Goal: Task Accomplishment & Management: Use online tool/utility

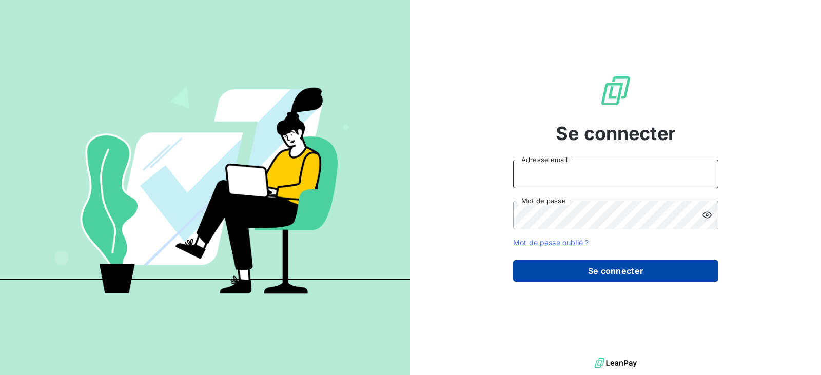
type input "[EMAIL_ADDRESS][DOMAIN_NAME]"
click at [573, 269] on button "Se connecter" at bounding box center [615, 271] width 205 height 22
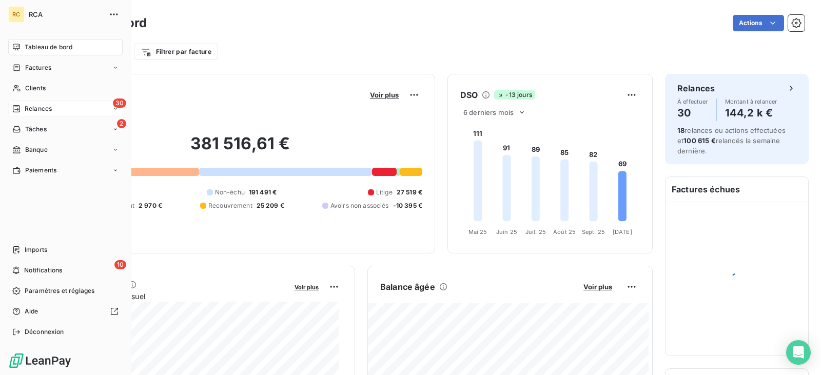
click at [50, 113] on span "Relances" at bounding box center [38, 108] width 27 height 9
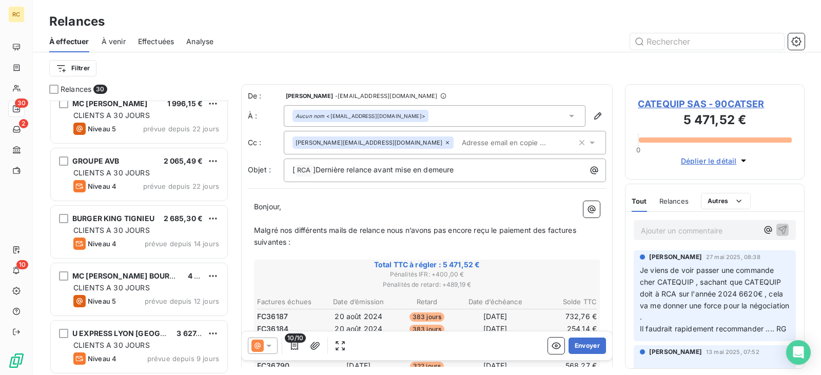
scroll to position [1449, 0]
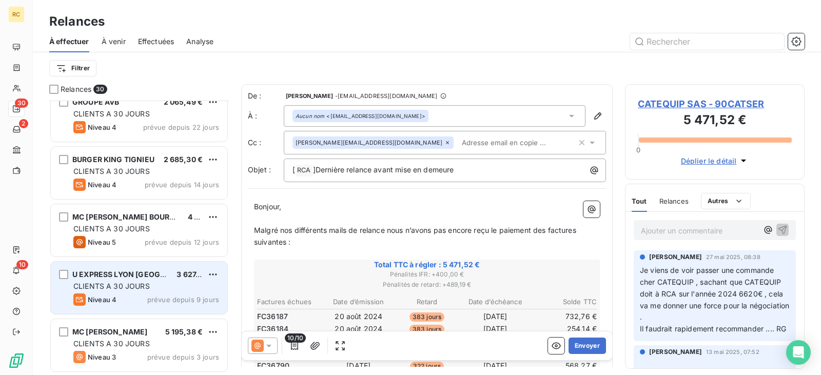
click at [153, 287] on div "CLIENTS A 30 JOURS" at bounding box center [146, 286] width 146 height 10
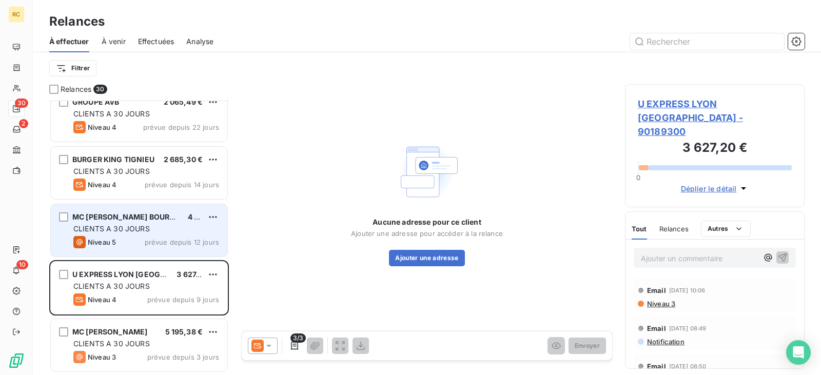
click at [136, 232] on span "CLIENTS A 30 JOURS" at bounding box center [111, 228] width 76 height 9
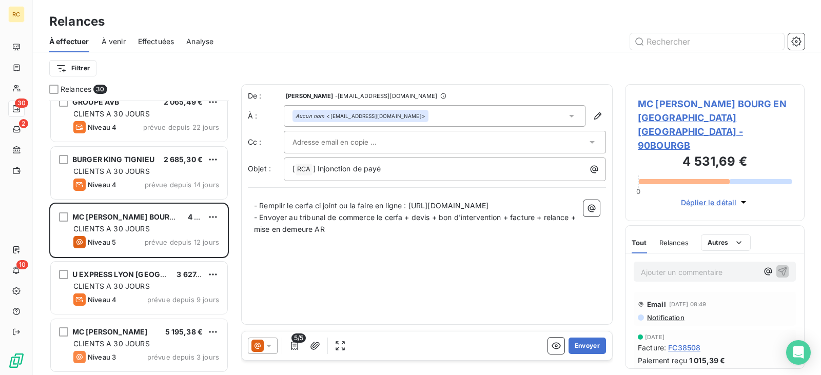
click at [668, 238] on span "Relances" at bounding box center [673, 242] width 29 height 8
click at [271, 345] on icon at bounding box center [269, 346] width 10 height 10
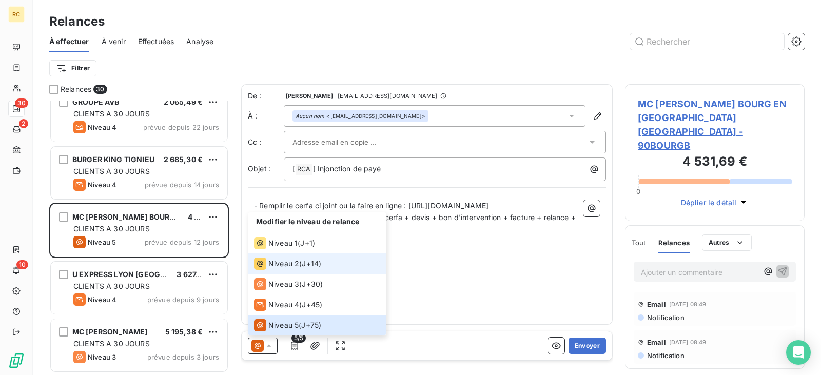
click at [310, 267] on span "J+14 )" at bounding box center [311, 263] width 19 height 10
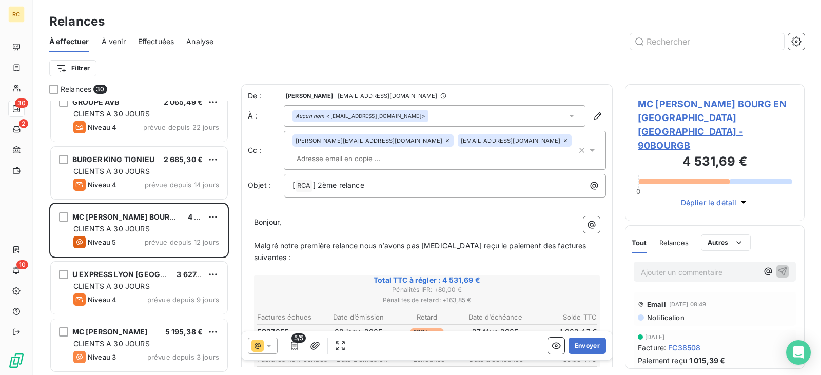
click at [672, 232] on div "Relances" at bounding box center [673, 243] width 29 height 22
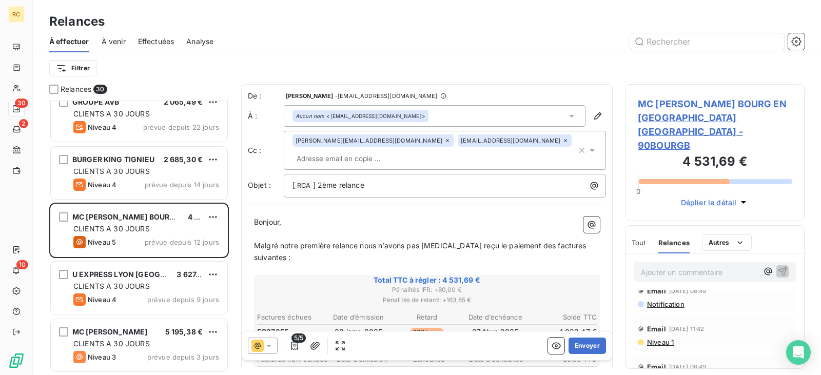
click at [272, 347] on icon at bounding box center [269, 346] width 10 height 10
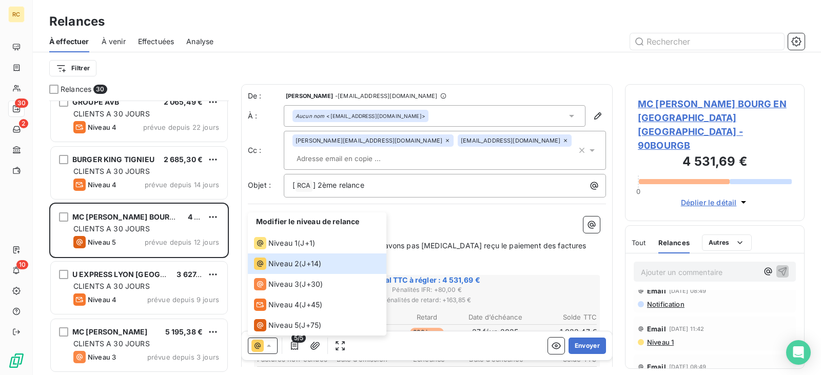
click at [665, 338] on span "Niveau 1" at bounding box center [660, 342] width 28 height 8
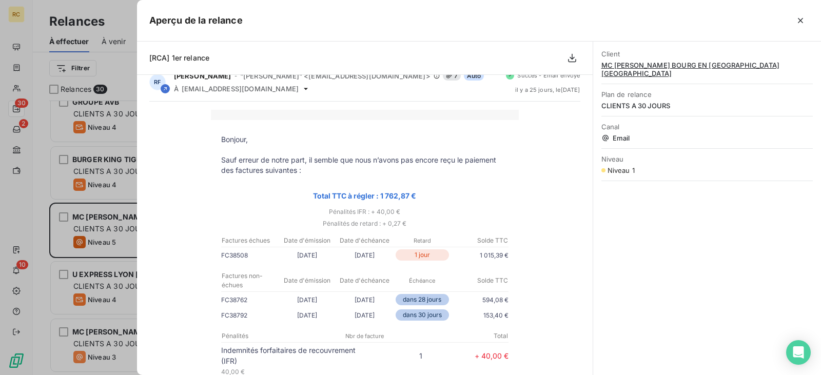
scroll to position [0, 0]
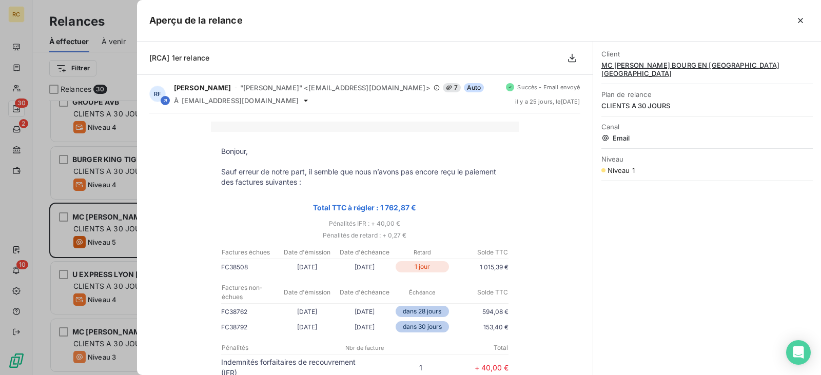
click at [721, 283] on div "Client MC DONALDS BOURG EN [GEOGRAPHIC_DATA] [GEOGRAPHIC_DATA] Plan de relance …" at bounding box center [707, 208] width 228 height 333
click at [799, 18] on icon "button" at bounding box center [800, 20] width 10 height 10
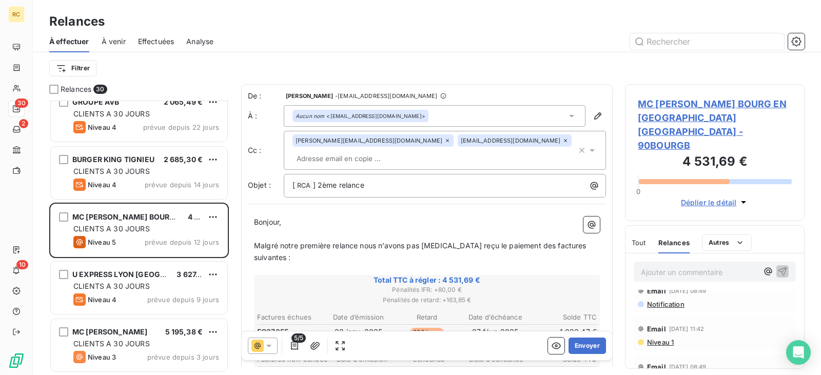
click at [271, 342] on icon at bounding box center [269, 346] width 10 height 10
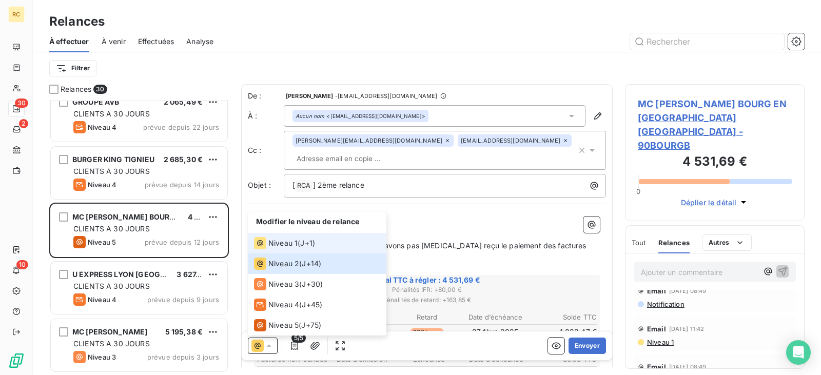
click at [312, 242] on span "J+1 )" at bounding box center [307, 243] width 15 height 10
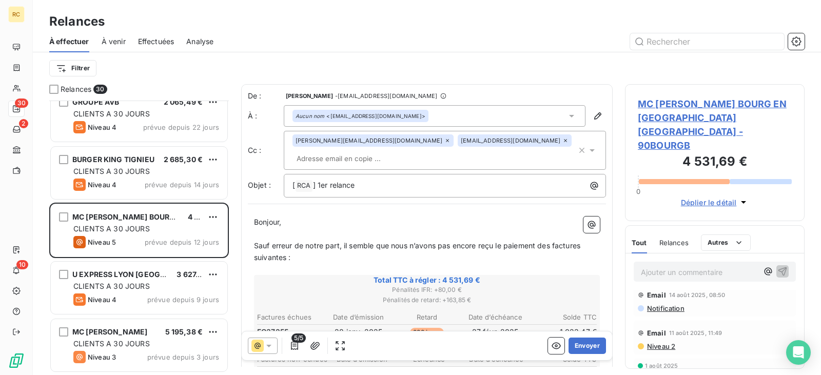
click at [672, 232] on div "Relances" at bounding box center [673, 243] width 29 height 22
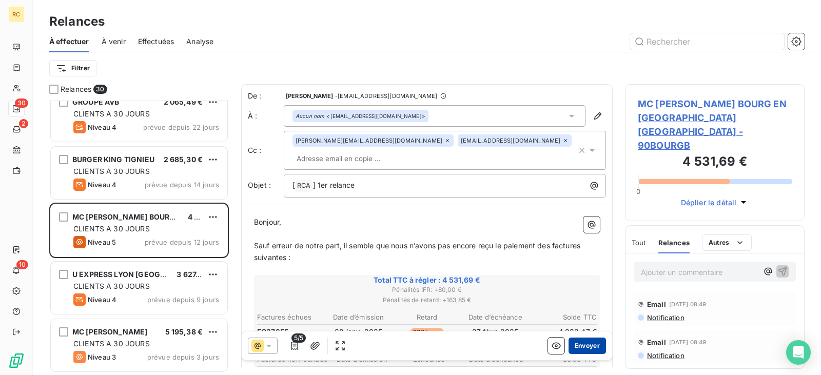
click at [584, 340] on button "Envoyer" at bounding box center [586, 345] width 37 height 16
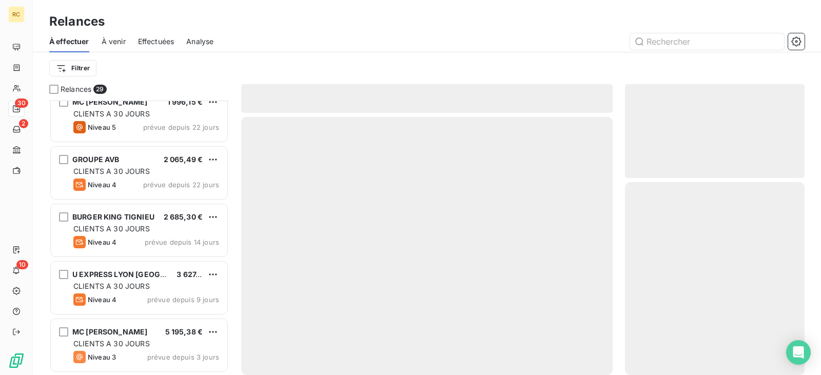
scroll to position [1391, 0]
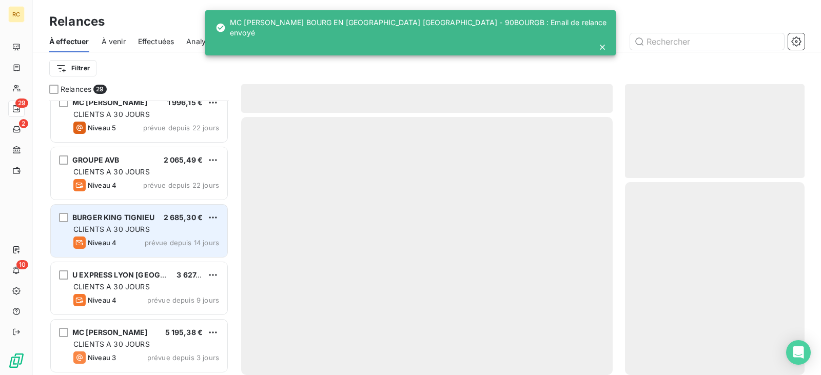
click at [150, 229] on div "CLIENTS A 30 JOURS" at bounding box center [146, 229] width 146 height 10
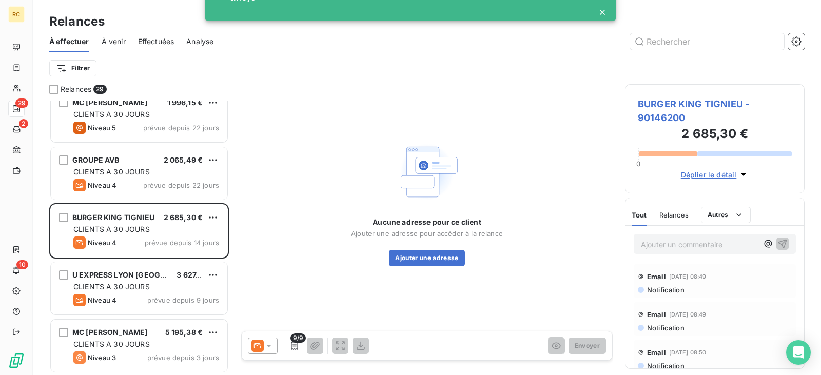
click at [674, 216] on span "Relances" at bounding box center [673, 215] width 29 height 8
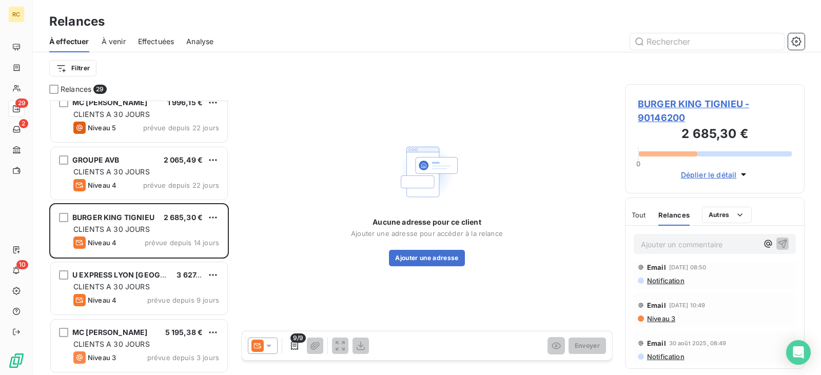
scroll to position [103, 0]
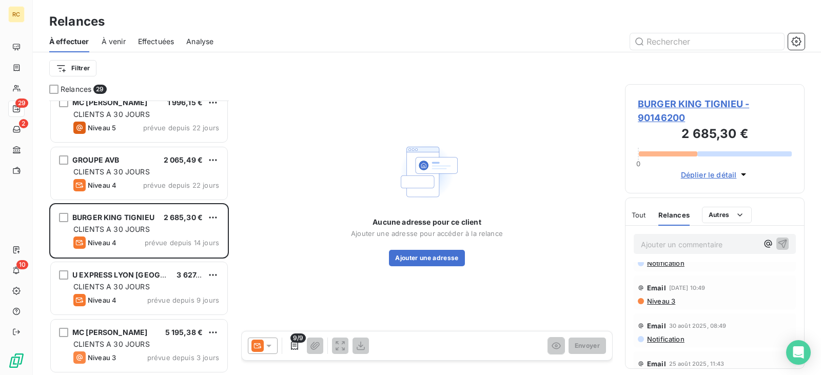
click at [660, 304] on span "Niveau 3" at bounding box center [660, 301] width 29 height 8
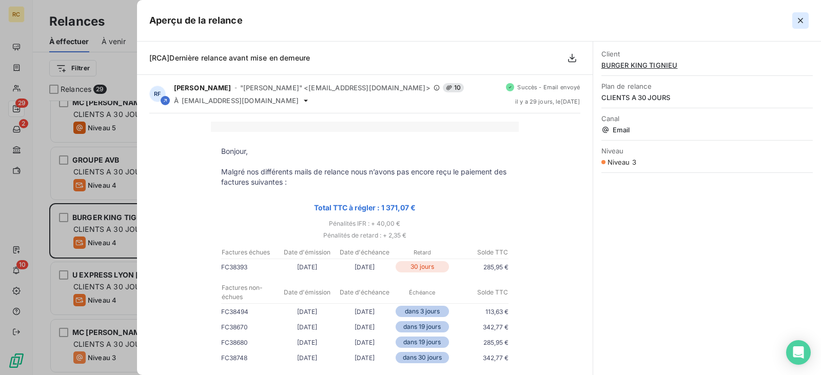
click at [802, 15] on icon "button" at bounding box center [800, 20] width 10 height 10
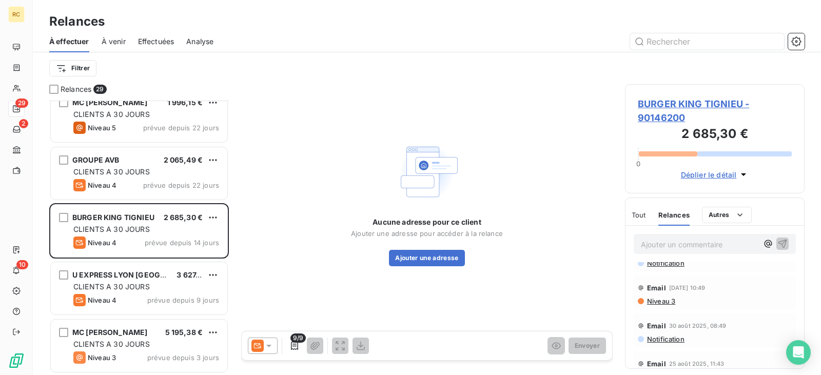
scroll to position [0, 0]
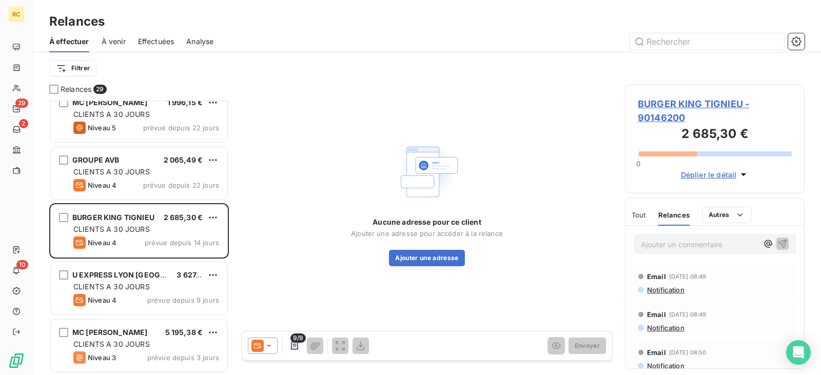
click at [734, 173] on span "Déplier le détail" at bounding box center [709, 174] width 56 height 11
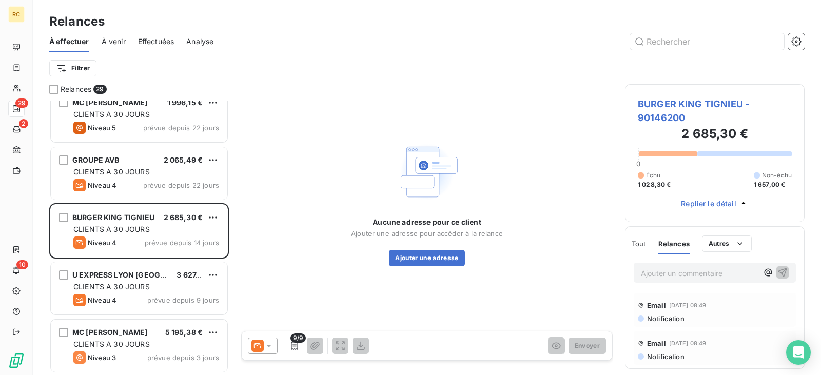
click at [715, 205] on span "Replier le détail" at bounding box center [708, 203] width 55 height 11
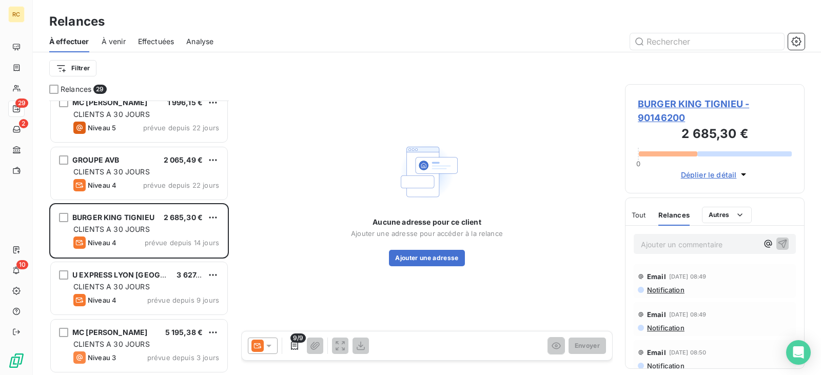
click at [273, 347] on icon at bounding box center [269, 346] width 10 height 10
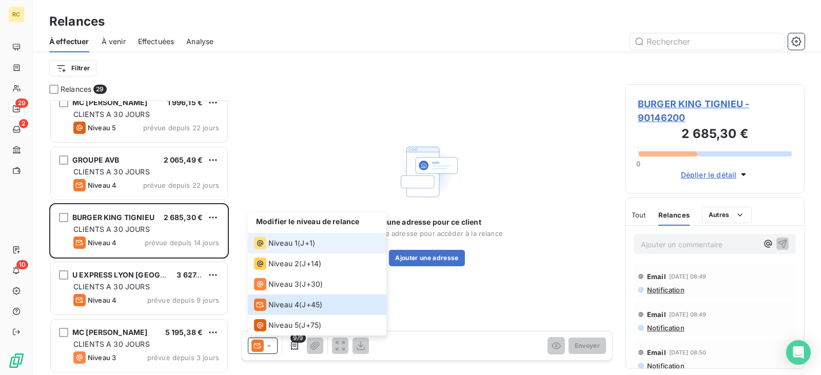
click at [295, 248] on span "Niveau 1" at bounding box center [282, 243] width 29 height 10
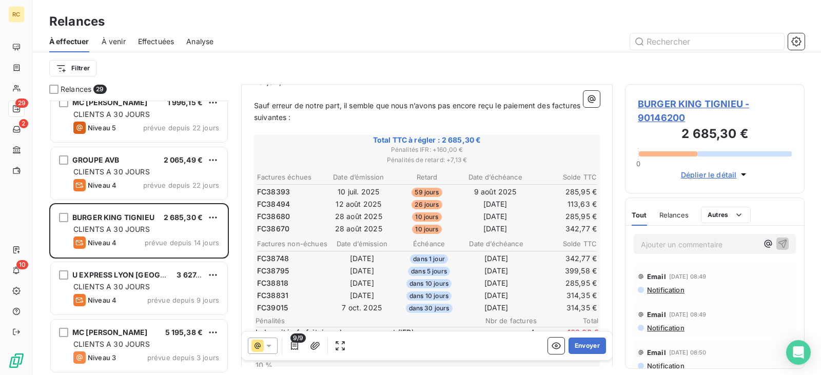
scroll to position [103, 0]
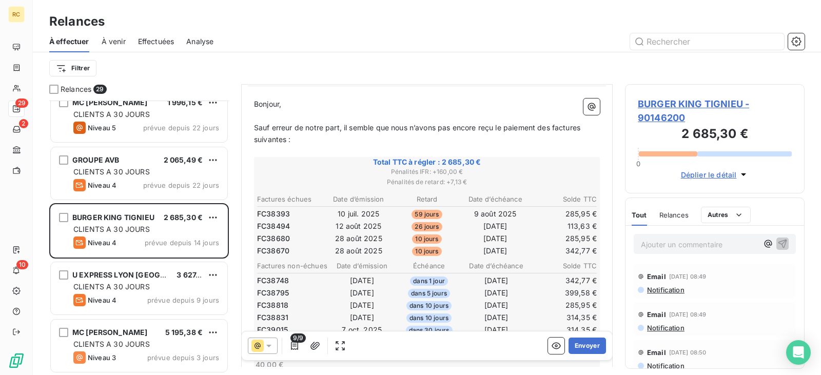
click at [671, 224] on div "Relances" at bounding box center [673, 215] width 29 height 22
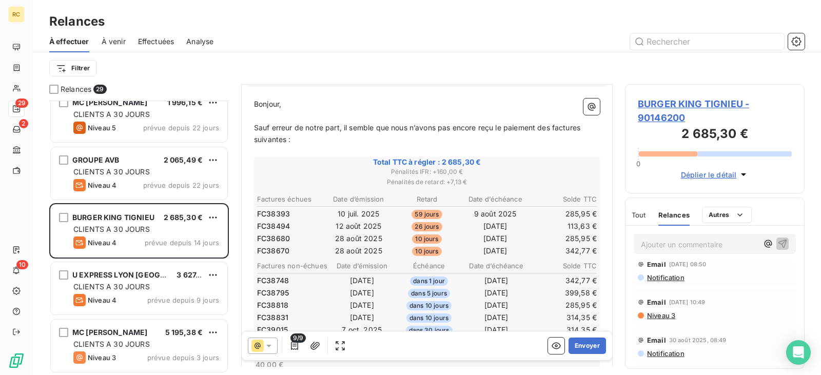
scroll to position [103, 0]
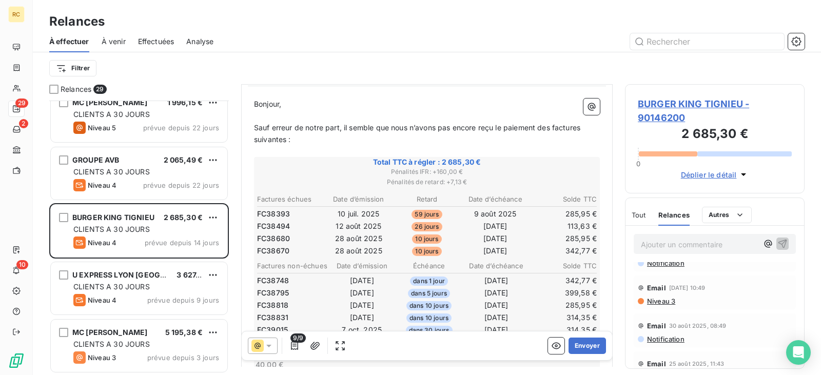
click at [659, 298] on span "Niveau 3" at bounding box center [660, 301] width 29 height 8
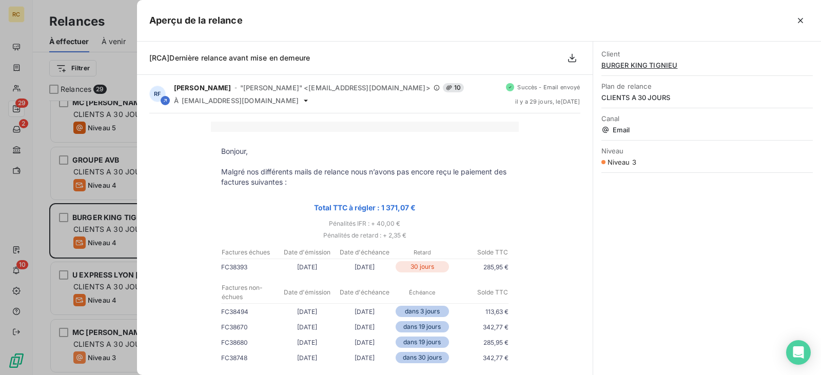
click at [34, 177] on div at bounding box center [410, 187] width 821 height 375
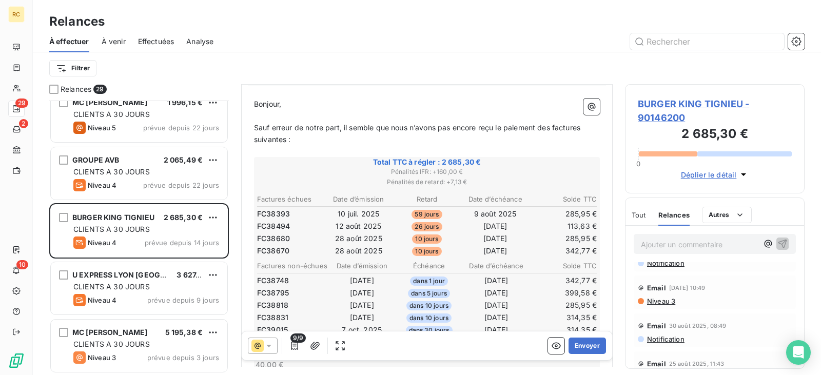
click at [664, 302] on span "Niveau 3" at bounding box center [660, 301] width 29 height 8
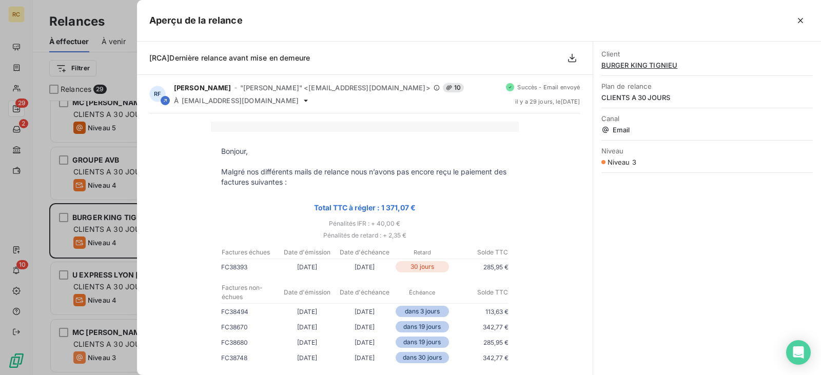
click at [18, 187] on div at bounding box center [410, 187] width 821 height 375
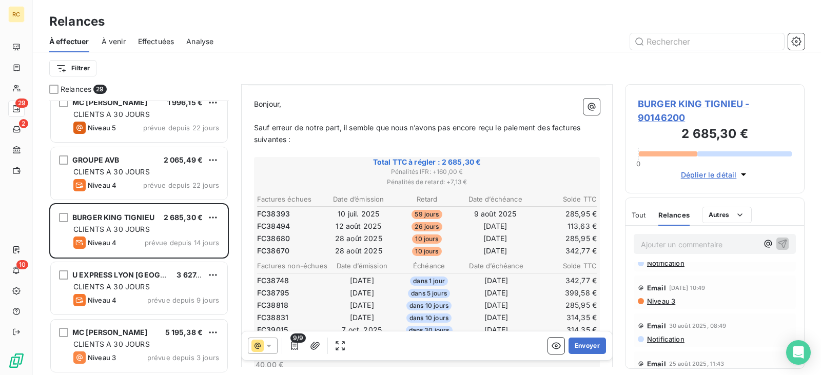
scroll to position [0, 0]
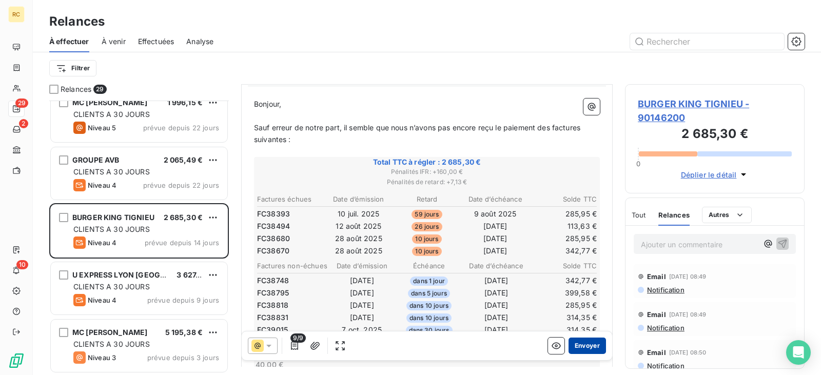
click at [584, 343] on button "Envoyer" at bounding box center [586, 345] width 37 height 16
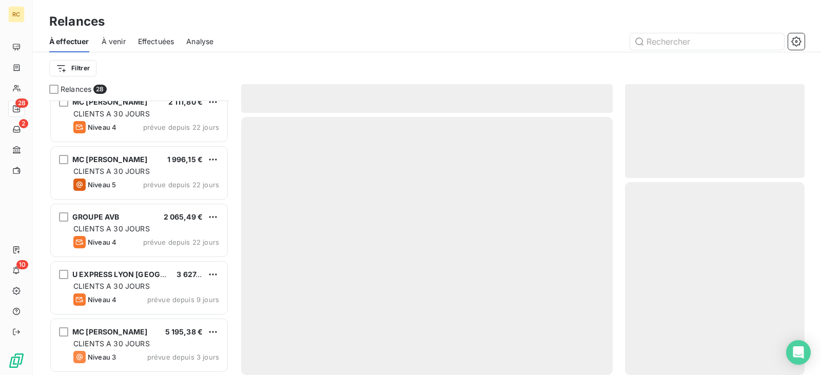
scroll to position [1334, 0]
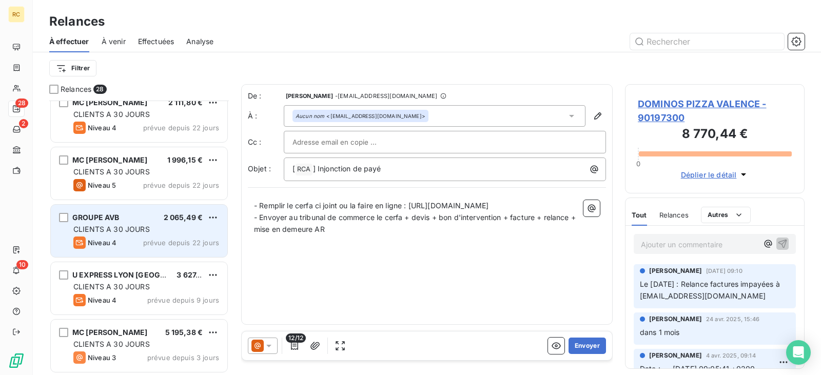
click at [171, 228] on div "CLIENTS A 30 JOURS" at bounding box center [146, 229] width 146 height 10
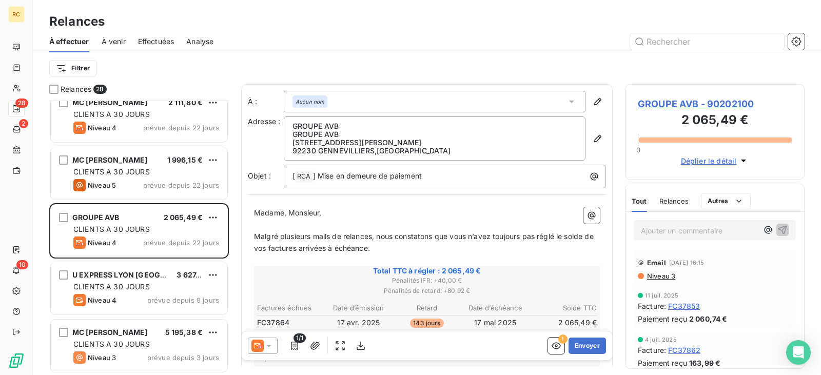
click at [686, 209] on div "Relances" at bounding box center [673, 201] width 29 height 22
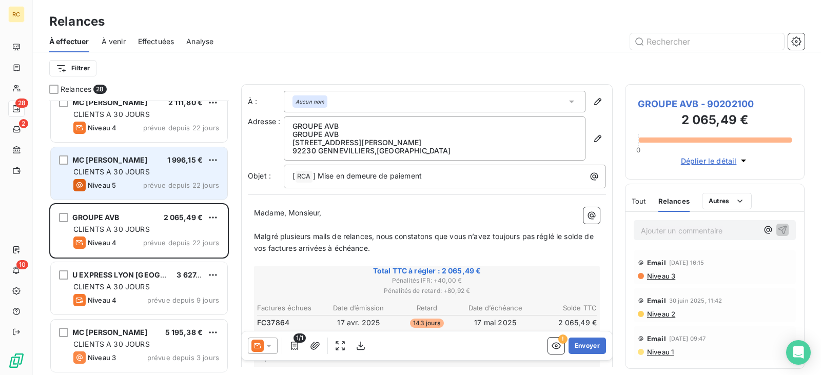
click at [155, 186] on span "prévue depuis 22 jours" at bounding box center [181, 185] width 76 height 8
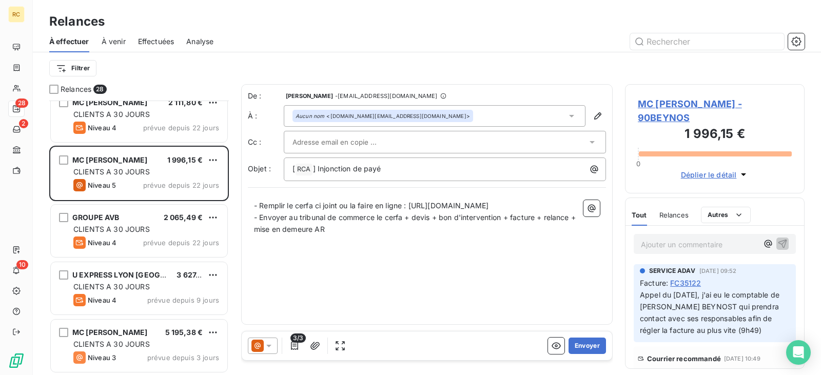
click at [669, 217] on span "Relances" at bounding box center [673, 215] width 29 height 8
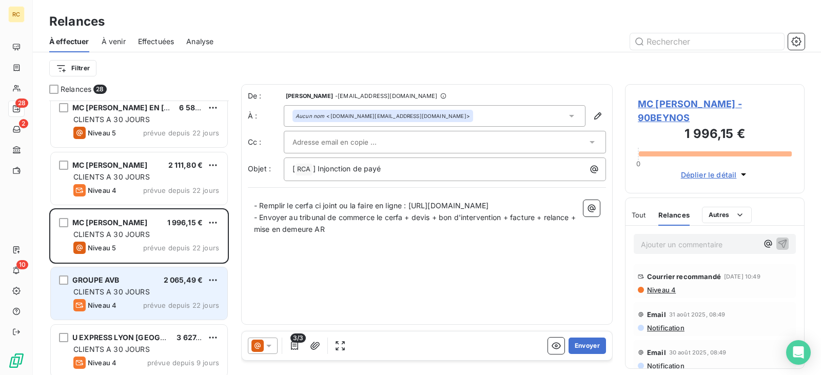
scroll to position [1231, 0]
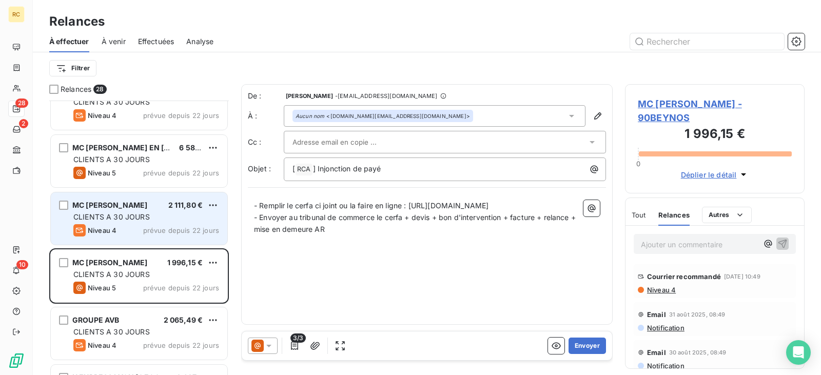
click at [126, 222] on div "MC [PERSON_NAME] 2 111,80 € CLIENTS A 30 JOURS Niveau 4 prévue depuis 22 jours" at bounding box center [139, 218] width 176 height 52
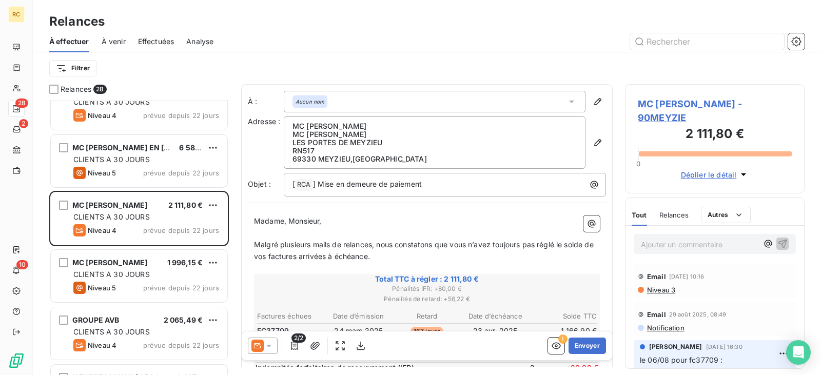
click at [670, 215] on span "Relances" at bounding box center [673, 215] width 29 height 8
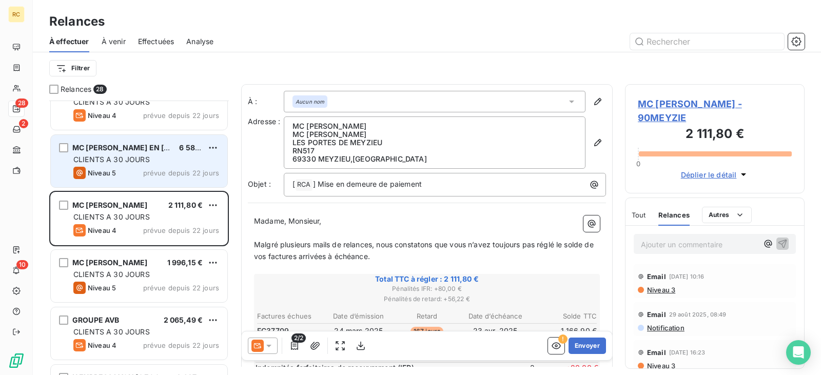
click at [163, 163] on div "CLIENTS A 30 JOURS" at bounding box center [146, 159] width 146 height 10
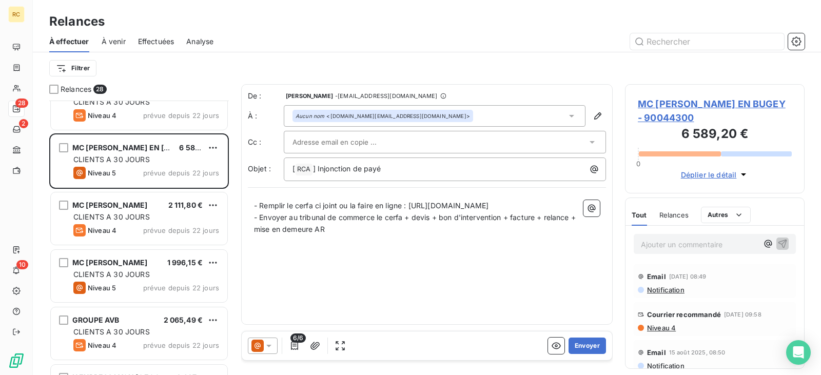
click at [661, 217] on span "Relances" at bounding box center [673, 215] width 29 height 8
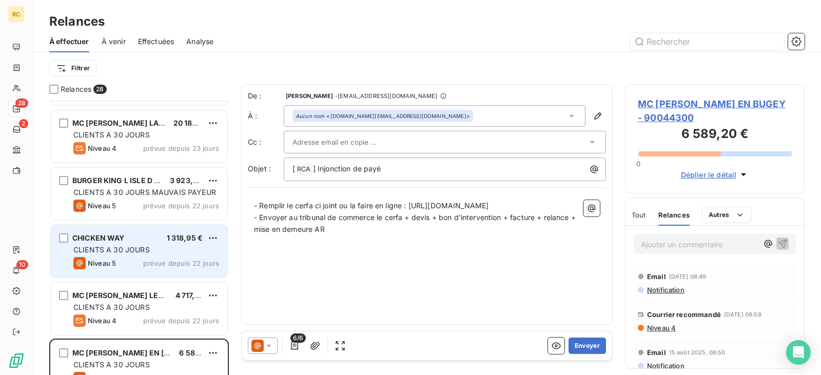
scroll to position [1129, 0]
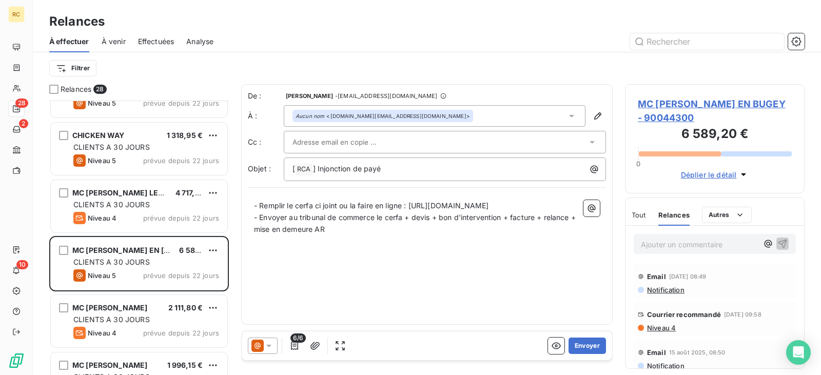
click at [734, 175] on span "Déplier le détail" at bounding box center [709, 174] width 56 height 11
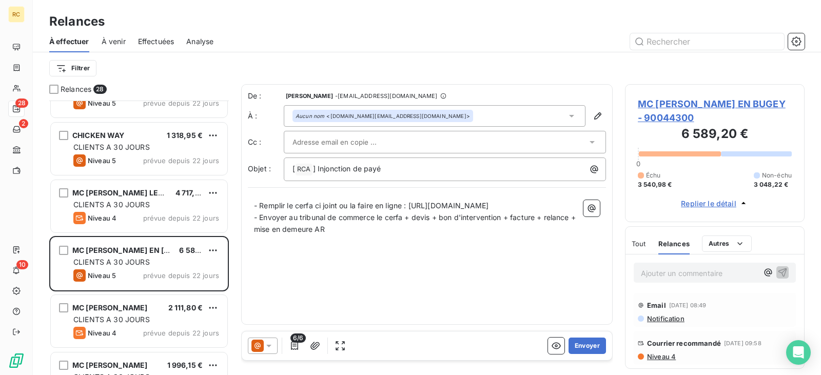
click at [712, 106] on span "MC [PERSON_NAME] EN BUGEY - 90044300" at bounding box center [715, 111] width 154 height 28
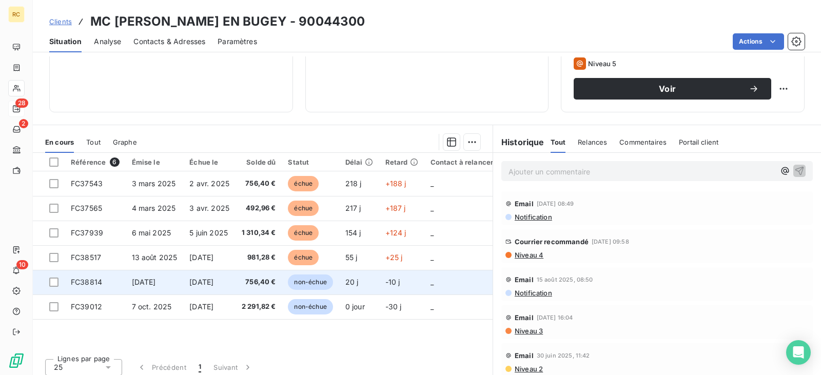
scroll to position [167, 0]
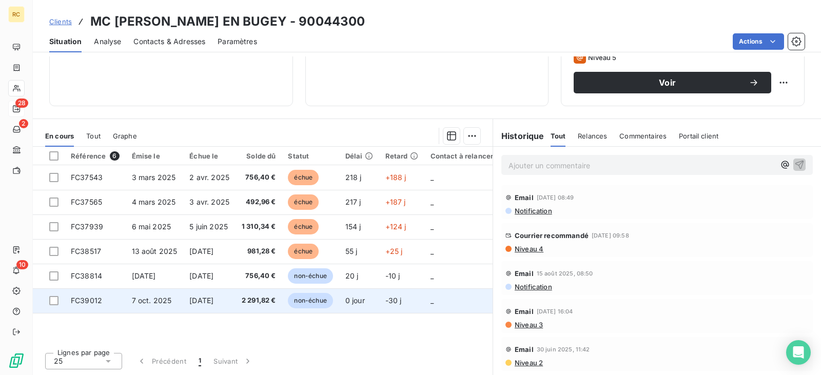
click at [91, 302] on span "FC39012" at bounding box center [86, 300] width 31 height 9
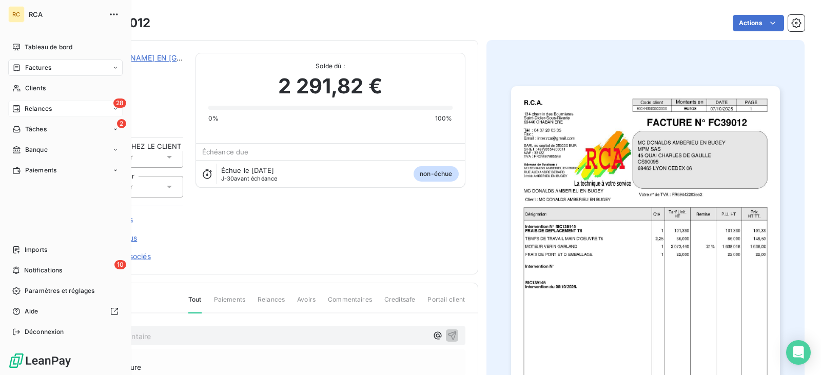
click at [66, 113] on div "28 Relances" at bounding box center [65, 109] width 114 height 16
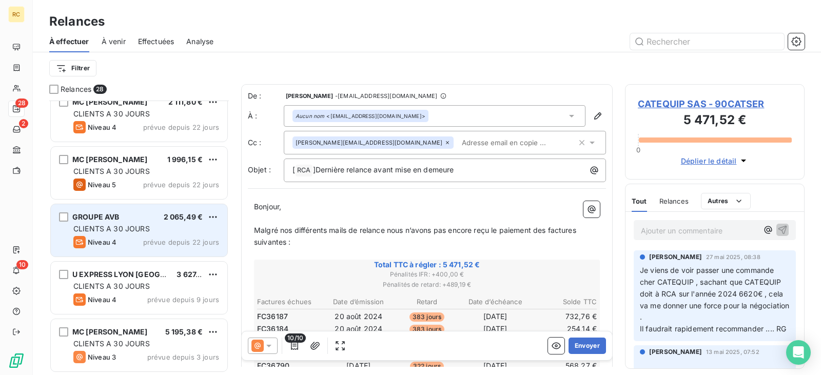
scroll to position [1232, 0]
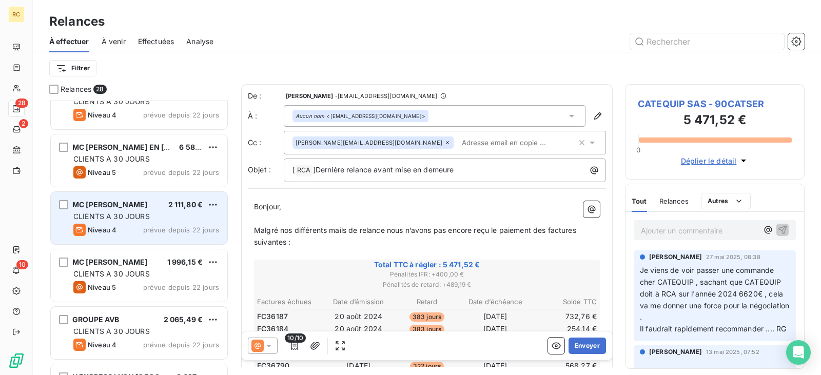
click at [141, 220] on span "CLIENTS A 30 JOURS" at bounding box center [111, 216] width 76 height 9
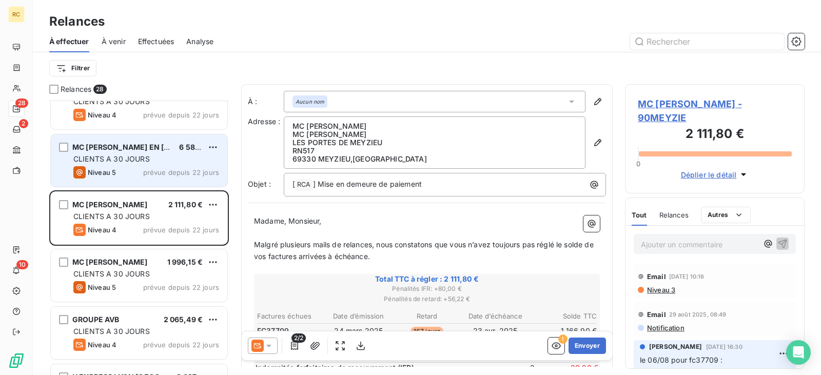
click at [136, 162] on span "CLIENTS A 30 JOURS" at bounding box center [111, 158] width 76 height 9
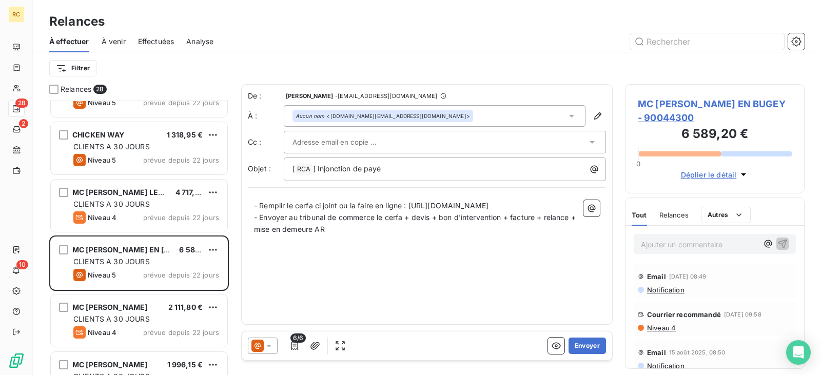
click at [666, 216] on span "Relances" at bounding box center [673, 215] width 29 height 8
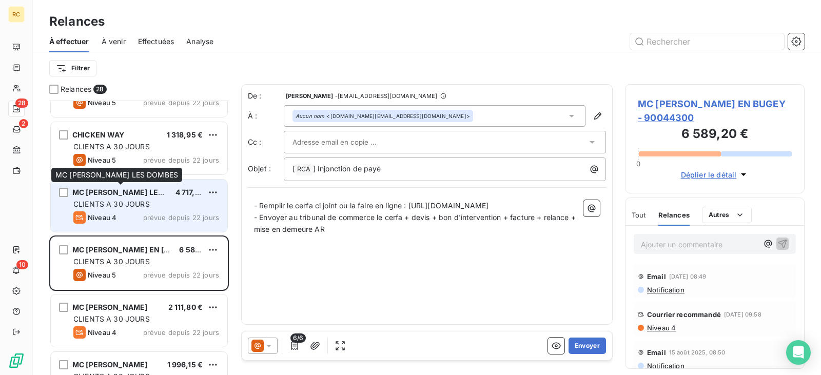
click at [105, 191] on span "MC [PERSON_NAME] LES DOMBES" at bounding box center [134, 192] width 124 height 9
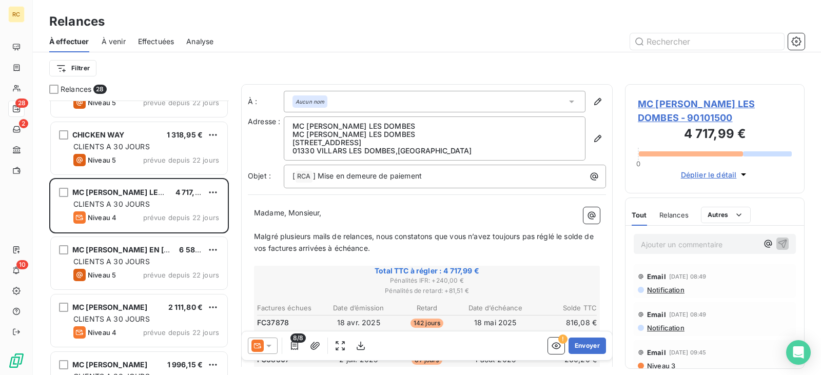
click at [681, 212] on span "Relances" at bounding box center [673, 215] width 29 height 8
click at [745, 173] on icon "button" at bounding box center [743, 174] width 10 height 10
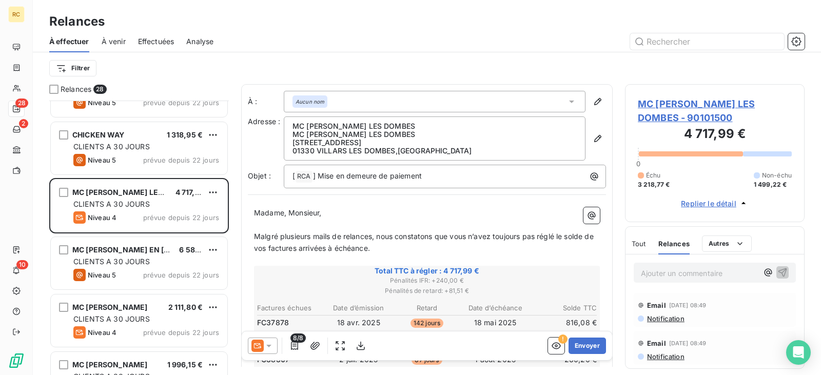
click at [641, 243] on span "Tout" at bounding box center [638, 244] width 14 height 8
click at [677, 108] on span "MC [PERSON_NAME] LES DOMBES - 90101500" at bounding box center [715, 111] width 154 height 28
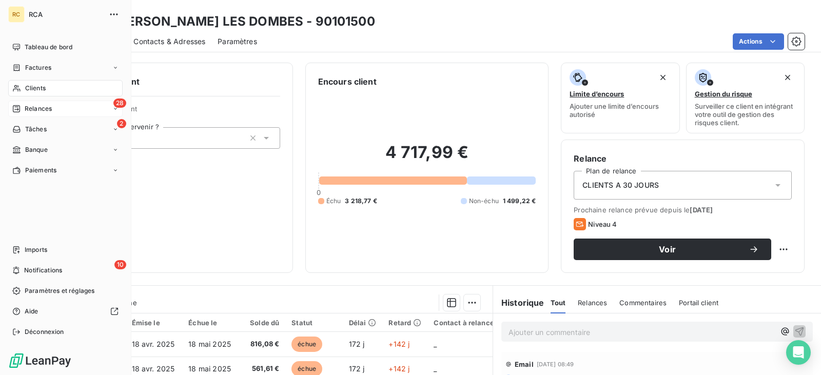
click at [76, 114] on div "28 Relances" at bounding box center [65, 109] width 114 height 16
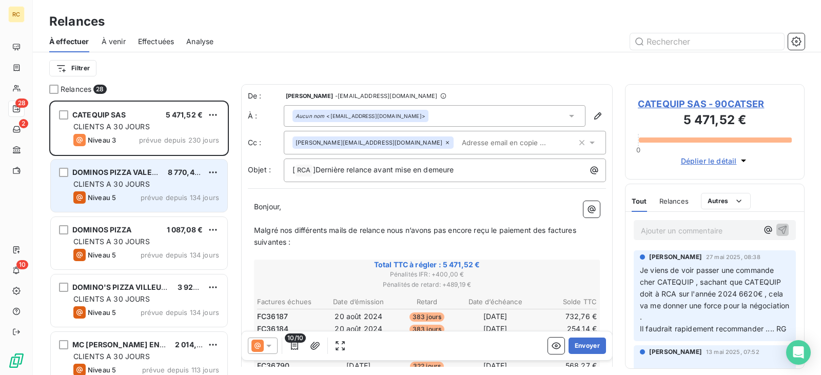
click at [101, 183] on span "CLIENTS A 30 JOURS" at bounding box center [111, 184] width 76 height 9
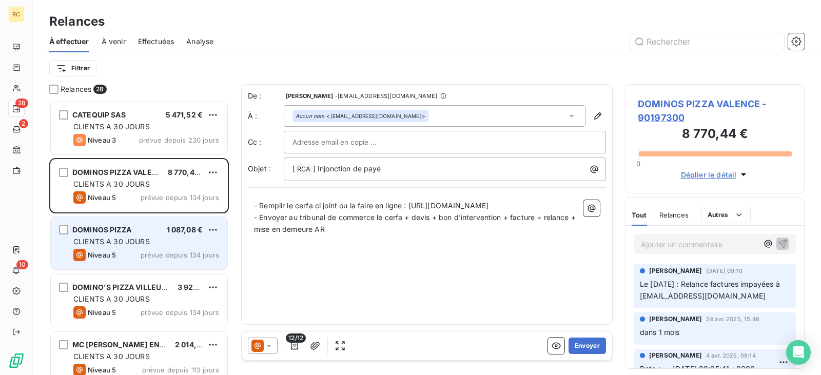
click at [146, 236] on div "CLIENTS A 30 JOURS" at bounding box center [146, 241] width 146 height 10
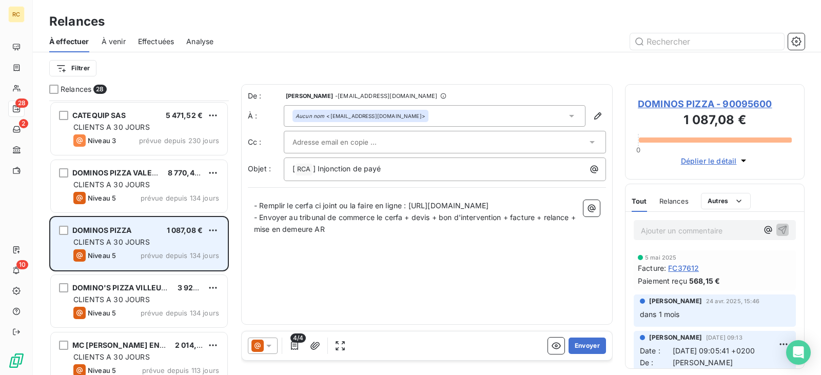
scroll to position [103, 0]
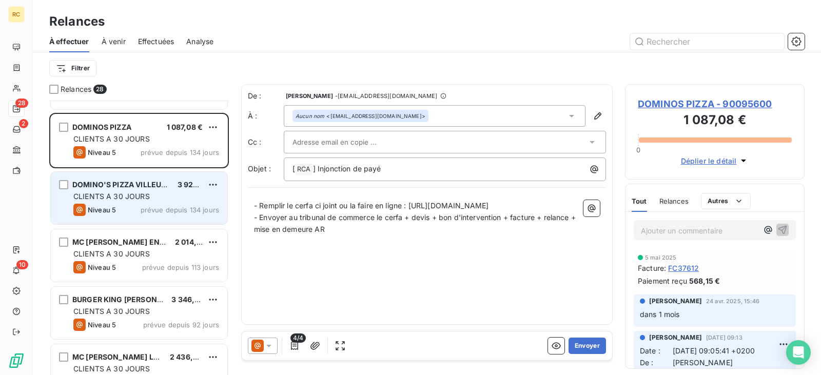
click at [140, 215] on div "Niveau 5 prévue depuis 134 jours" at bounding box center [146, 210] width 146 height 12
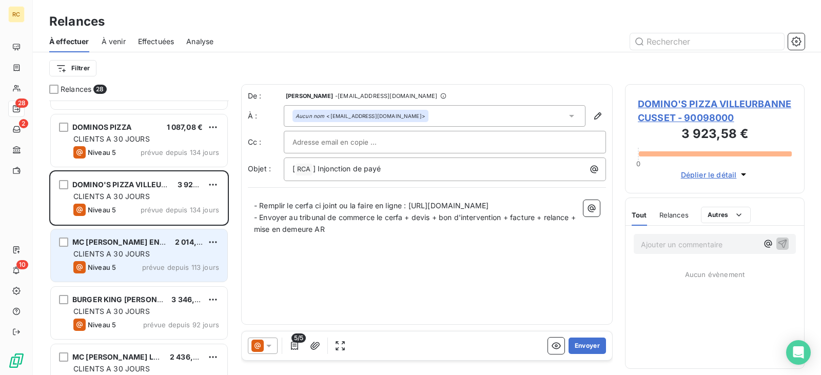
click at [127, 253] on span "CLIENTS A 30 JOURS" at bounding box center [111, 253] width 76 height 9
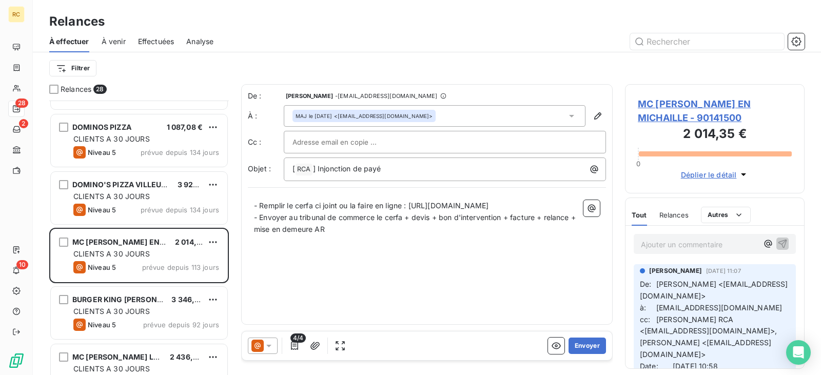
click at [680, 216] on span "Relances" at bounding box center [673, 215] width 29 height 8
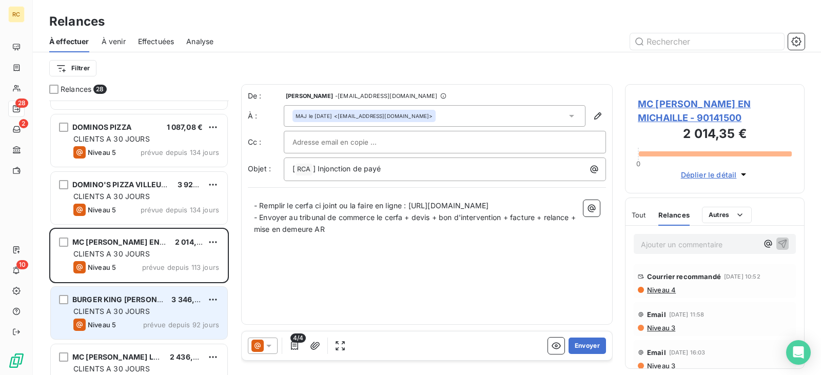
click at [105, 300] on span "BURGER KING [PERSON_NAME]" at bounding box center [128, 299] width 113 height 9
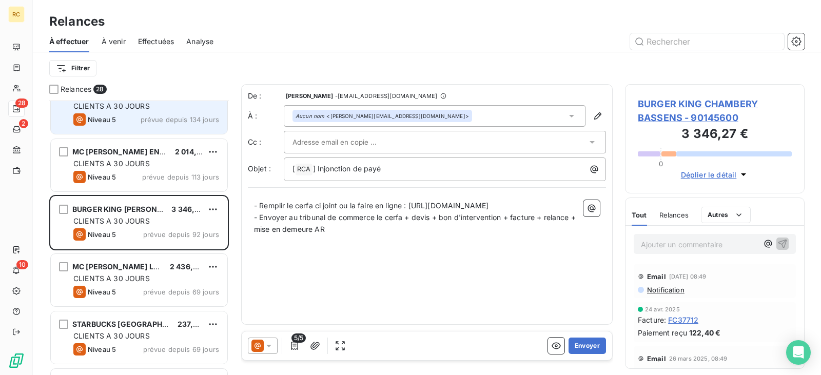
scroll to position [206, 0]
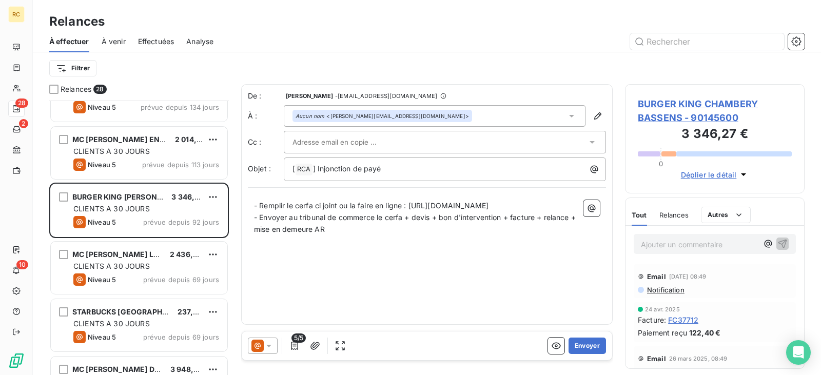
click at [677, 211] on span "Relances" at bounding box center [673, 215] width 29 height 8
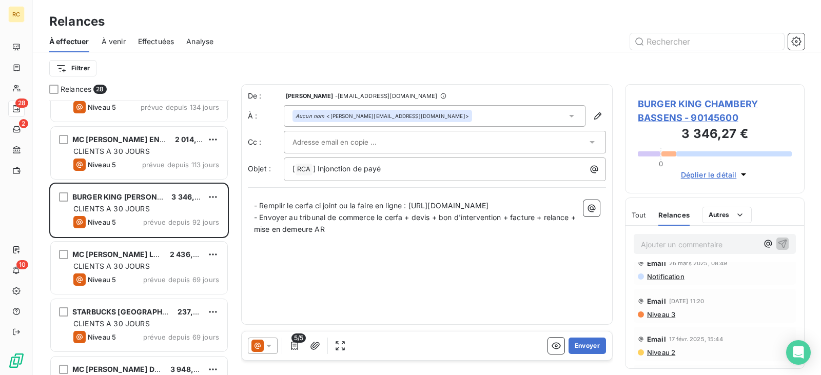
click at [660, 314] on span "Niveau 3" at bounding box center [660, 314] width 29 height 8
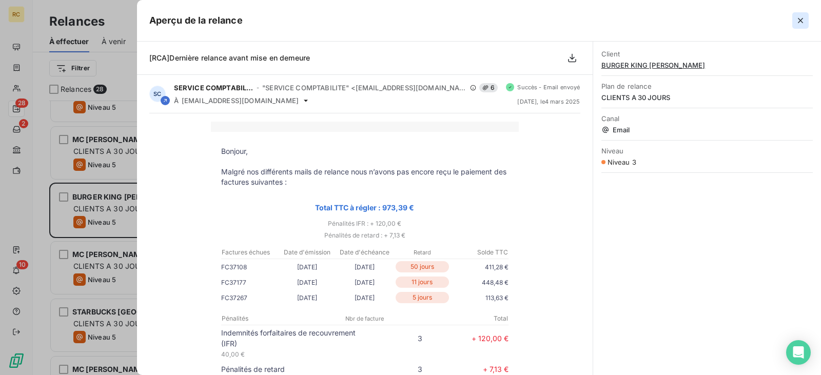
click at [797, 22] on icon "button" at bounding box center [800, 20] width 10 height 10
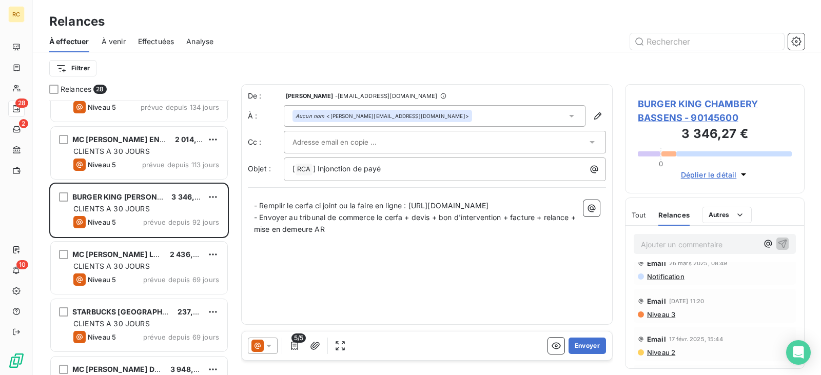
click at [270, 344] on icon at bounding box center [269, 346] width 10 height 10
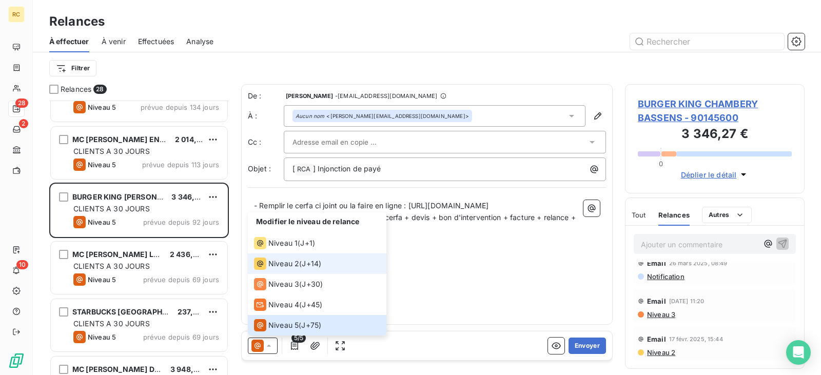
click at [305, 260] on span "J+14 )" at bounding box center [311, 263] width 19 height 10
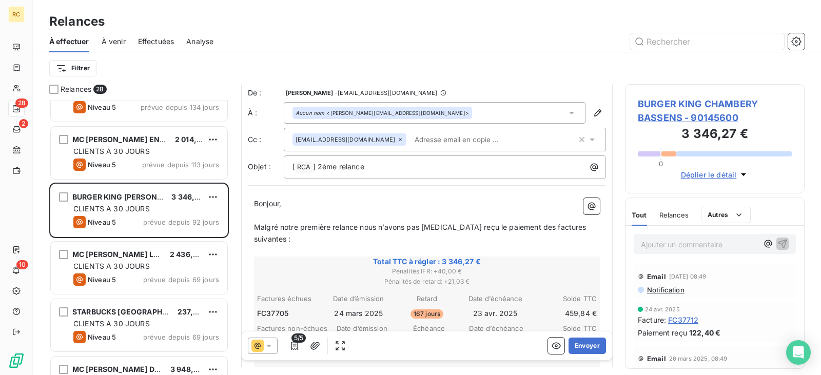
scroll to position [0, 0]
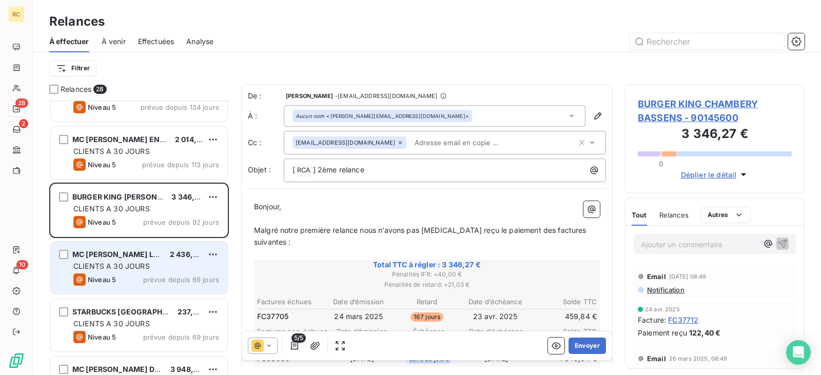
click at [148, 266] on span "CLIENTS A 30 JOURS" at bounding box center [111, 266] width 76 height 9
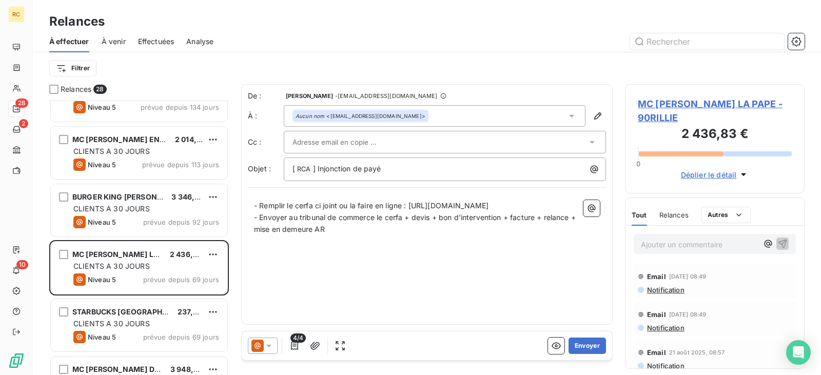
click at [664, 219] on div "Relances" at bounding box center [673, 215] width 29 height 22
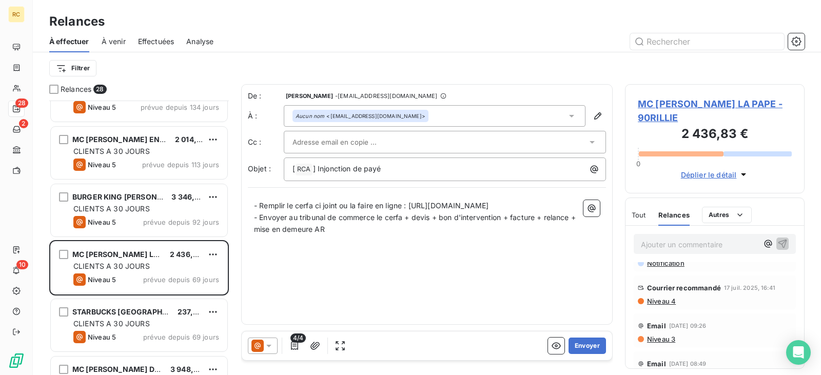
click at [665, 301] on span "Niveau 4" at bounding box center [661, 301] width 30 height 8
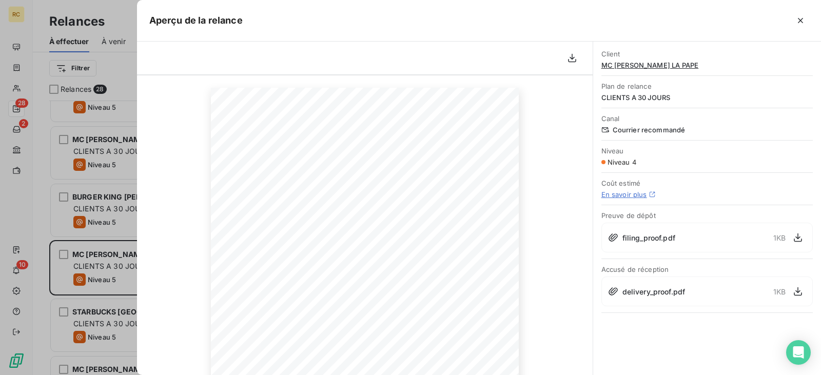
scroll to position [0, 0]
click at [794, 25] on button "button" at bounding box center [800, 20] width 16 height 16
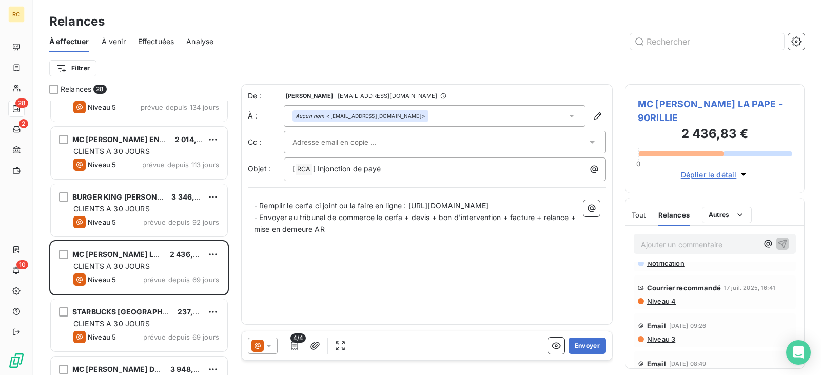
click at [659, 337] on span "Niveau 3" at bounding box center [660, 339] width 29 height 8
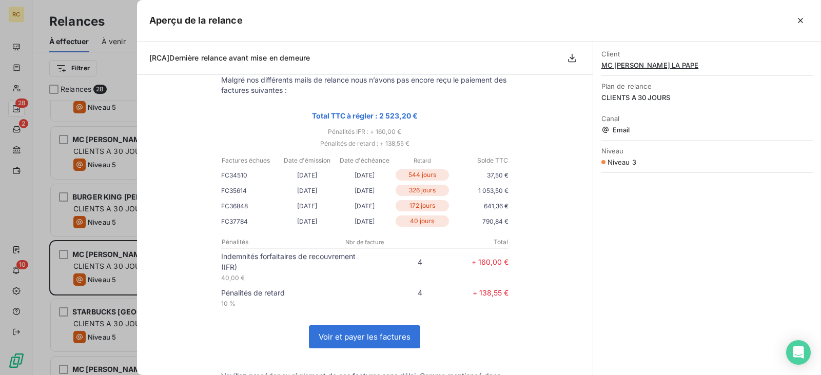
scroll to position [103, 0]
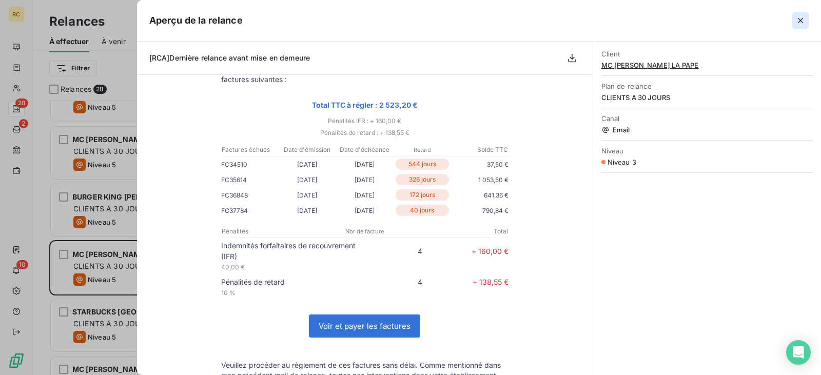
click at [805, 24] on button "button" at bounding box center [800, 20] width 16 height 16
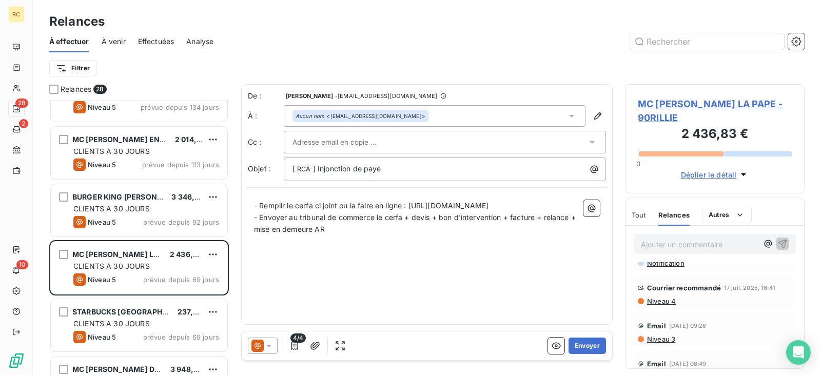
click at [267, 345] on icon at bounding box center [268, 346] width 5 height 3
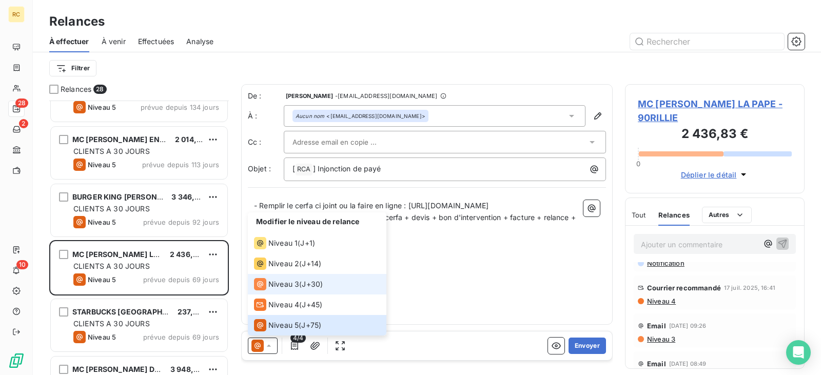
click at [284, 289] on span "Niveau 3" at bounding box center [283, 284] width 31 height 10
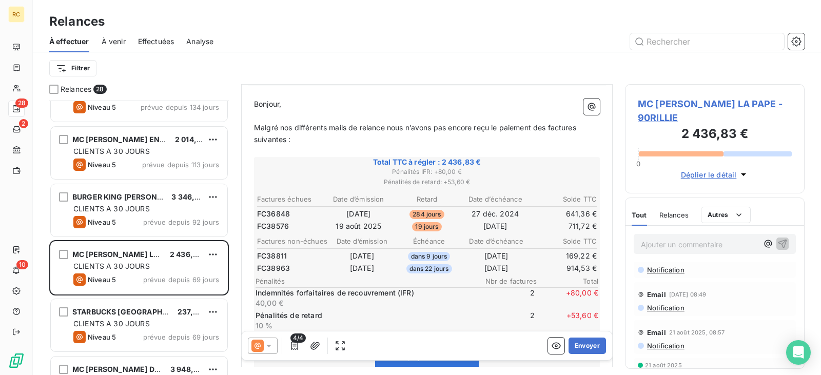
scroll to position [0, 0]
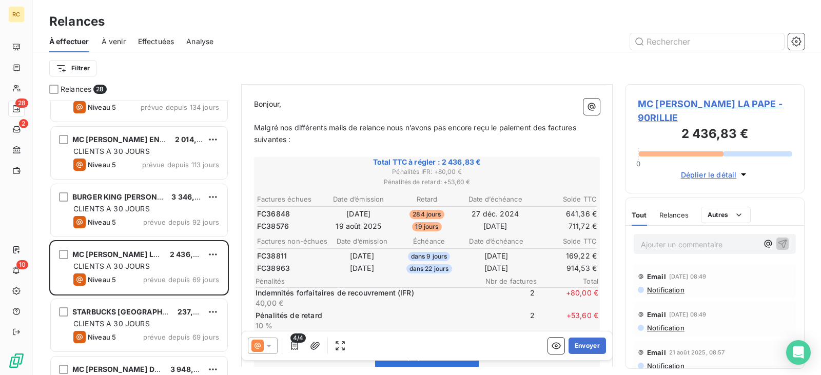
click at [662, 212] on span "Relances" at bounding box center [673, 215] width 29 height 8
click at [269, 345] on icon at bounding box center [268, 346] width 5 height 3
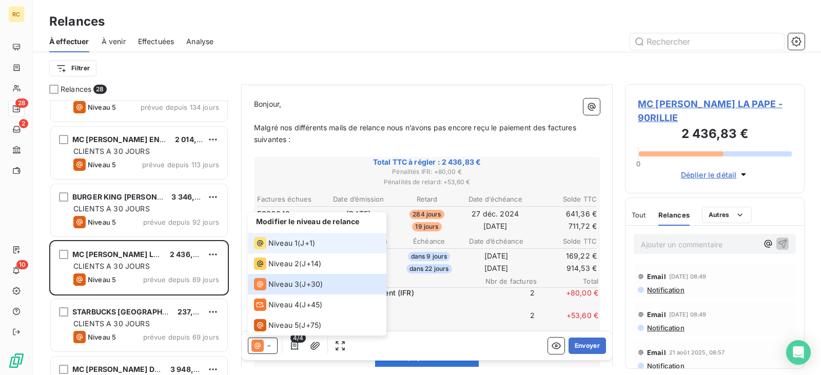
click at [283, 246] on span "Niveau 1" at bounding box center [282, 243] width 29 height 10
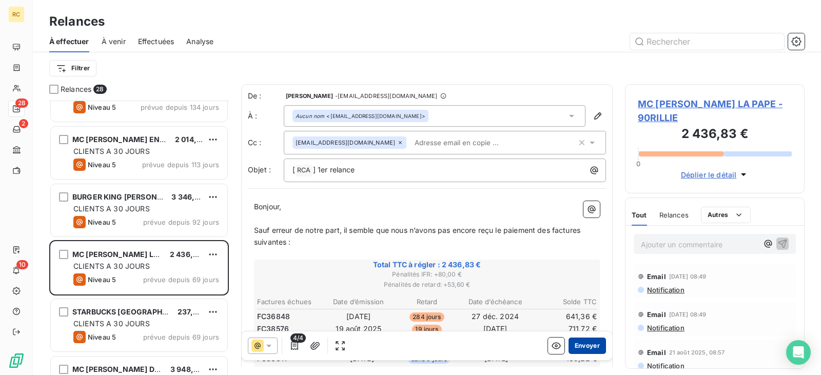
click at [582, 344] on button "Envoyer" at bounding box center [586, 345] width 37 height 16
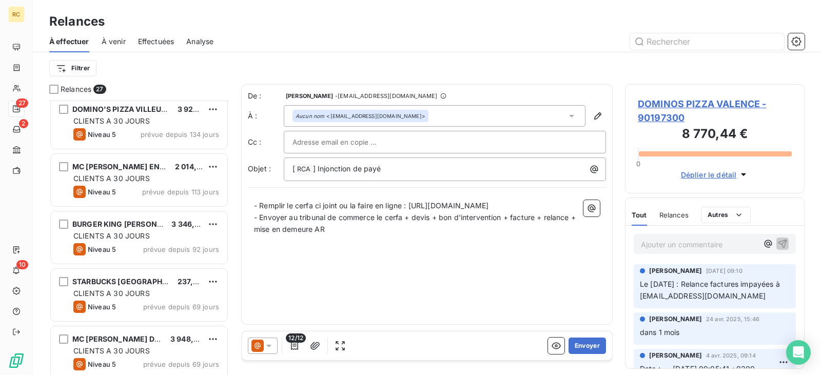
scroll to position [206, 0]
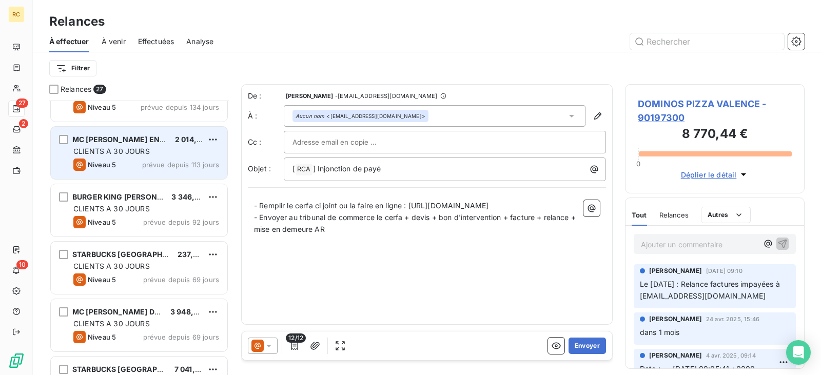
click at [116, 159] on div "Niveau 5" at bounding box center [94, 164] width 43 height 12
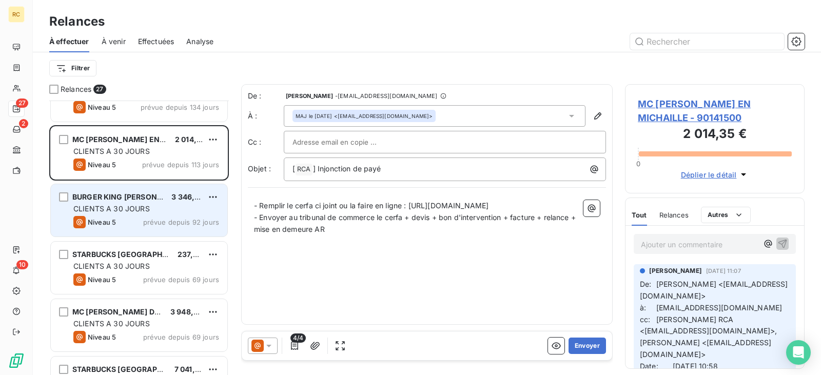
click at [132, 219] on div "Niveau 5 prévue depuis 92 jours" at bounding box center [146, 222] width 146 height 12
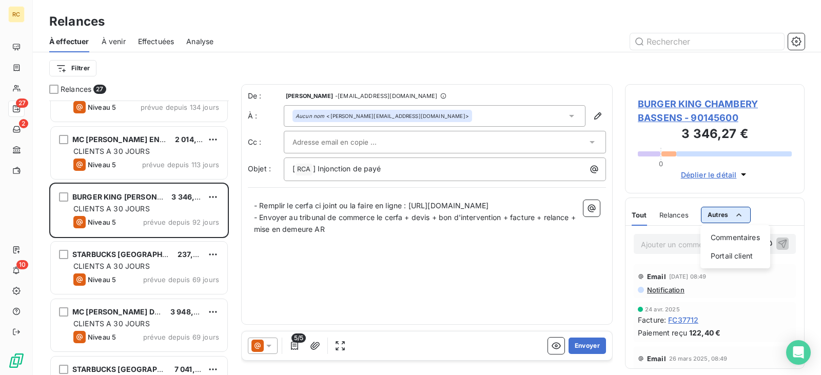
click at [748, 209] on html "RC 27 2 10 Relances À effectuer À venir Effectuées Analyse Filtrer Relances 27 …" at bounding box center [410, 187] width 821 height 375
click at [742, 236] on div "Commentaires" at bounding box center [735, 237] width 62 height 16
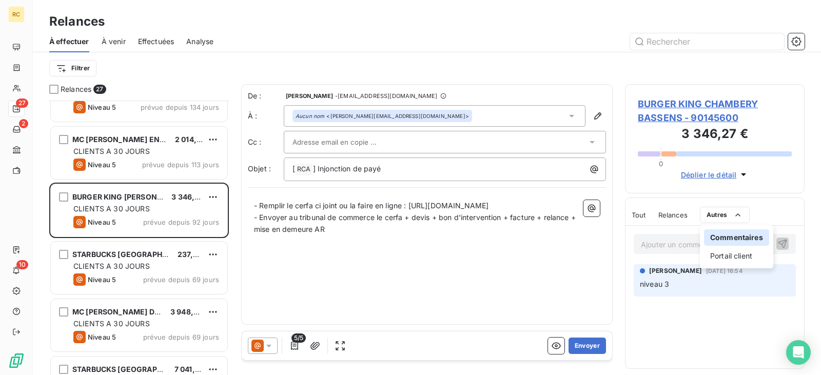
click at [693, 308] on html "RC 27 2 10 Relances À effectuer À venir Effectuées Analyse Filtrer Relances 27 …" at bounding box center [410, 187] width 821 height 375
click at [649, 213] on div "Tout Relances Autres" at bounding box center [690, 215] width 118 height 22
click at [646, 215] on div "Tout Relances Autres" at bounding box center [690, 215] width 118 height 22
click at [641, 215] on span "Tout" at bounding box center [638, 215] width 14 height 8
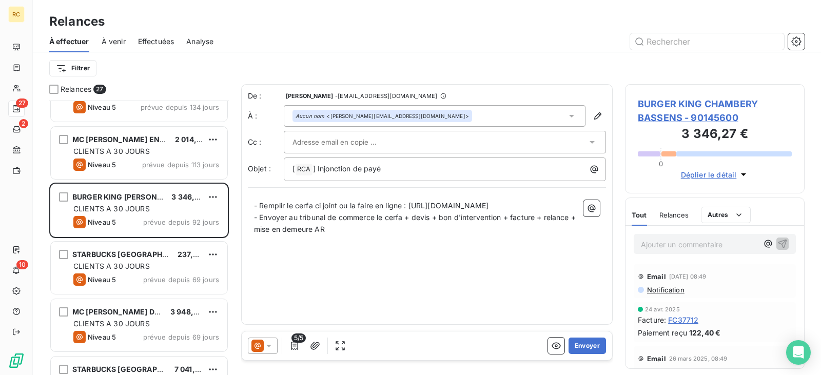
click at [660, 217] on div "Tout Relances Autres" at bounding box center [690, 215] width 119 height 22
click at [662, 217] on span "Relances" at bounding box center [673, 215] width 29 height 8
click at [717, 177] on span "Déplier le détail" at bounding box center [709, 174] width 56 height 11
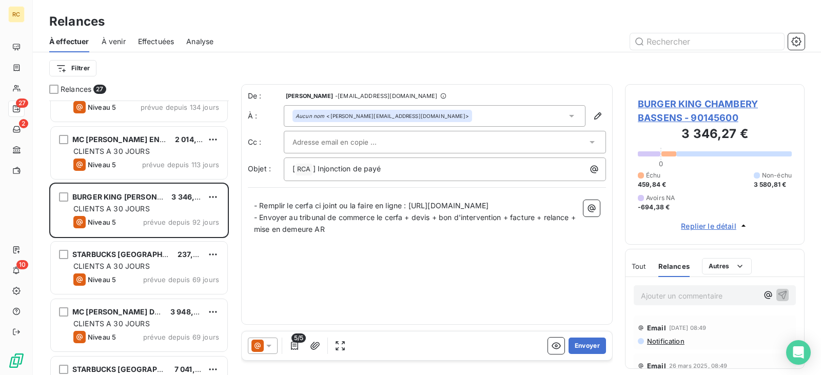
click at [690, 113] on span "BURGER KING CHAMBERY BASSENS - 90145600" at bounding box center [715, 111] width 154 height 28
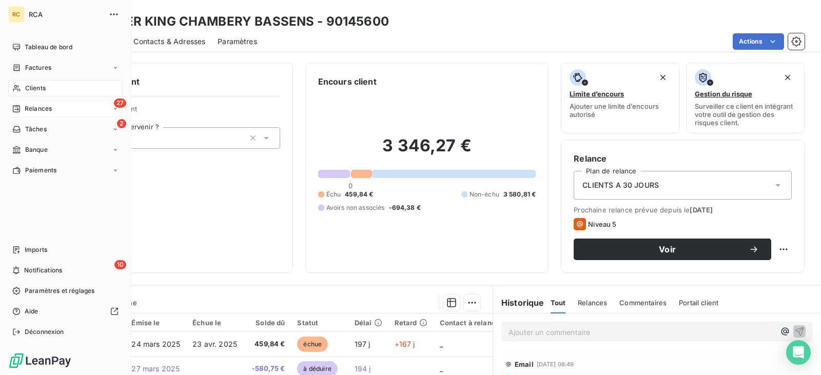
click at [52, 108] on div "27 Relances" at bounding box center [65, 109] width 114 height 16
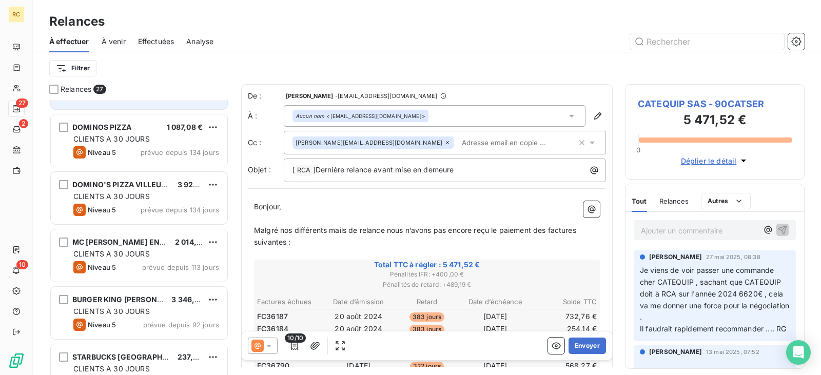
scroll to position [154, 0]
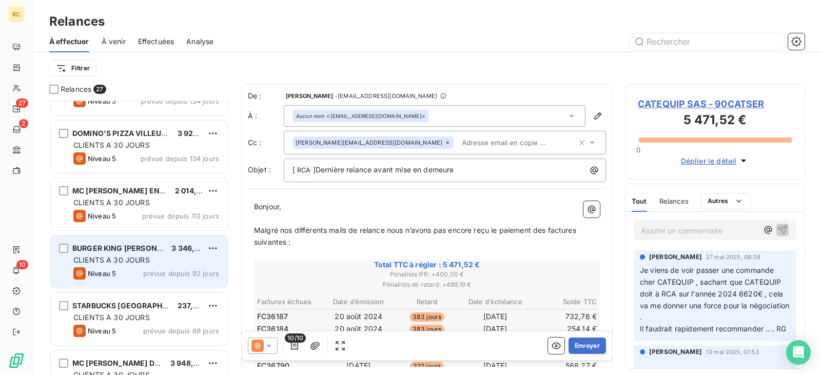
click at [102, 263] on span "CLIENTS A 30 JOURS" at bounding box center [111, 259] width 76 height 9
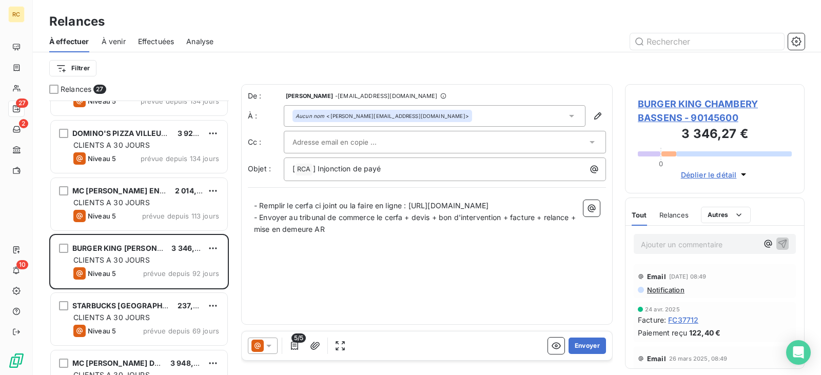
click at [679, 216] on span "Relances" at bounding box center [673, 215] width 29 height 8
click at [270, 345] on icon at bounding box center [268, 346] width 5 height 3
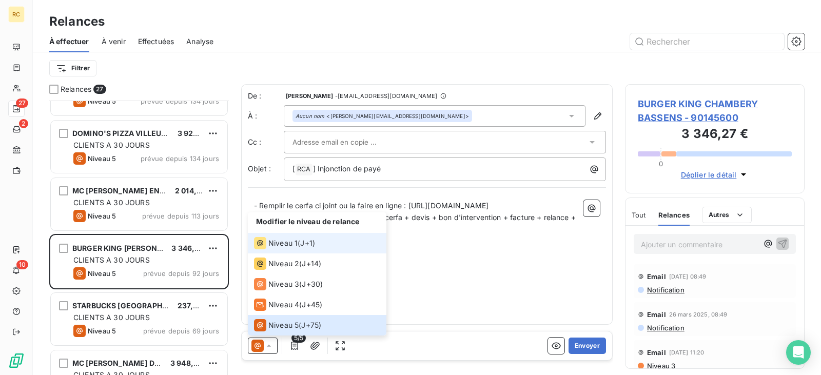
click at [284, 244] on span "Niveau 1" at bounding box center [282, 243] width 29 height 10
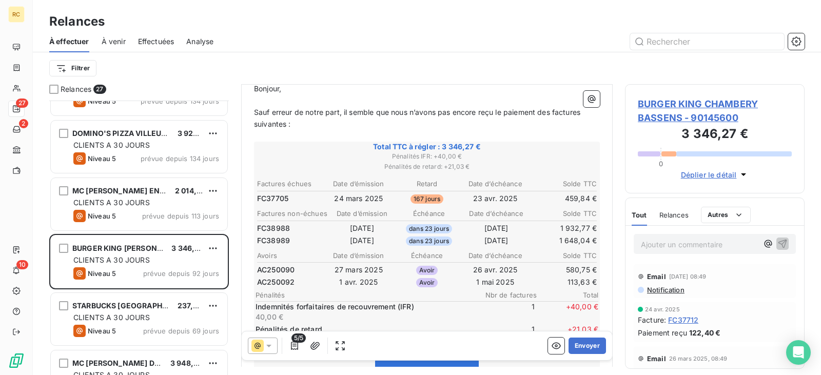
scroll to position [1, 0]
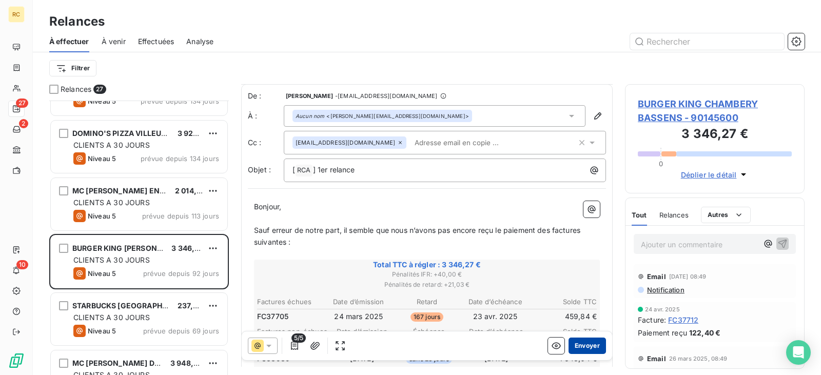
click at [589, 344] on button "Envoyer" at bounding box center [586, 345] width 37 height 16
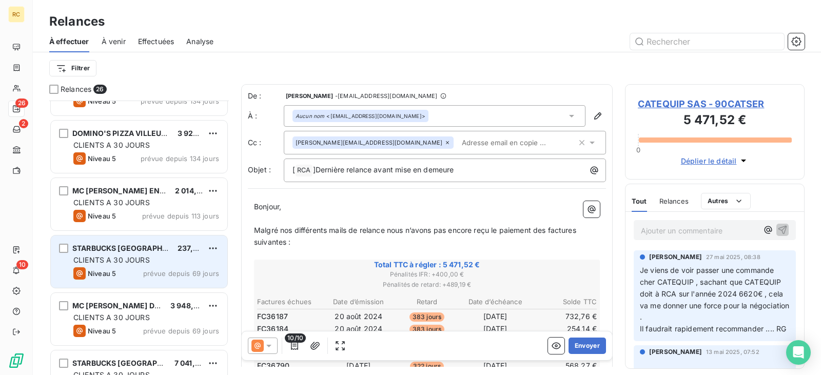
click at [160, 258] on div "CLIENTS A 30 JOURS" at bounding box center [146, 260] width 146 height 10
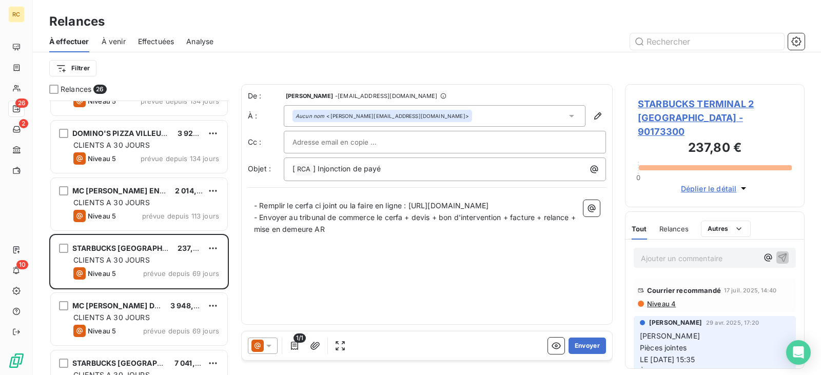
click at [669, 225] on span "Relances" at bounding box center [673, 229] width 29 height 8
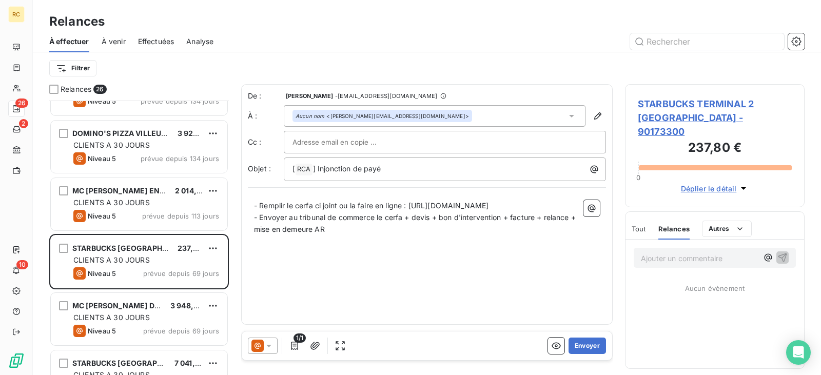
click at [635, 225] on span "Tout" at bounding box center [638, 229] width 14 height 8
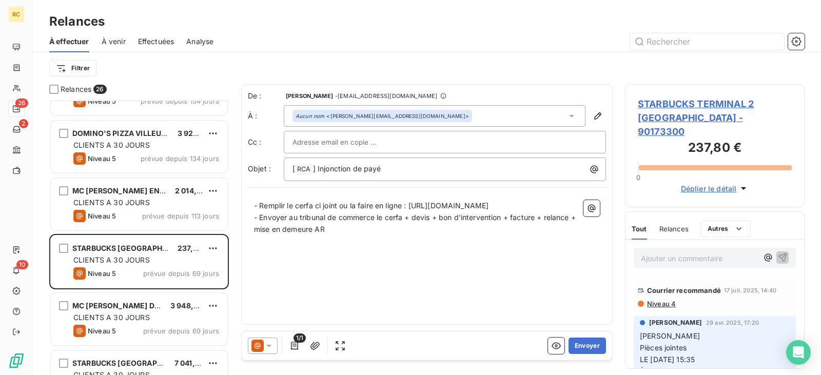
click at [272, 348] on icon at bounding box center [269, 346] width 10 height 10
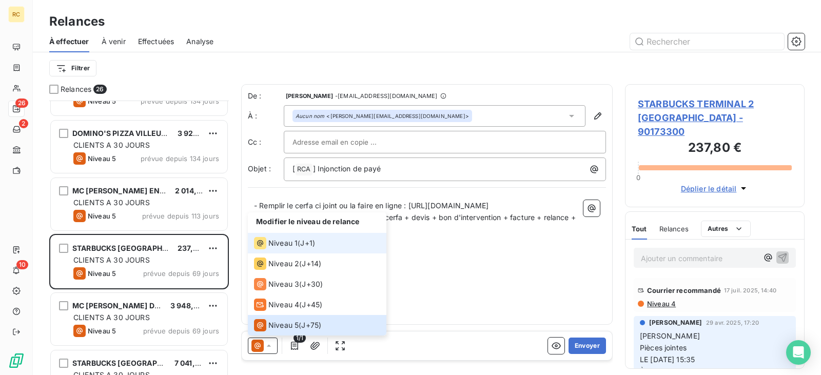
click at [288, 245] on span "Niveau 1" at bounding box center [282, 243] width 29 height 10
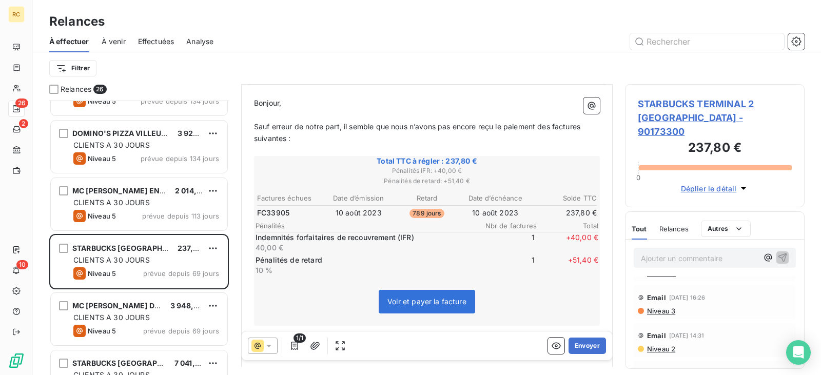
scroll to position [718, 0]
click at [667, 284] on span "Niveau 3" at bounding box center [660, 287] width 29 height 8
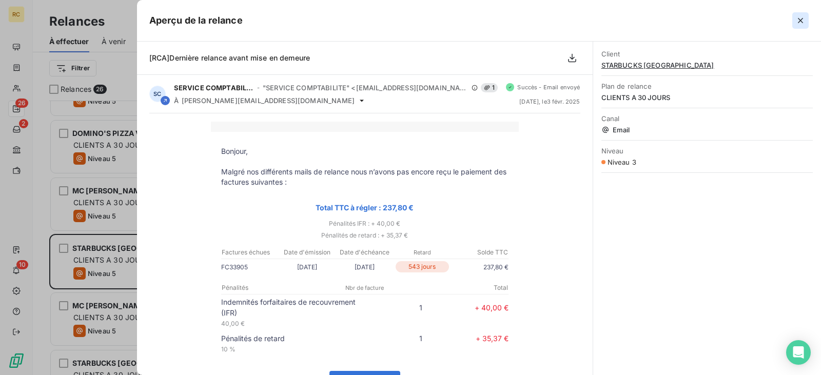
click at [798, 21] on icon "button" at bounding box center [800, 20] width 10 height 10
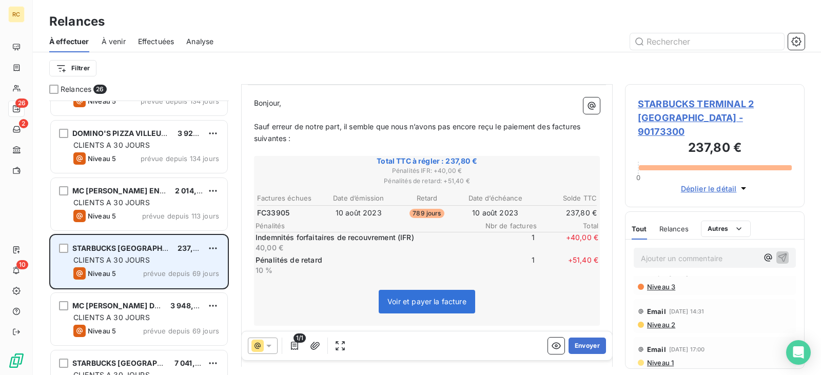
scroll to position [257, 0]
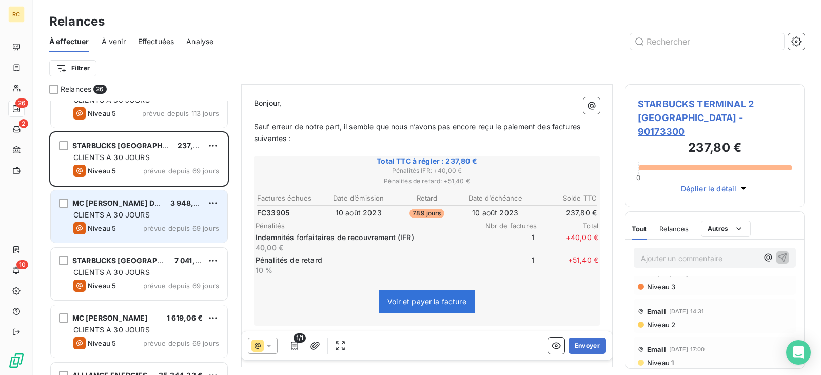
click at [158, 209] on div "MC [PERSON_NAME] DECINES 3 948,30 € CLIENTS A 30 JOURS Niveau 5 prévue depuis 6…" at bounding box center [139, 216] width 176 height 52
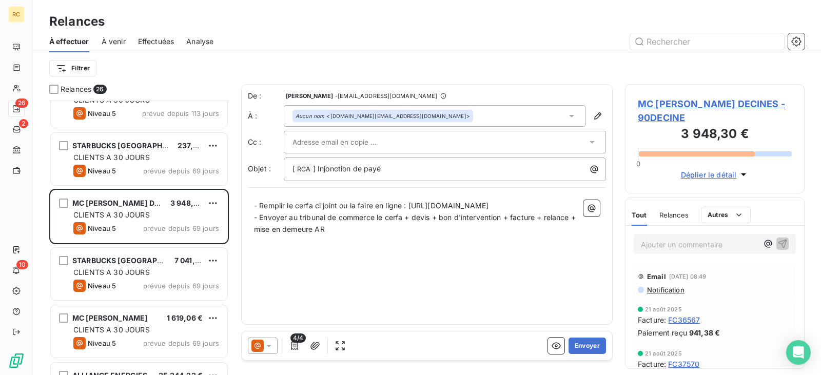
click at [669, 218] on span "Relances" at bounding box center [673, 215] width 29 height 8
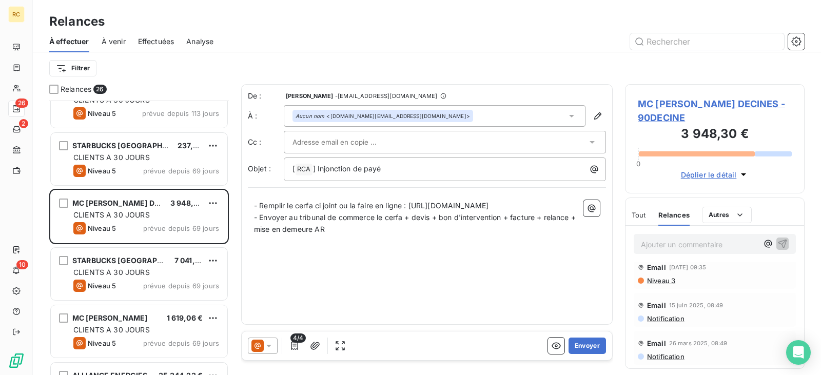
scroll to position [103, 0]
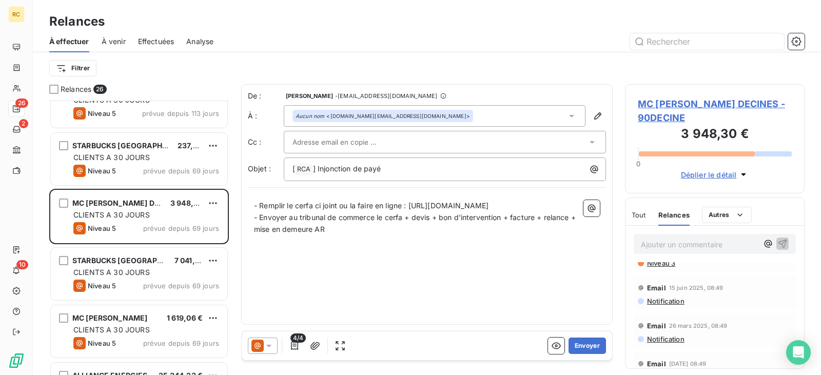
click at [667, 262] on span "Niveau 3" at bounding box center [660, 263] width 29 height 8
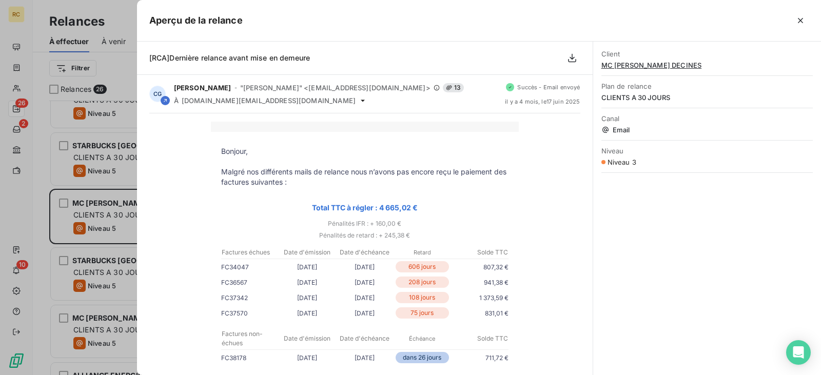
click at [123, 236] on div at bounding box center [410, 187] width 821 height 375
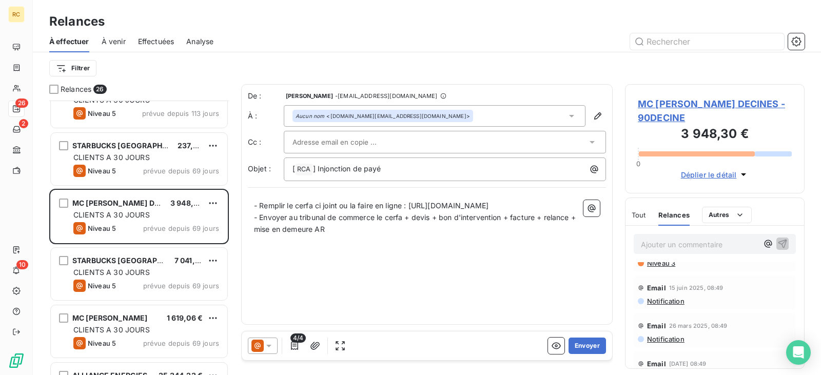
click at [270, 348] on icon at bounding box center [269, 346] width 10 height 10
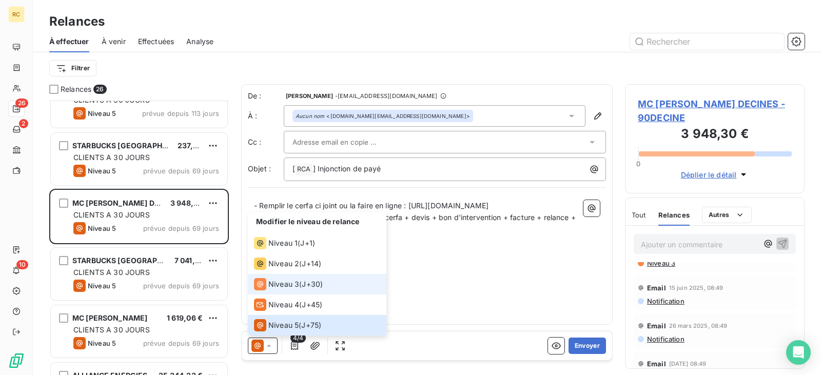
click at [294, 285] on span "Niveau 3" at bounding box center [283, 284] width 31 height 10
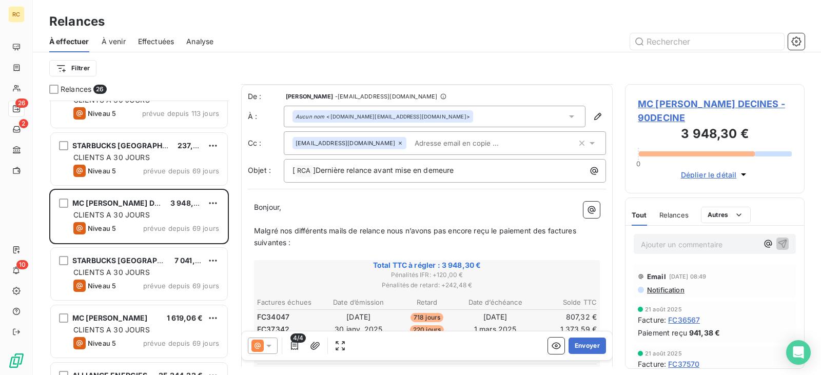
scroll to position [52, 0]
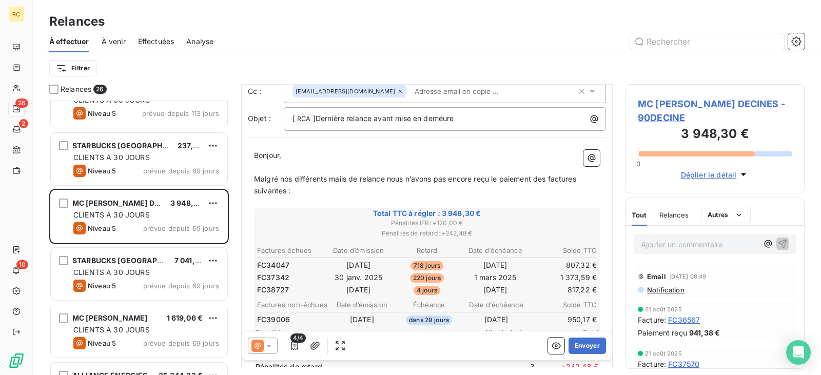
click at [678, 212] on span "Relances" at bounding box center [673, 215] width 29 height 8
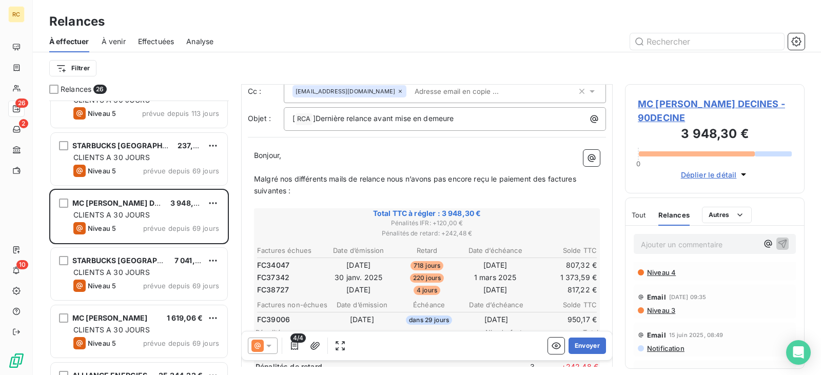
scroll to position [103, 0]
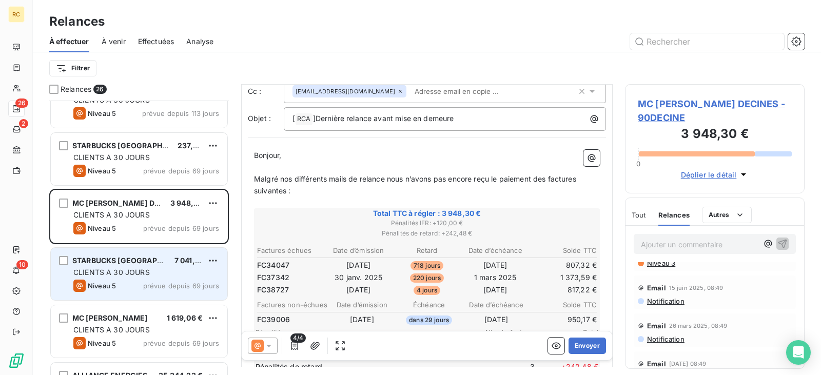
click at [131, 263] on span "STARBUCKS [GEOGRAPHIC_DATA]" at bounding box center [133, 260] width 122 height 9
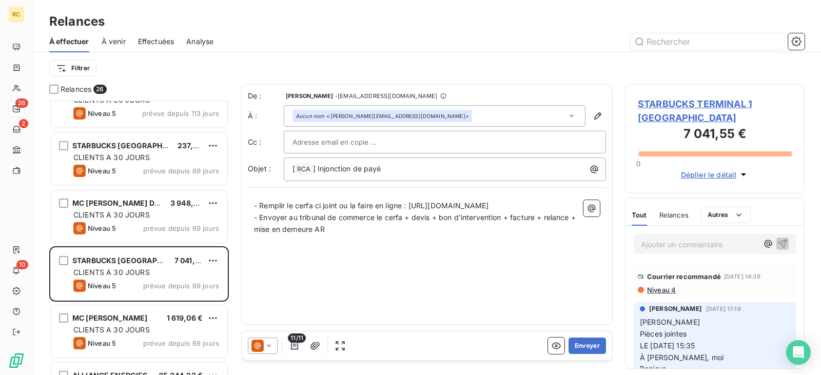
click at [659, 222] on div "Relances" at bounding box center [673, 215] width 29 height 22
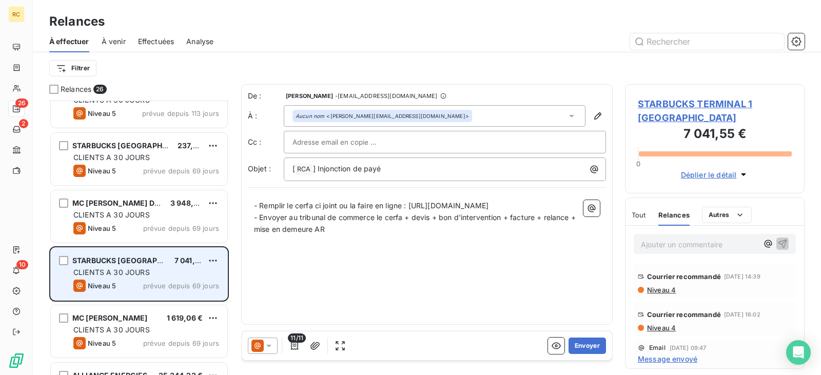
scroll to position [308, 0]
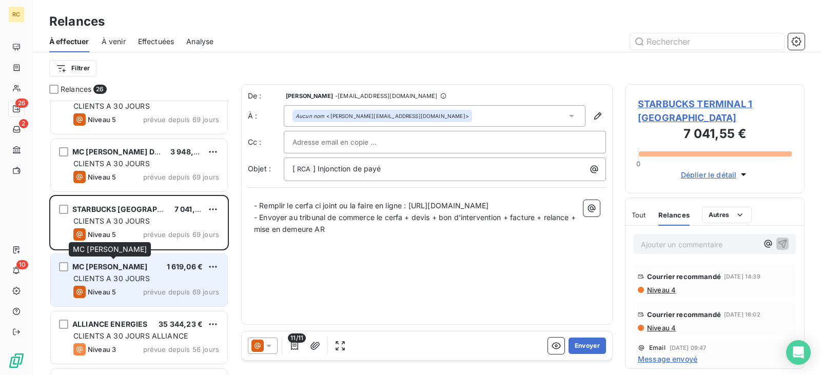
click at [147, 271] on div "MC [PERSON_NAME]" at bounding box center [109, 267] width 75 height 10
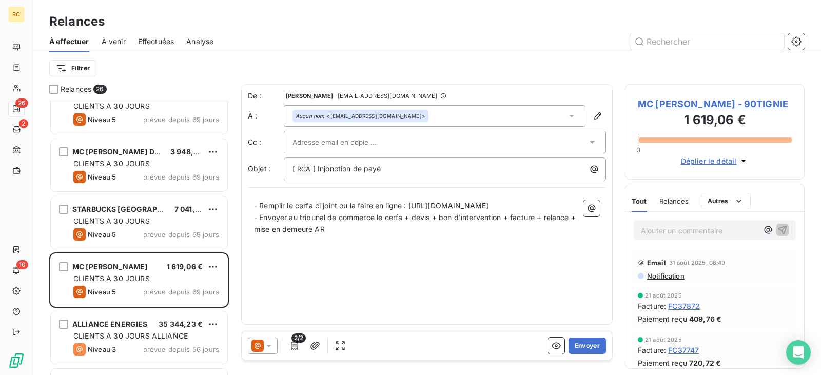
click at [680, 205] on span "Relances" at bounding box center [673, 201] width 29 height 8
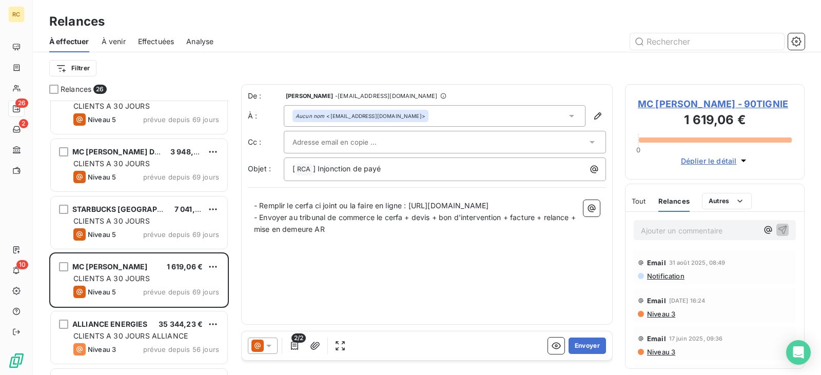
click at [661, 318] on span "Niveau 3" at bounding box center [660, 314] width 29 height 8
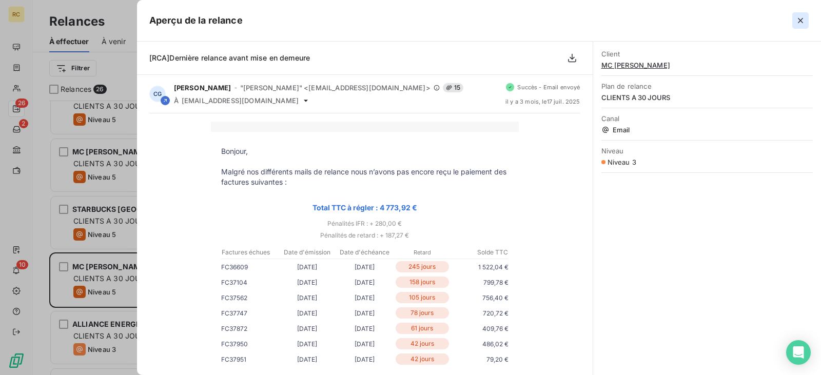
click at [797, 20] on icon "button" at bounding box center [800, 20] width 10 height 10
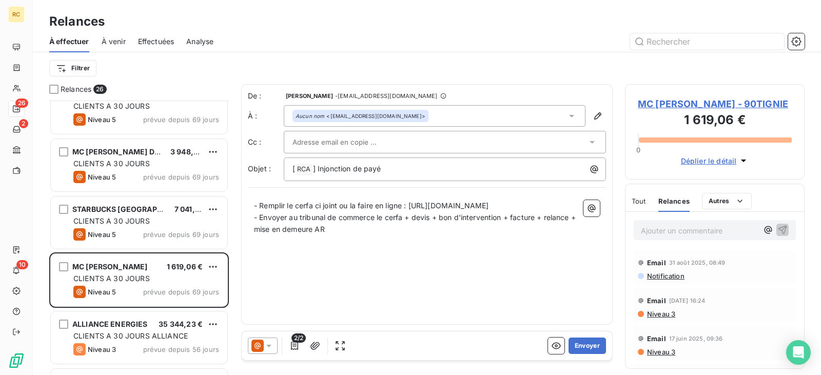
click at [738, 166] on icon "button" at bounding box center [743, 160] width 10 height 10
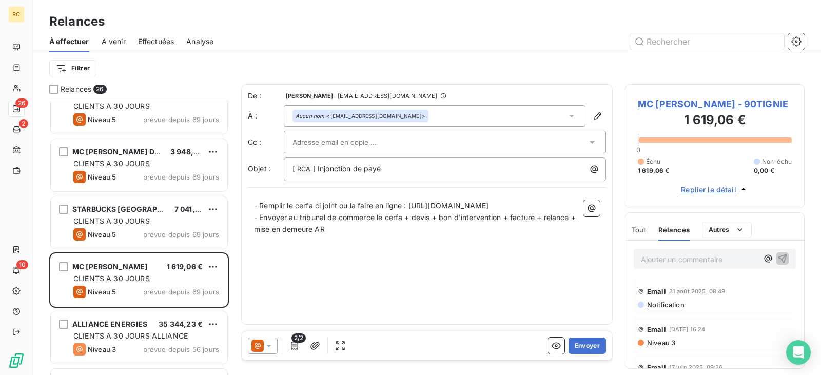
click at [267, 342] on icon at bounding box center [269, 346] width 10 height 10
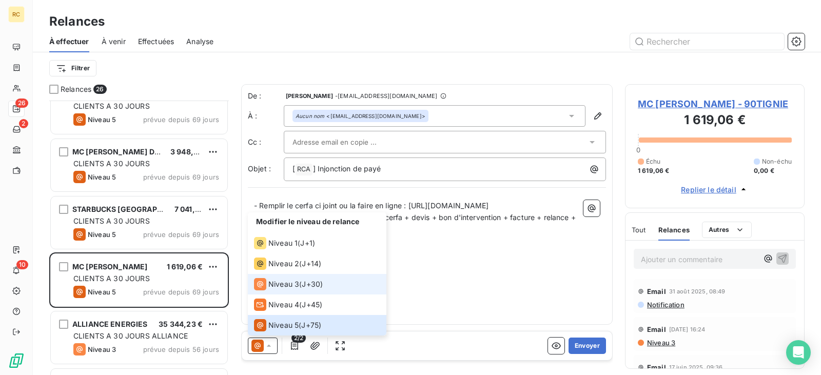
click at [292, 282] on span "Niveau 3" at bounding box center [283, 284] width 31 height 10
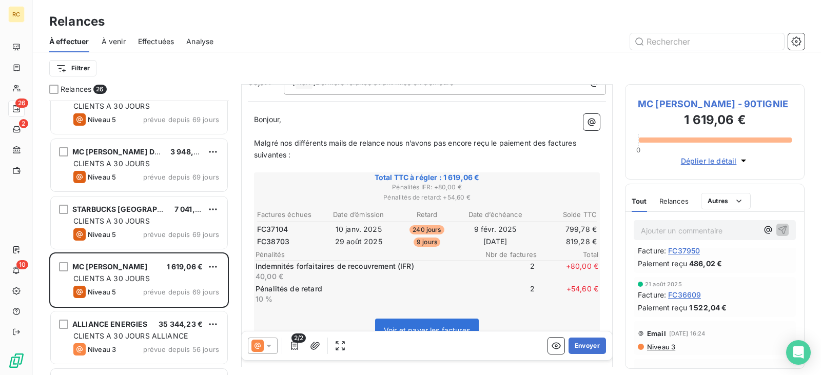
scroll to position [256, 0]
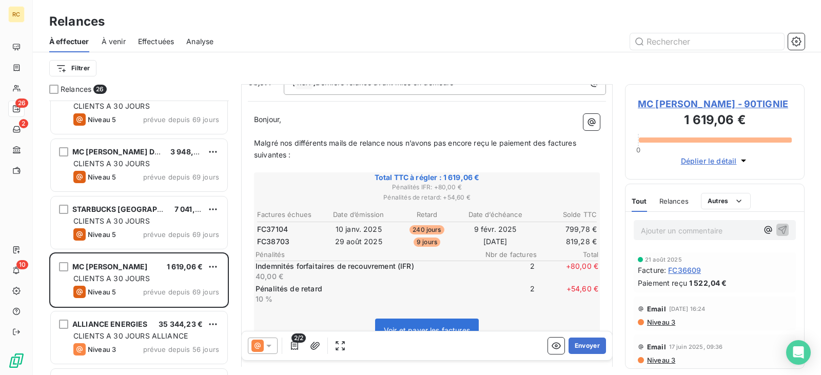
click at [272, 345] on icon at bounding box center [269, 346] width 10 height 10
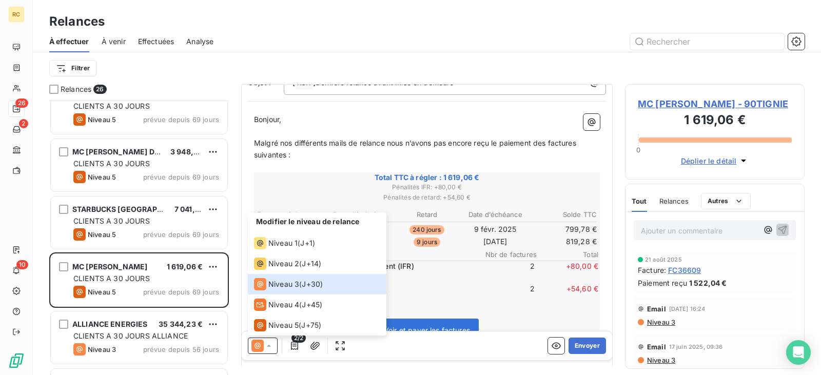
click at [522, 284] on span "2" at bounding box center [504, 294] width 62 height 21
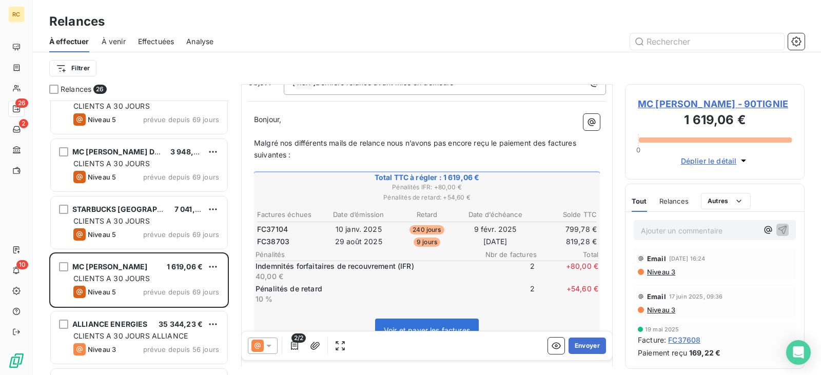
scroll to position [308, 0]
click at [268, 345] on icon at bounding box center [268, 346] width 5 height 3
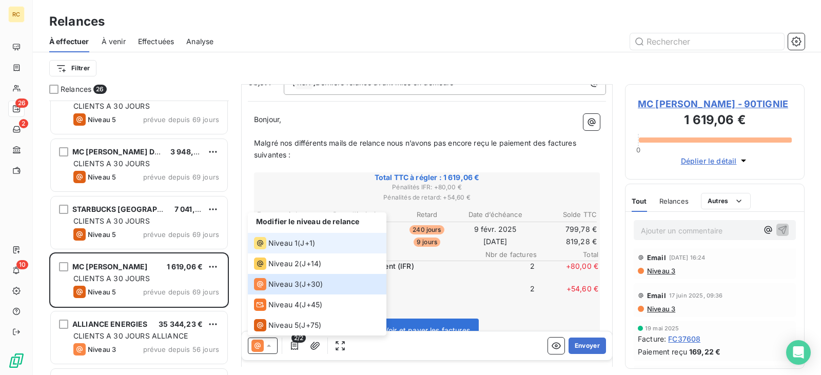
click at [315, 240] on span "J+1 )" at bounding box center [307, 243] width 15 height 10
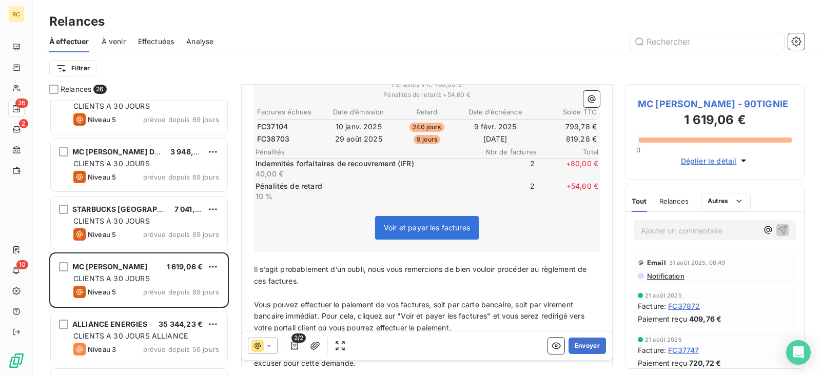
scroll to position [0, 0]
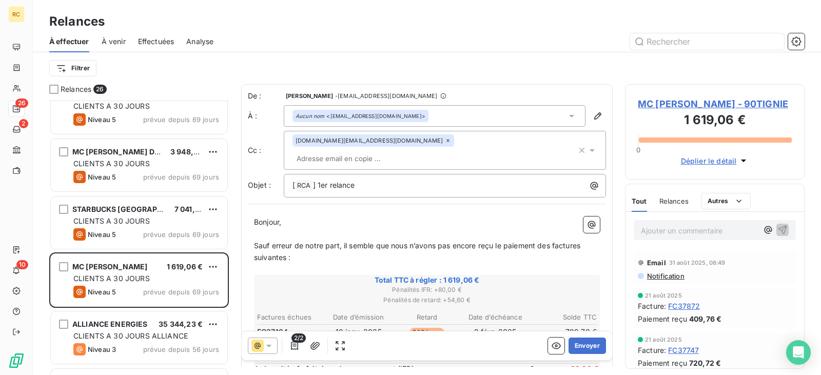
click at [676, 205] on span "Relances" at bounding box center [673, 201] width 29 height 8
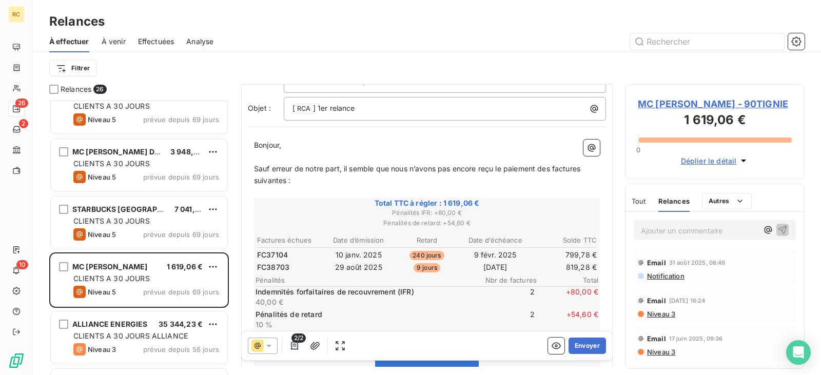
scroll to position [1, 0]
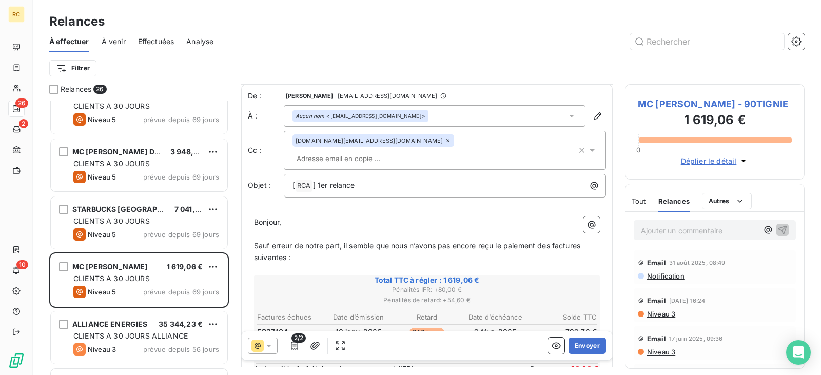
click at [695, 101] on span "MC [PERSON_NAME] - 90TIGNIE" at bounding box center [715, 104] width 154 height 14
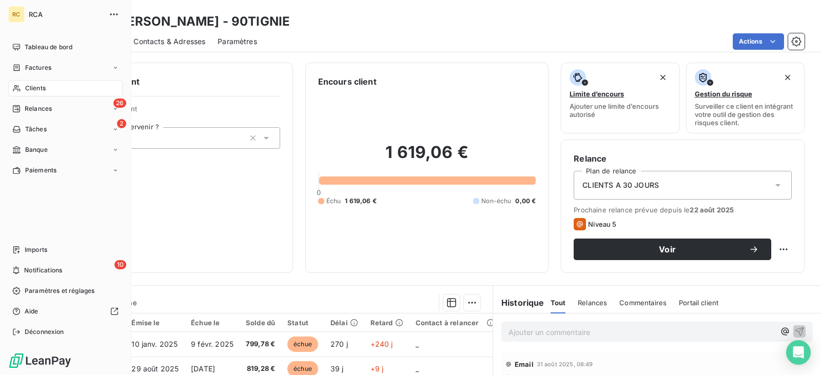
click at [32, 107] on span "Relances" at bounding box center [38, 108] width 27 height 9
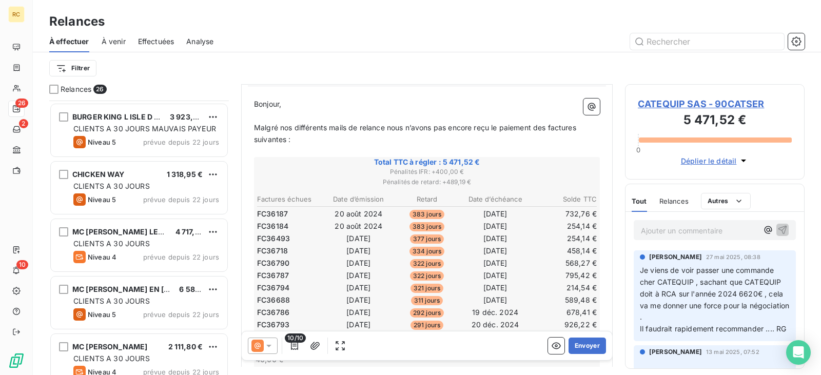
scroll to position [1220, 0]
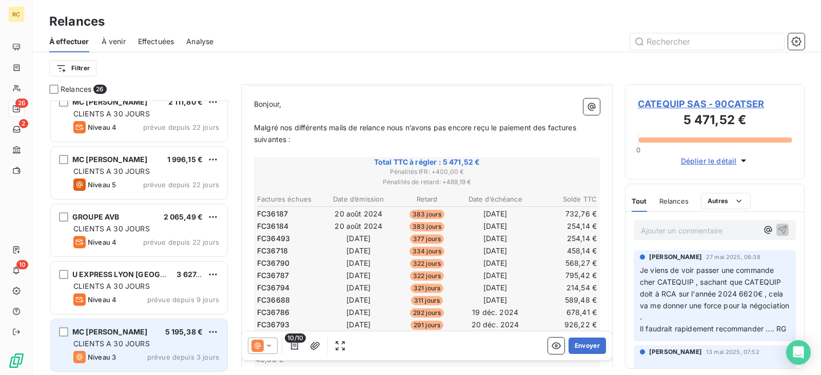
click at [124, 328] on span "MC [PERSON_NAME]" at bounding box center [109, 331] width 75 height 9
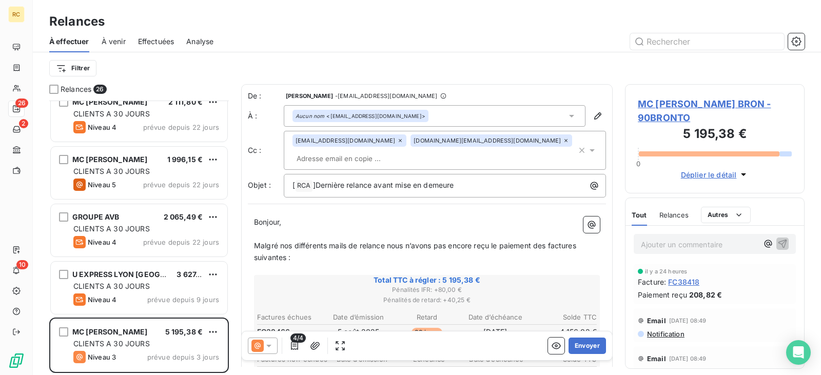
click at [665, 214] on span "Relances" at bounding box center [673, 215] width 29 height 8
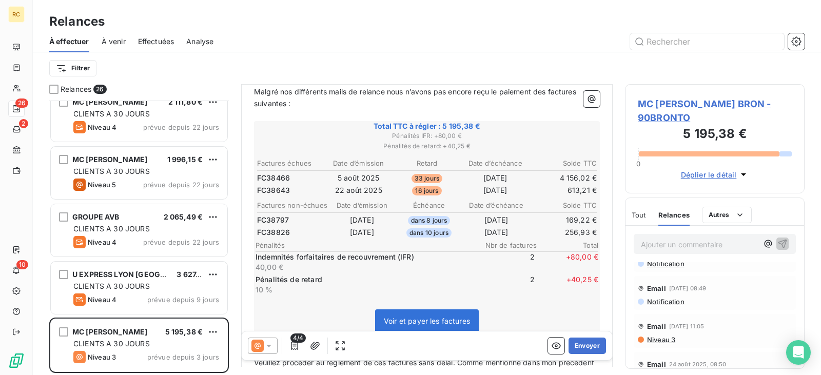
scroll to position [51, 0]
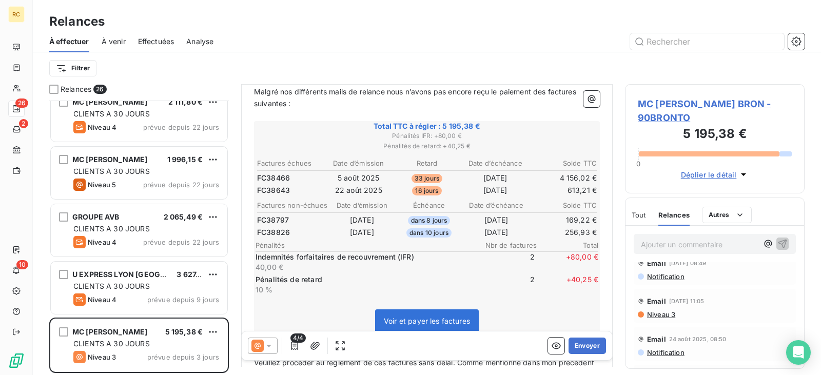
click at [660, 316] on span "Niveau 3" at bounding box center [660, 314] width 29 height 8
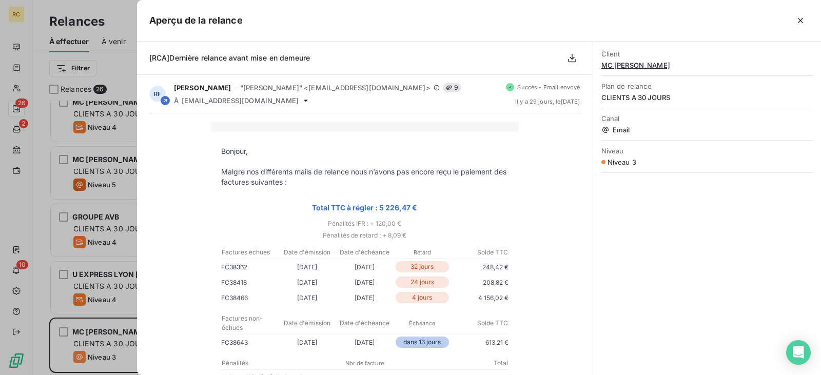
click at [103, 245] on div at bounding box center [410, 187] width 821 height 375
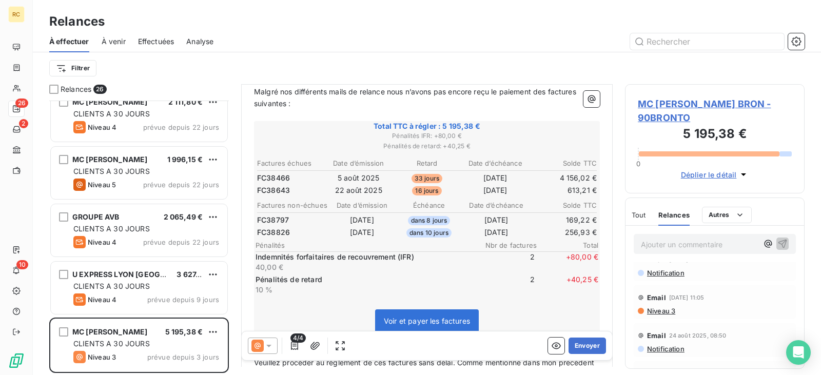
scroll to position [0, 0]
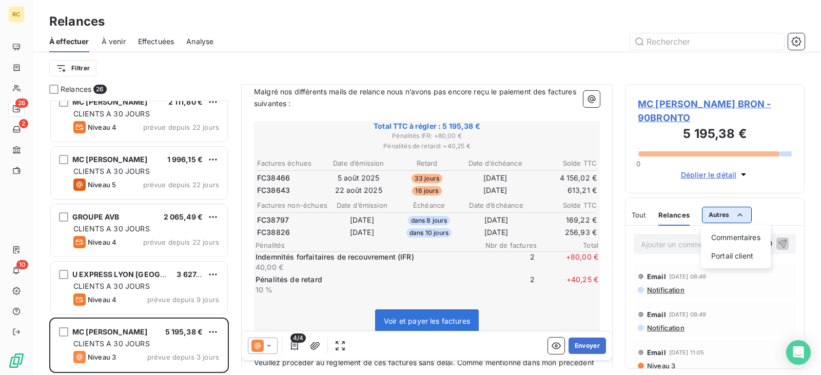
click at [732, 210] on html "RC 26 2 10 Relances À effectuer À venir Effectuées Analyse Filtrer Relances 26 …" at bounding box center [410, 187] width 821 height 375
click at [729, 240] on div "Commentaires" at bounding box center [736, 237] width 62 height 16
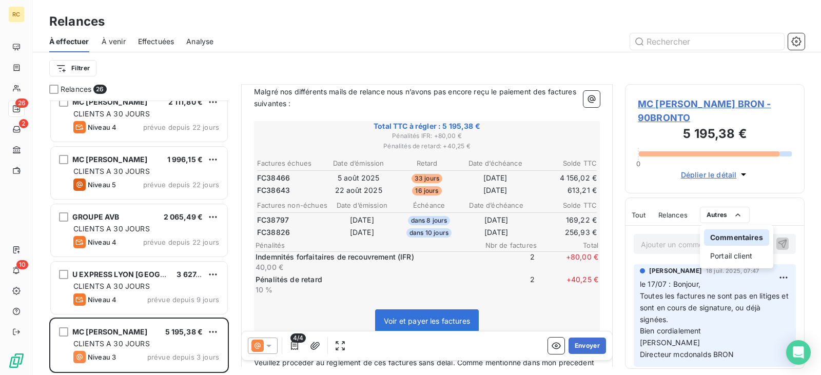
click at [634, 214] on html "RC 26 2 10 Relances À effectuer À venir Effectuées Analyse Filtrer Relances 26 …" at bounding box center [410, 187] width 821 height 375
click at [639, 214] on span "Tout" at bounding box center [638, 215] width 14 height 8
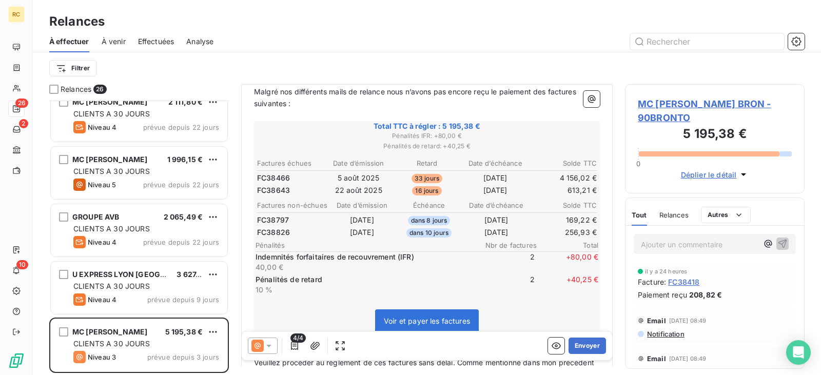
click at [679, 218] on span "Relances" at bounding box center [673, 215] width 29 height 8
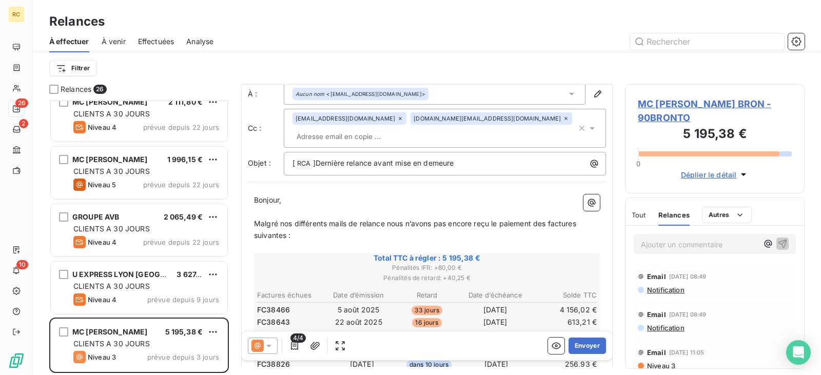
scroll to position [1, 0]
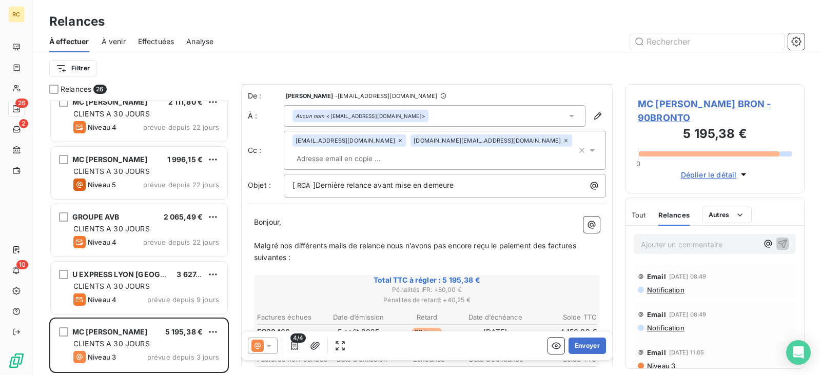
click at [269, 349] on icon at bounding box center [269, 346] width 10 height 10
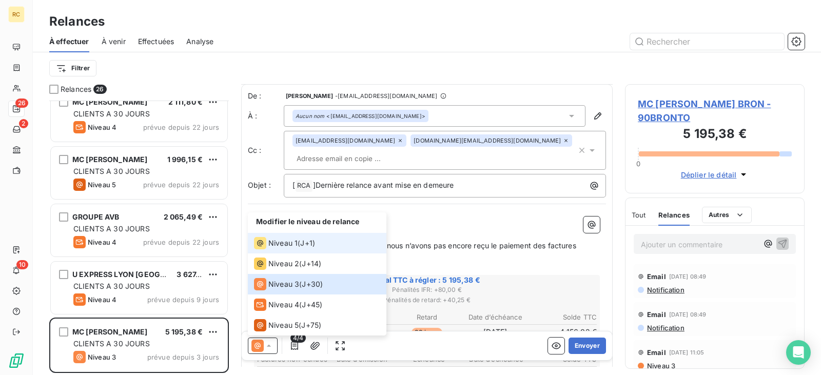
click at [283, 241] on span "Niveau 1" at bounding box center [282, 243] width 29 height 10
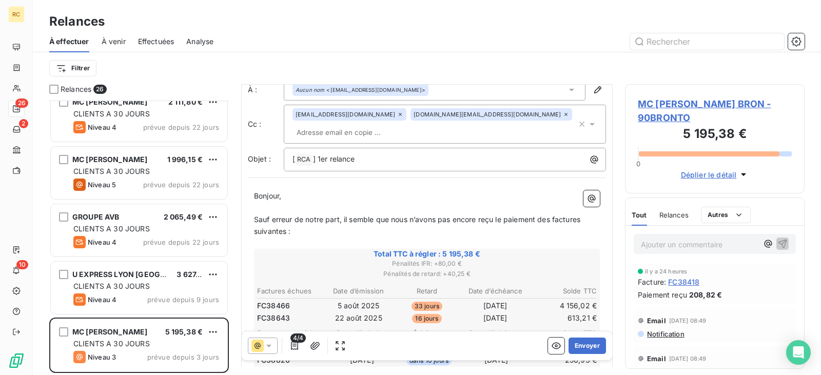
scroll to position [0, 0]
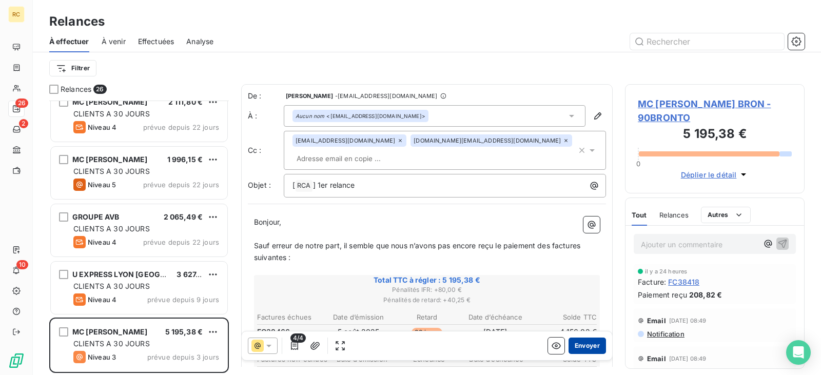
click at [574, 342] on button "Envoyer" at bounding box center [586, 345] width 37 height 16
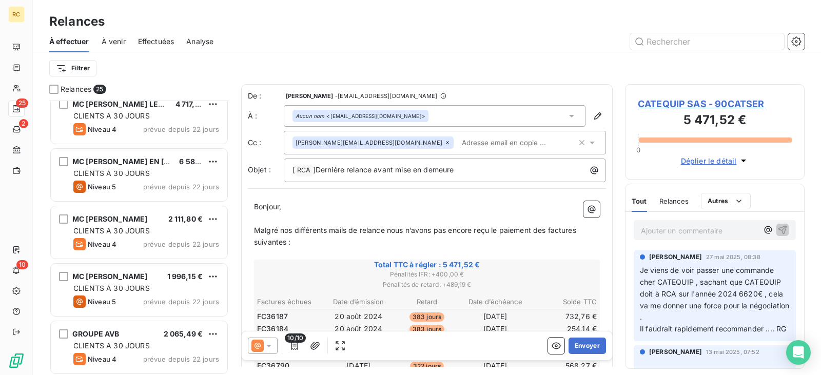
scroll to position [1162, 0]
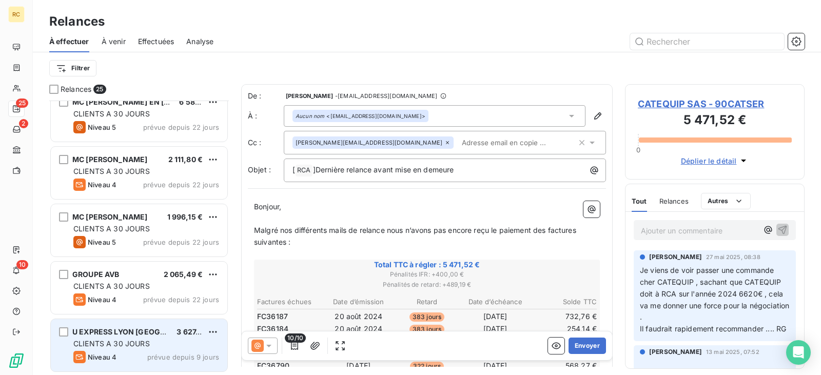
click at [124, 329] on span "U EXPRESS LYON [GEOGRAPHIC_DATA]" at bounding box center [142, 331] width 140 height 9
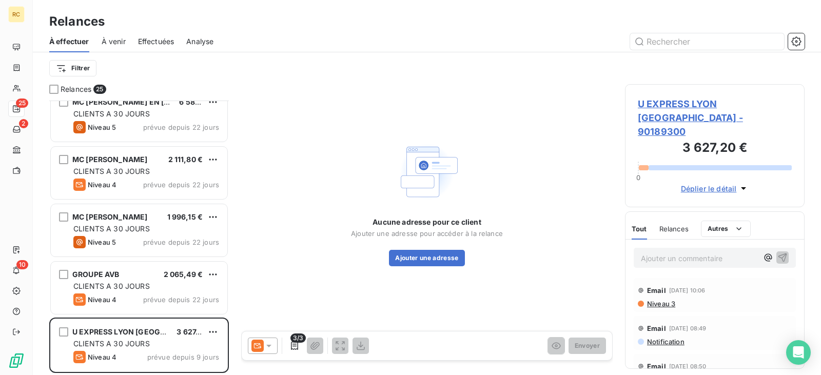
click at [664, 225] on span "Relances" at bounding box center [673, 229] width 29 height 8
click at [661, 284] on div "Email [DATE] 10:06" at bounding box center [715, 290] width 154 height 16
click at [662, 300] on span "Niveau 3" at bounding box center [660, 304] width 29 height 8
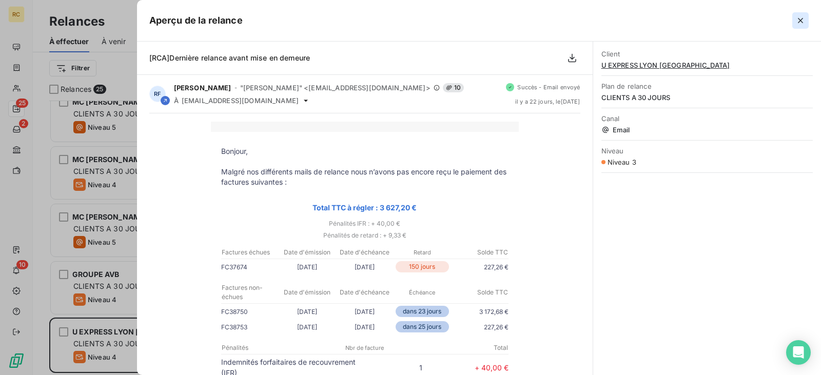
click at [798, 24] on icon "button" at bounding box center [800, 20] width 10 height 10
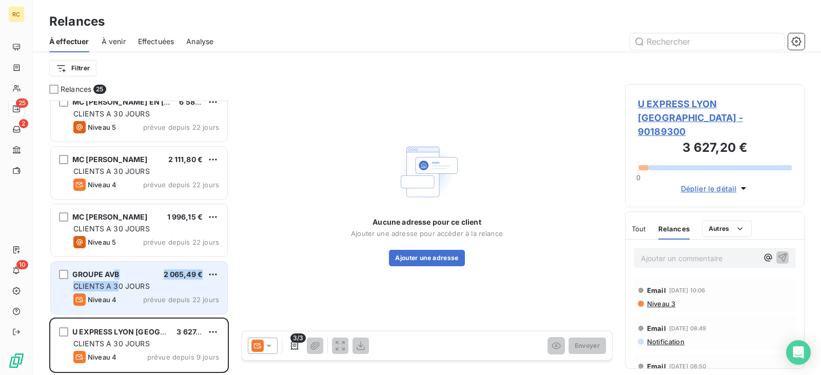
click at [116, 279] on div "GROUPE AVB 2 065,49 € CLIENTS A 30 JOURS Niveau 4 prévue depuis 22 jours" at bounding box center [139, 288] width 176 height 52
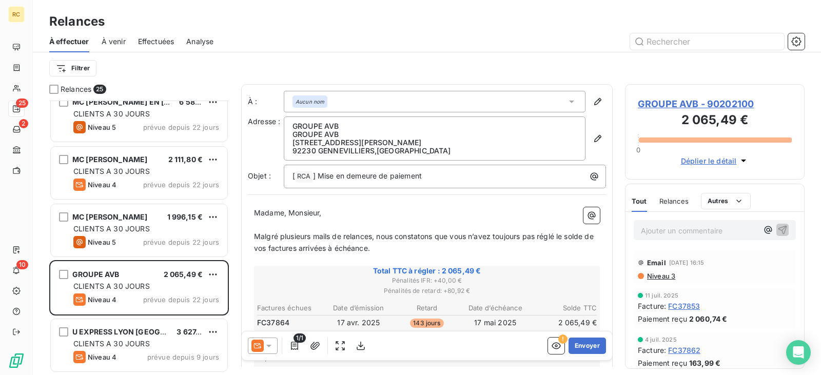
click at [685, 104] on span "GROUPE AVB - 90202100" at bounding box center [715, 104] width 154 height 14
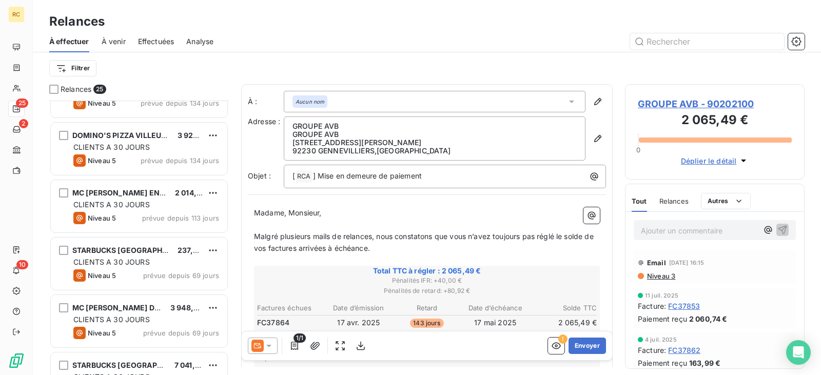
scroll to position [154, 0]
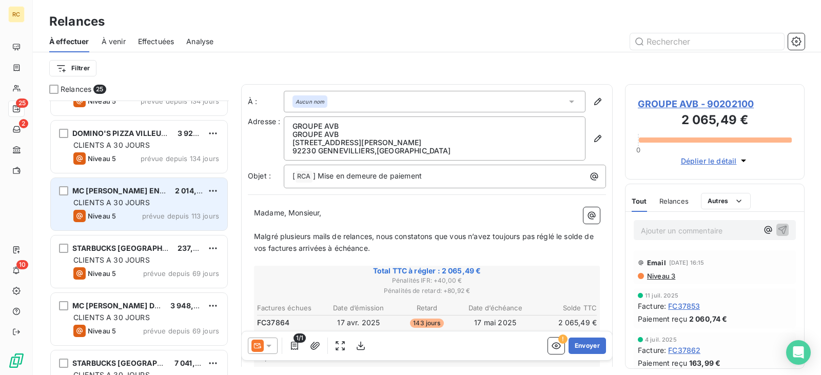
click at [117, 203] on span "CLIENTS A 30 JOURS" at bounding box center [111, 202] width 76 height 9
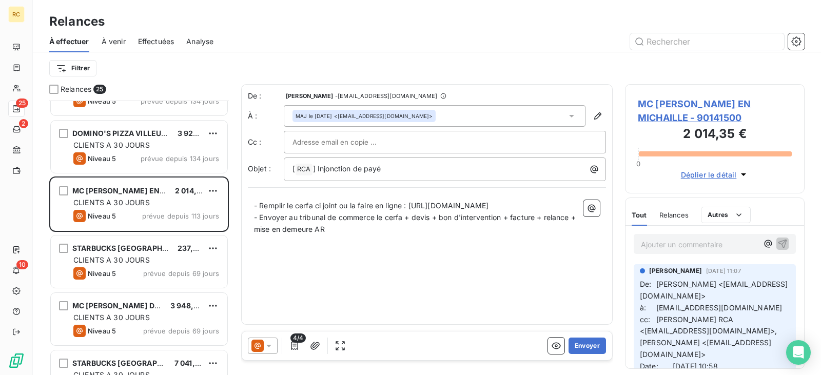
click at [670, 213] on span "Relances" at bounding box center [673, 215] width 29 height 8
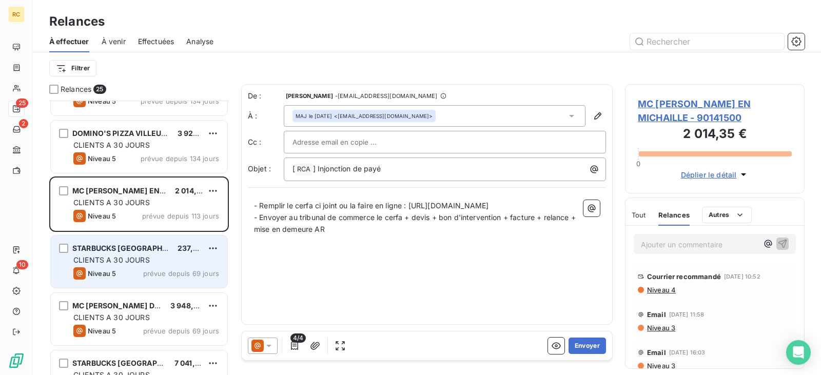
click at [173, 264] on div "CLIENTS A 30 JOURS" at bounding box center [146, 260] width 146 height 10
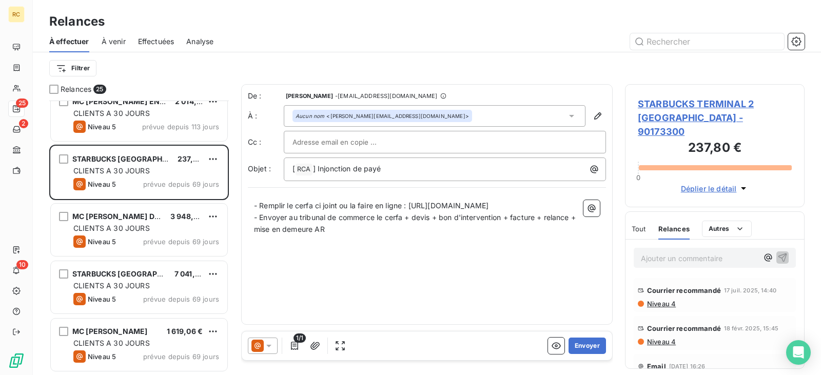
scroll to position [257, 0]
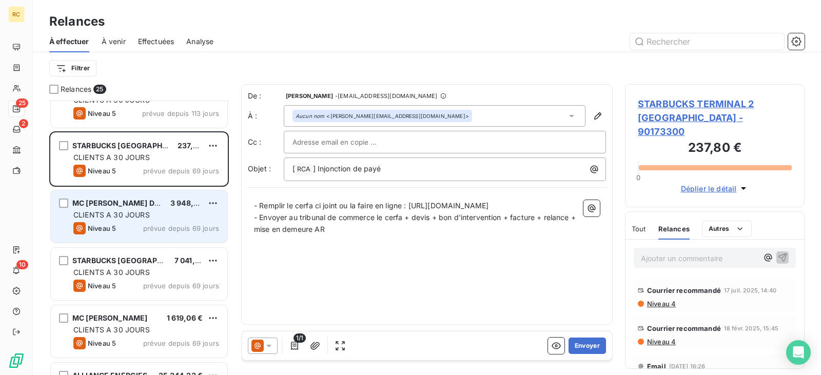
click at [102, 218] on span "CLIENTS A 30 JOURS" at bounding box center [111, 214] width 76 height 9
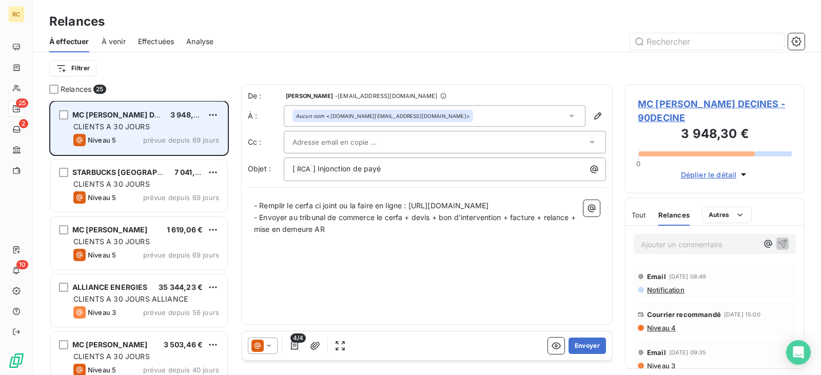
scroll to position [360, 0]
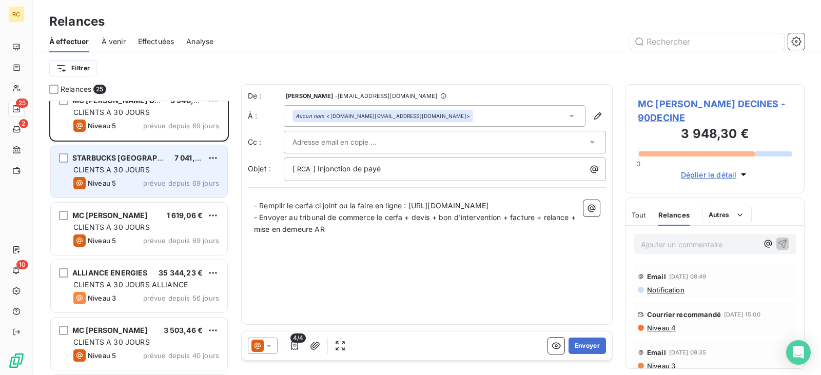
click at [122, 182] on div "Niveau 5 prévue depuis 69 jours" at bounding box center [146, 183] width 146 height 12
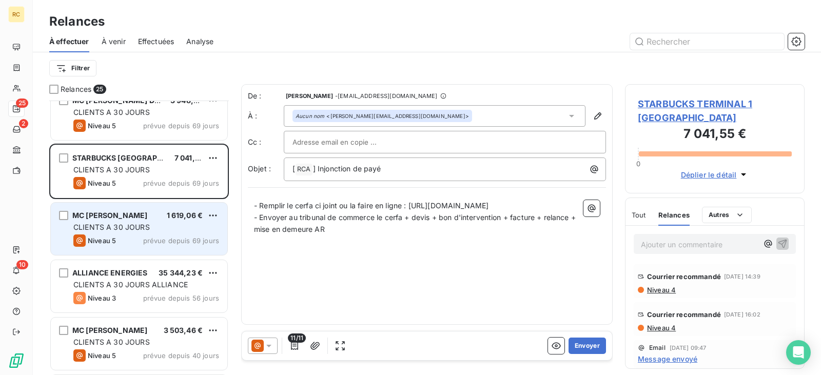
click at [130, 233] on div "MC [PERSON_NAME] 1 619,06 € CLIENTS A 30 JOURS Niveau 5 prévue depuis 69 jours" at bounding box center [139, 229] width 176 height 52
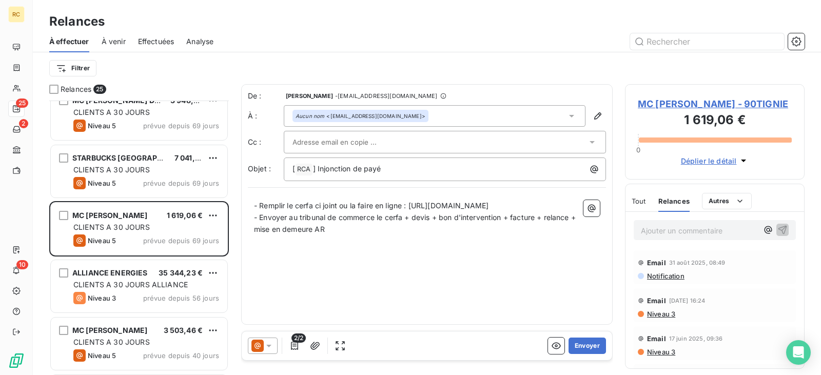
click at [655, 318] on span "Niveau 3" at bounding box center [660, 314] width 29 height 8
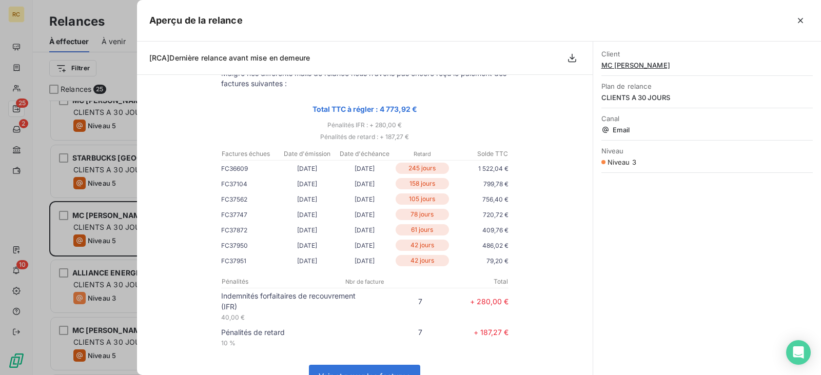
scroll to position [103, 0]
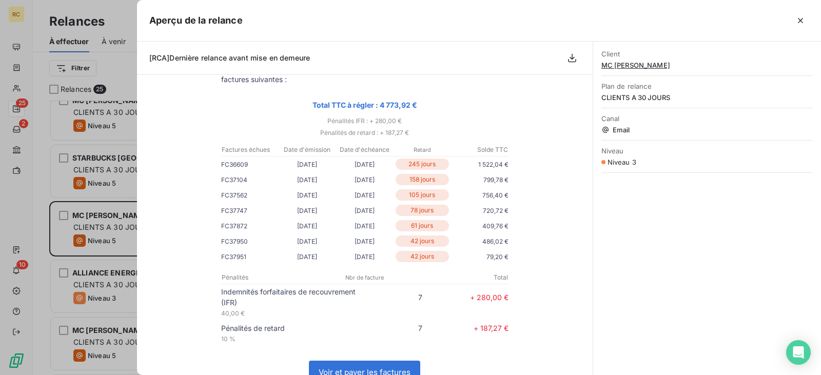
click at [129, 193] on div at bounding box center [410, 187] width 821 height 375
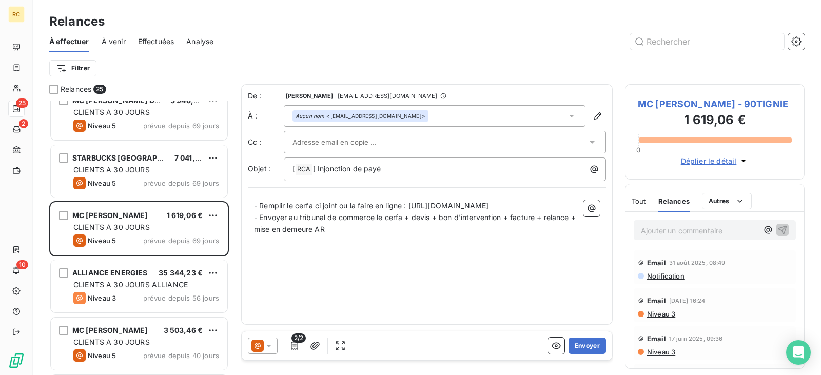
click at [654, 111] on span "MC [PERSON_NAME] - 90TIGNIE" at bounding box center [715, 104] width 154 height 14
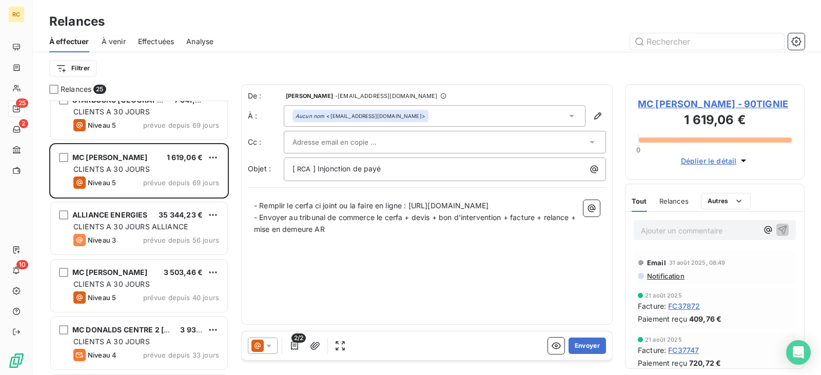
scroll to position [462, 0]
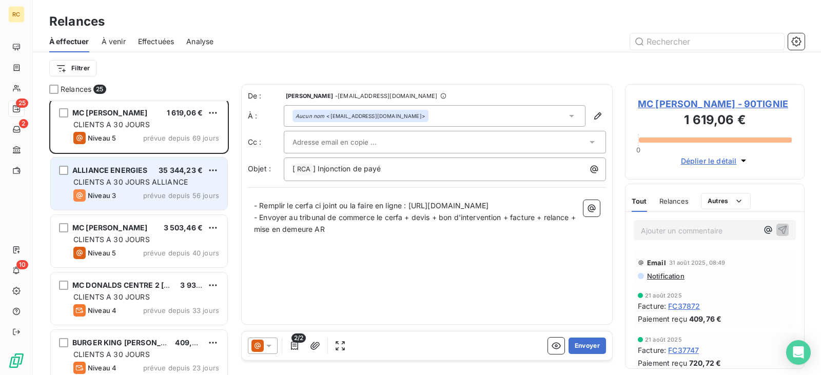
click at [148, 193] on span "prévue depuis 56 jours" at bounding box center [181, 195] width 76 height 8
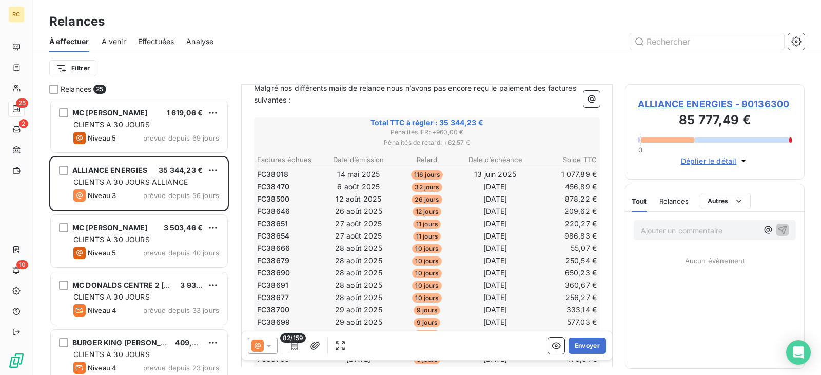
scroll to position [154, 0]
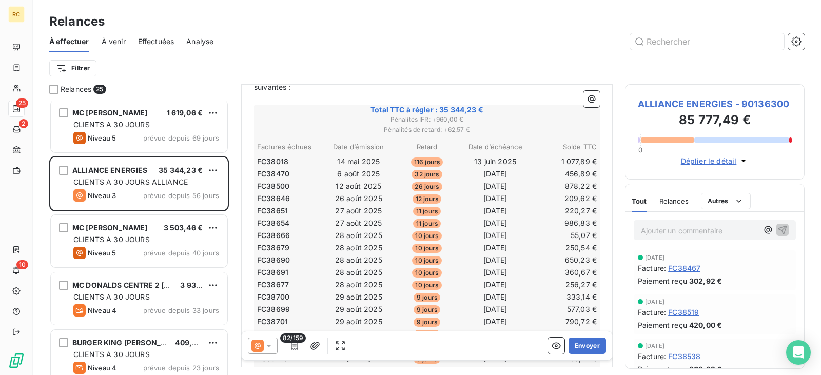
click at [673, 206] on div "Relances" at bounding box center [673, 201] width 29 height 22
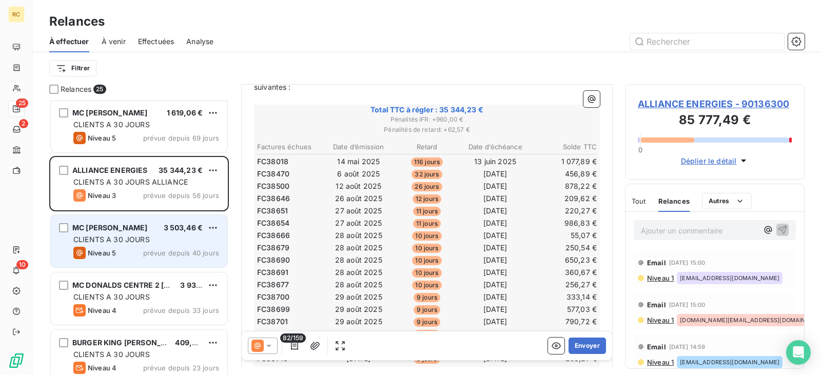
click at [135, 232] on div "MC [PERSON_NAME]" at bounding box center [109, 228] width 75 height 10
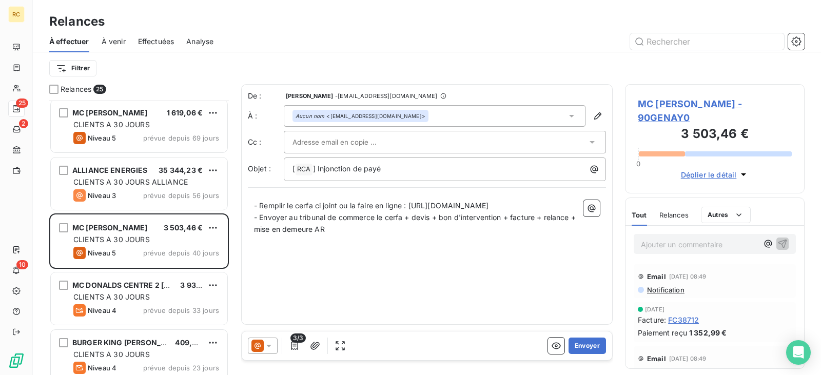
click at [668, 215] on span "Relances" at bounding box center [673, 215] width 29 height 8
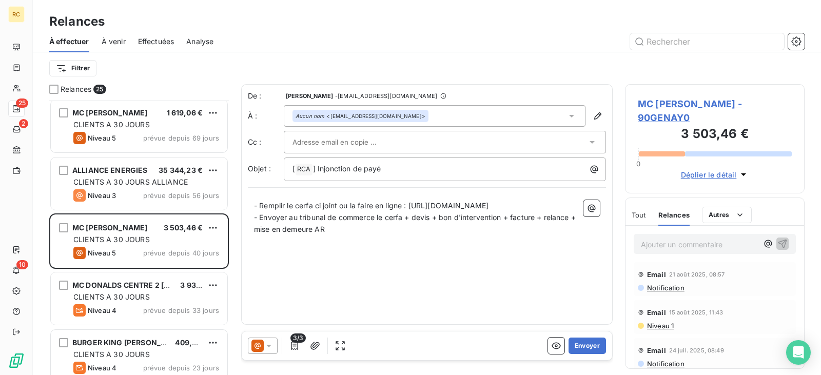
click at [667, 327] on span "Niveau 1" at bounding box center [660, 326] width 28 height 8
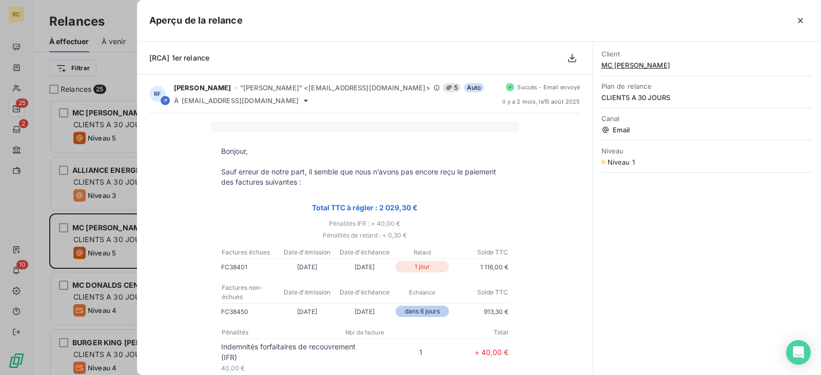
click at [96, 184] on div at bounding box center [410, 187] width 821 height 375
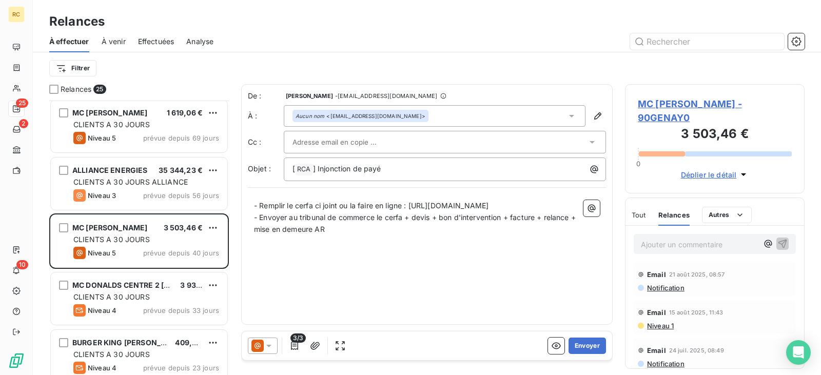
click at [273, 345] on icon at bounding box center [269, 346] width 10 height 10
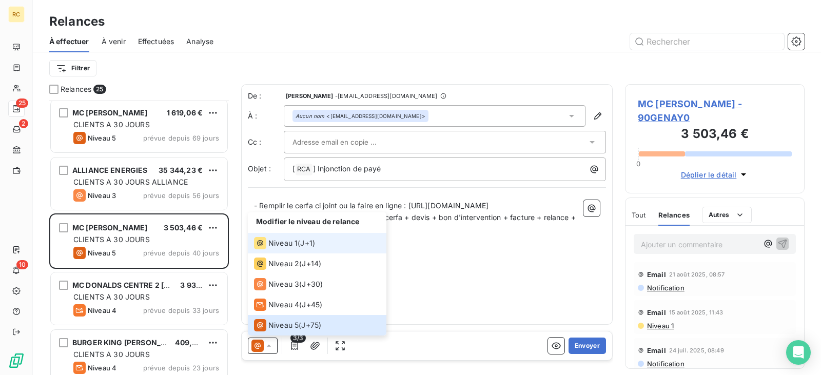
click at [295, 242] on span "Niveau 1" at bounding box center [282, 243] width 29 height 10
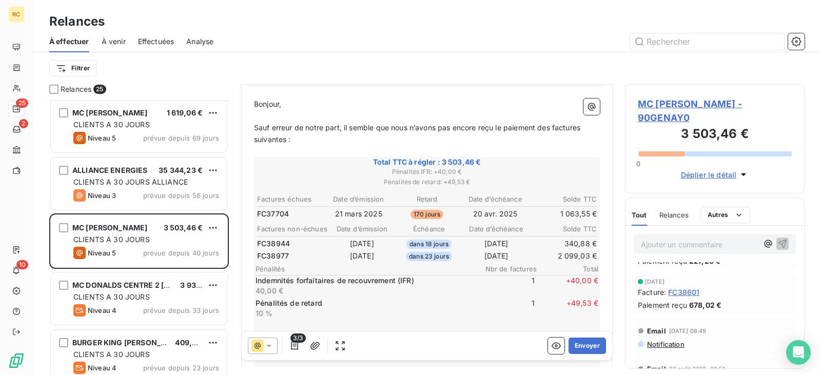
click at [268, 342] on icon at bounding box center [269, 346] width 10 height 10
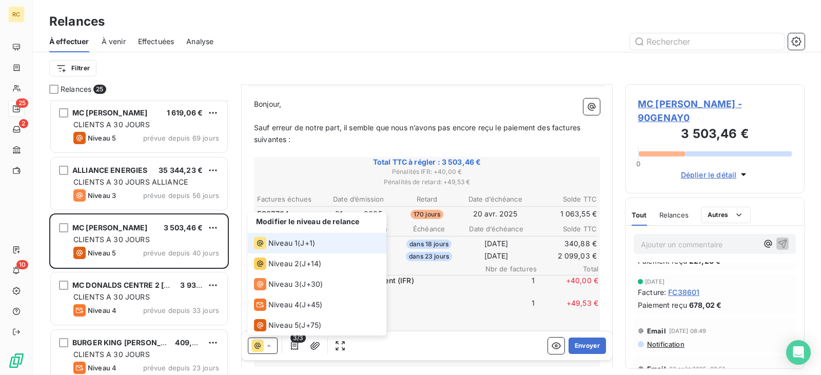
click at [299, 240] on div "Niveau 1 ( J+1 )" at bounding box center [284, 243] width 61 height 12
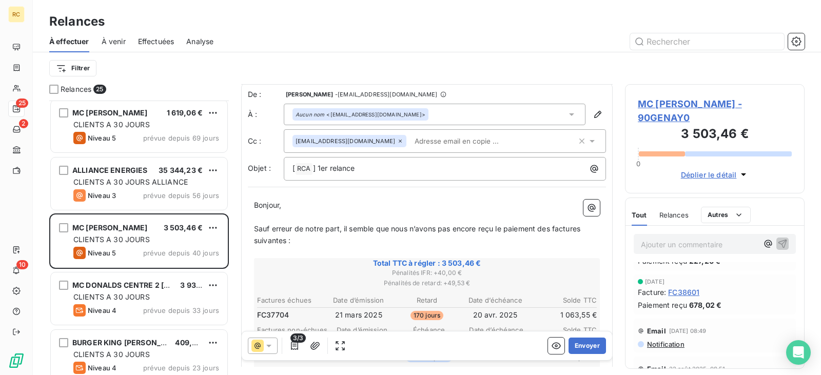
scroll to position [1, 0]
click at [575, 341] on button "Envoyer" at bounding box center [586, 345] width 37 height 16
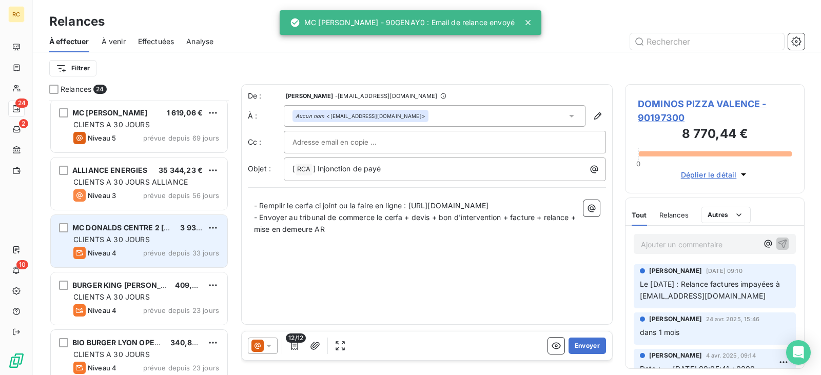
click at [158, 244] on div "CLIENTS A 30 JOURS" at bounding box center [146, 239] width 146 height 10
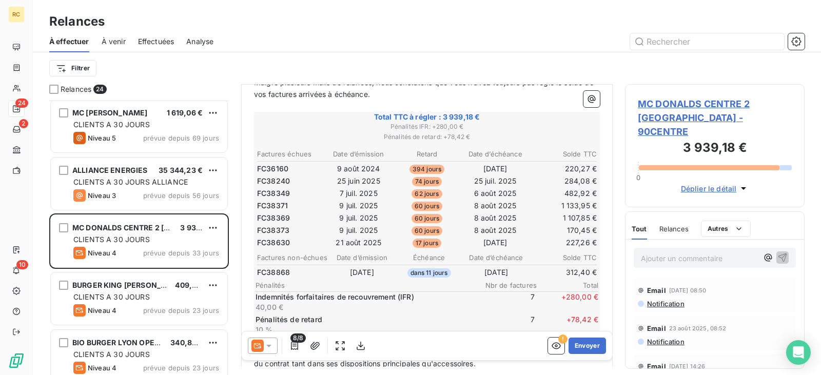
click at [670, 219] on div "Relances" at bounding box center [673, 229] width 29 height 22
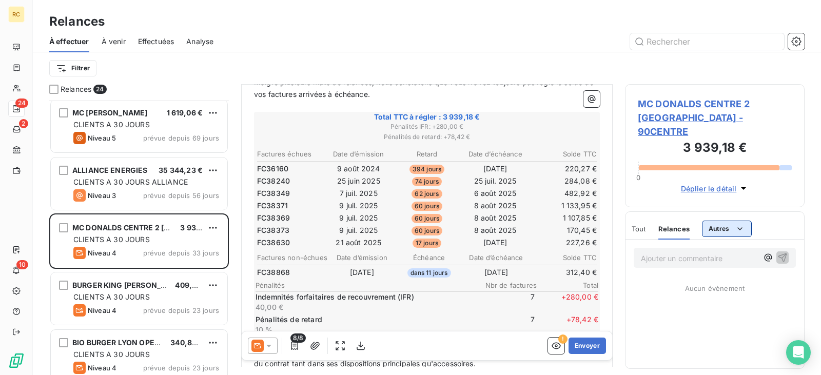
click at [718, 219] on html "RC 24 2 10 Relances À effectuer À venir Effectuées Analyse Filtrer Relances 24 …" at bounding box center [410, 187] width 821 height 375
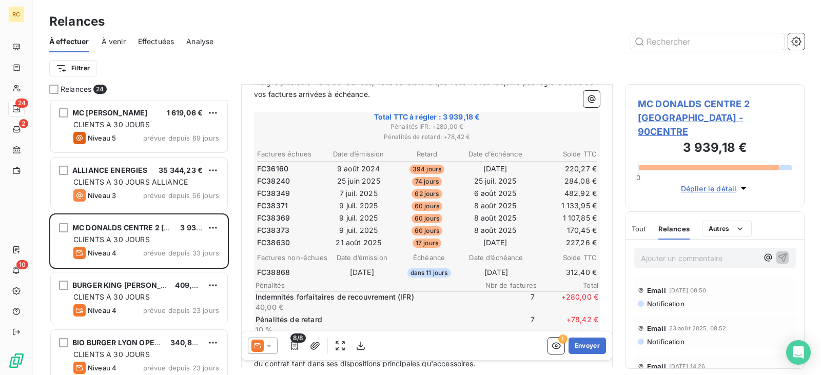
click at [688, 214] on html "RC 24 2 10 Relances À effectuer À venir Effectuées Analyse Filtrer Relances 24 …" at bounding box center [410, 187] width 821 height 375
click at [680, 225] on span "Relances" at bounding box center [673, 229] width 31 height 8
click at [645, 225] on span "Tout" at bounding box center [638, 229] width 14 height 8
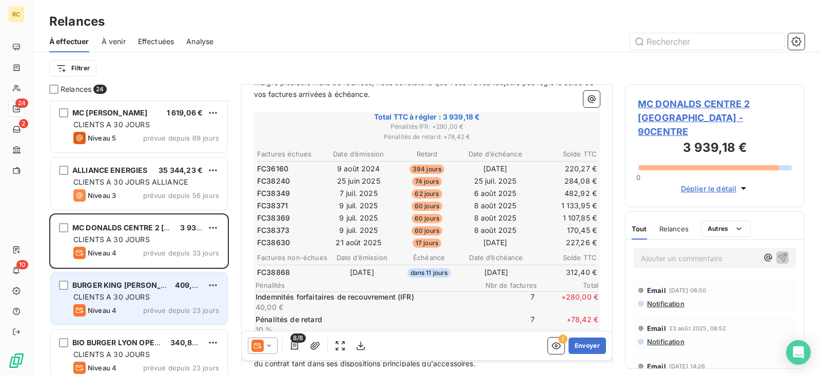
click at [124, 289] on span "BURGER KING [PERSON_NAME]" at bounding box center [128, 285] width 113 height 9
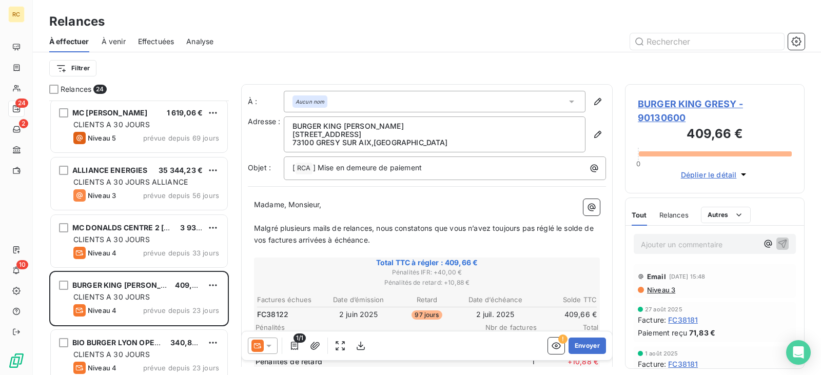
click at [667, 220] on div "Relances" at bounding box center [673, 215] width 29 height 22
click at [679, 100] on span "BURGER KING GRESY - 90130600" at bounding box center [715, 111] width 154 height 28
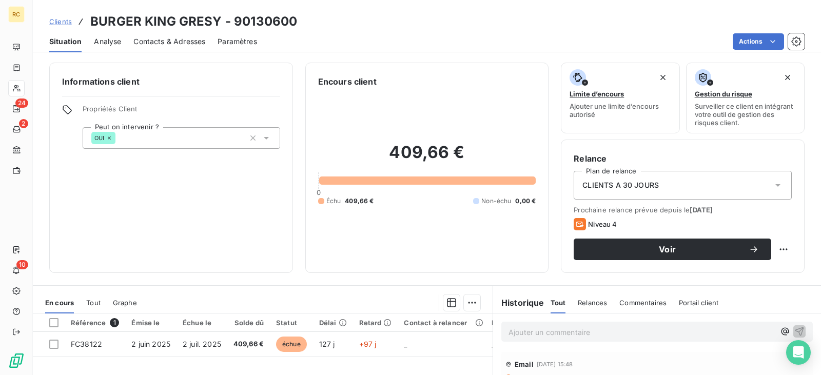
click at [93, 302] on span "Tout" at bounding box center [93, 302] width 14 height 8
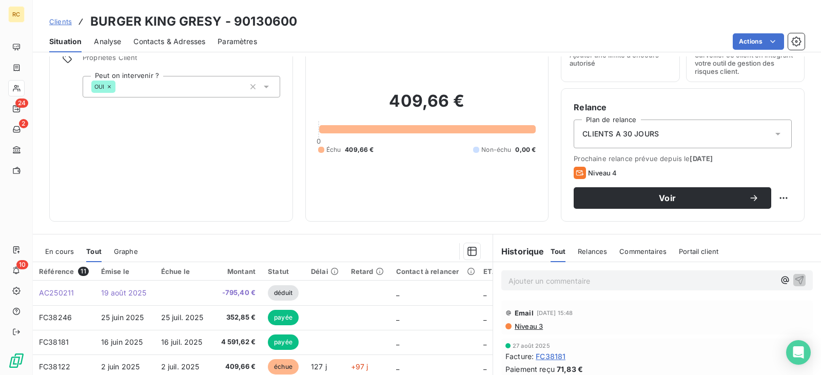
click at [55, 251] on span "En cours" at bounding box center [59, 251] width 29 height 8
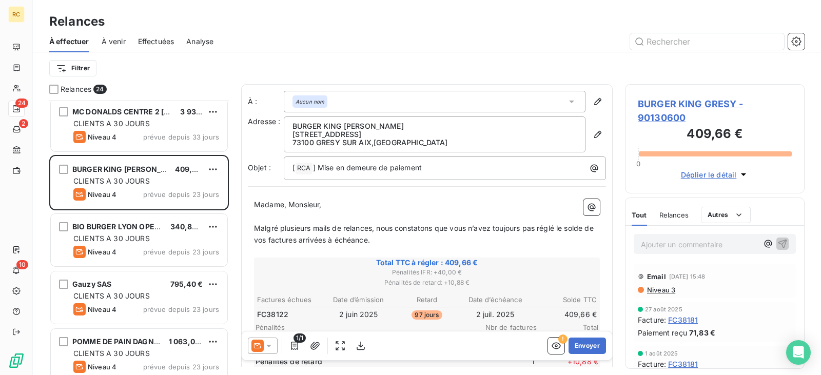
scroll to position [592, 0]
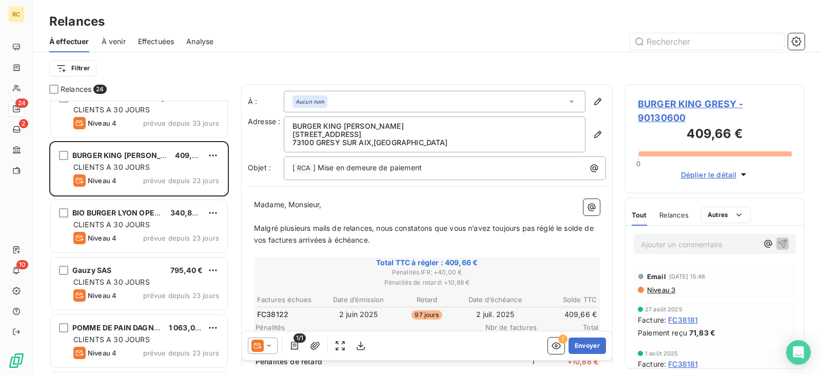
click at [272, 342] on icon at bounding box center [269, 346] width 10 height 10
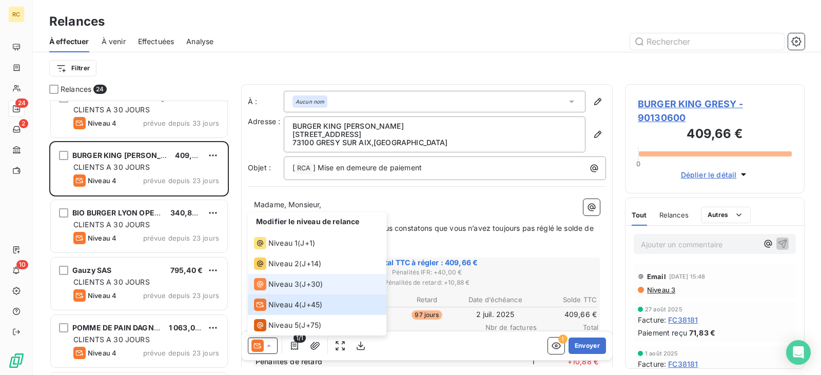
click at [287, 283] on span "Niveau 3" at bounding box center [283, 284] width 31 height 10
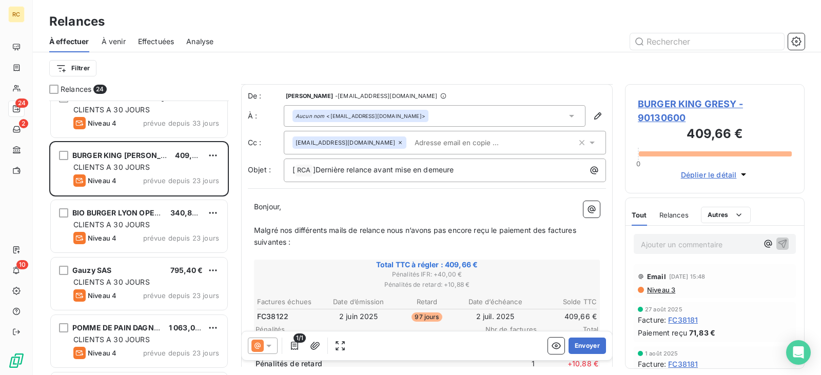
scroll to position [0, 0]
click at [595, 344] on button "Envoyer" at bounding box center [586, 345] width 37 height 16
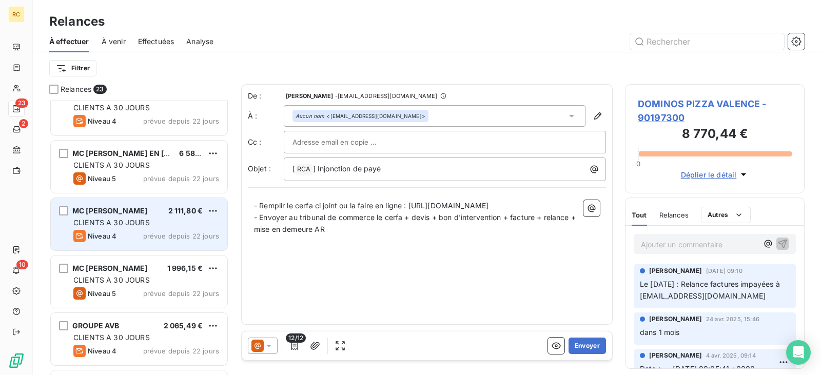
scroll to position [945, 0]
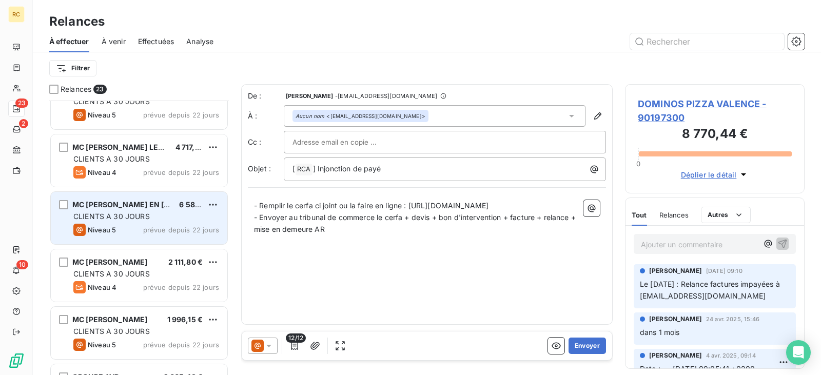
click at [142, 221] on div "CLIENTS A 30 JOURS" at bounding box center [146, 216] width 146 height 10
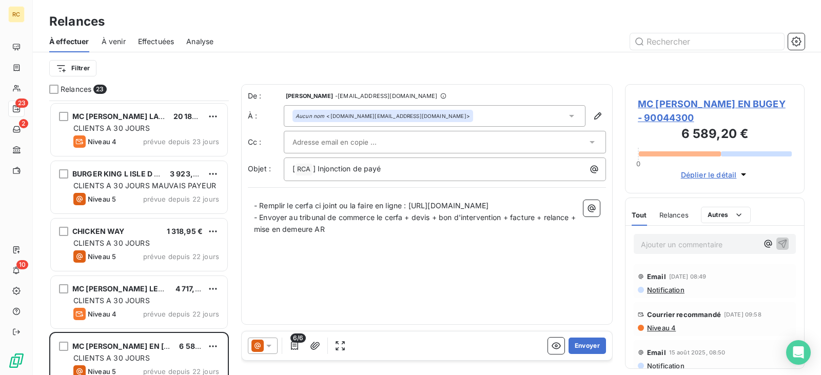
scroll to position [791, 0]
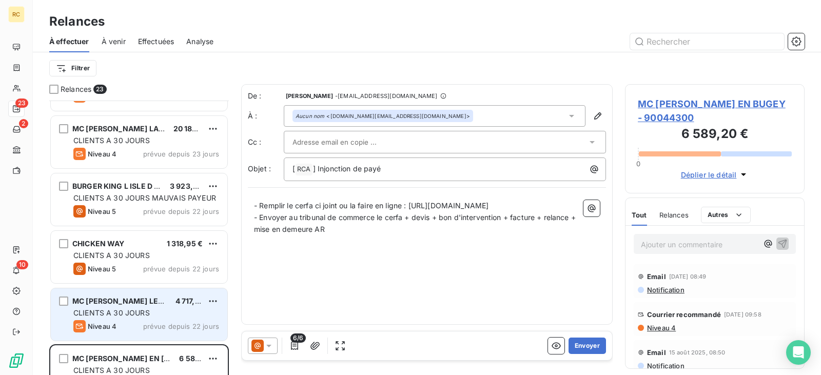
click at [154, 310] on div "CLIENTS A 30 JOURS" at bounding box center [146, 313] width 146 height 10
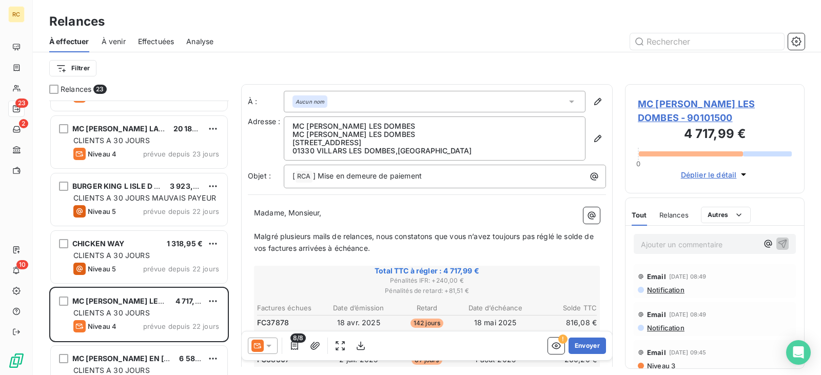
click at [679, 209] on div "Relances" at bounding box center [673, 215] width 29 height 22
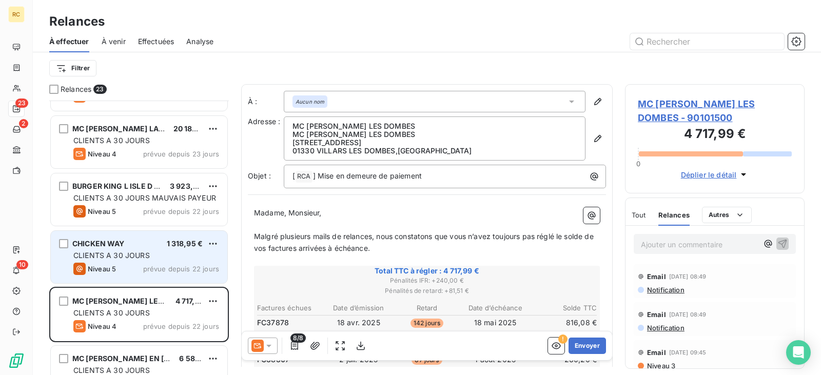
click at [133, 252] on span "CLIENTS A 30 JOURS" at bounding box center [111, 255] width 76 height 9
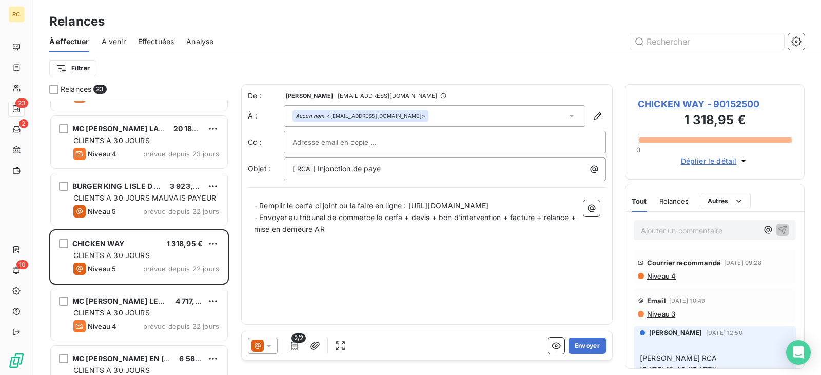
click at [668, 205] on div "Relances" at bounding box center [673, 201] width 29 height 22
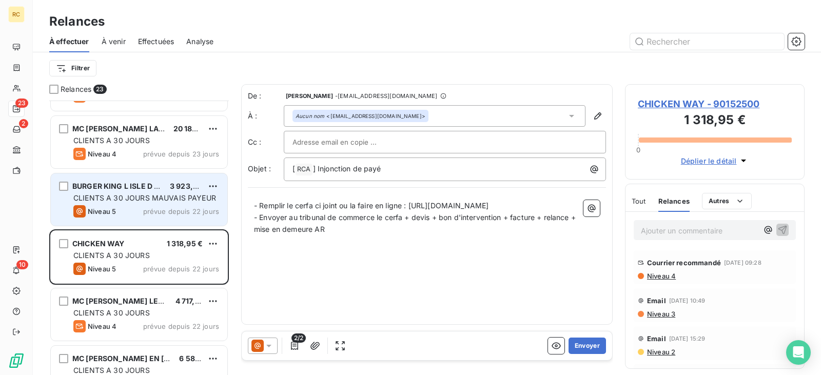
click at [142, 210] on div "Niveau 5 prévue depuis 22 jours" at bounding box center [146, 211] width 146 height 12
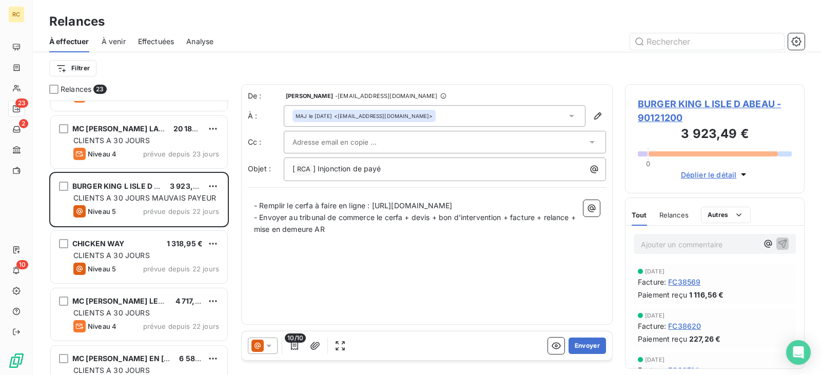
click at [669, 216] on span "Relances" at bounding box center [673, 215] width 29 height 8
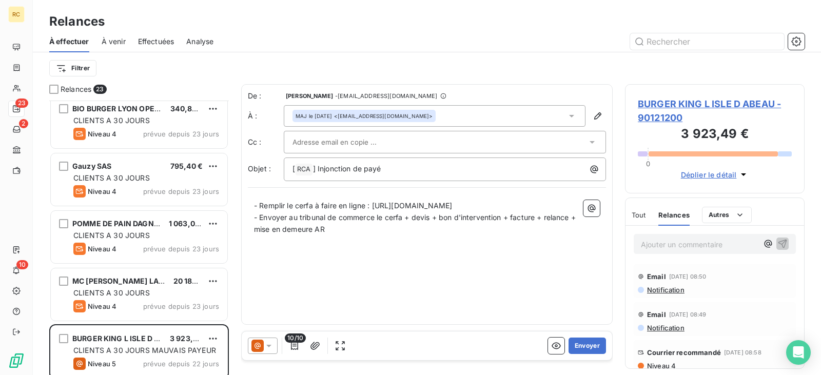
scroll to position [637, 0]
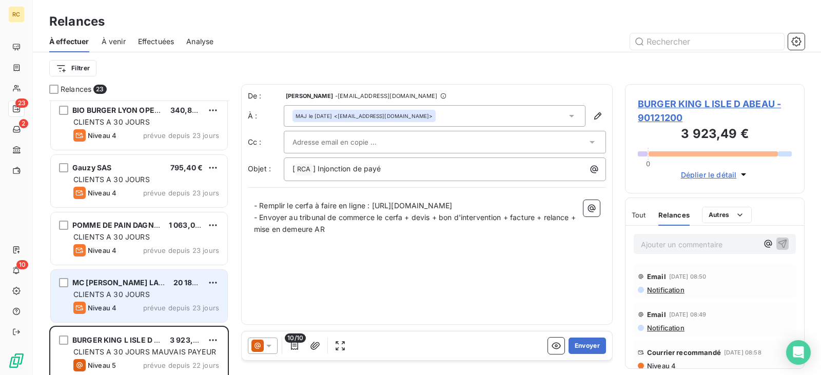
click at [144, 294] on span "CLIENTS A 30 JOURS" at bounding box center [111, 294] width 76 height 9
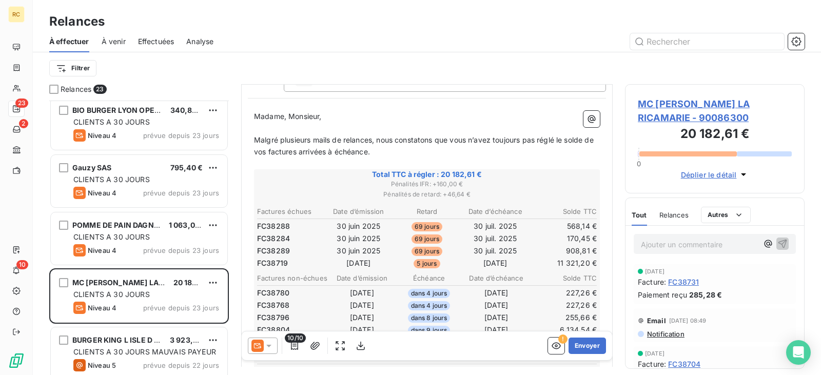
scroll to position [52, 0]
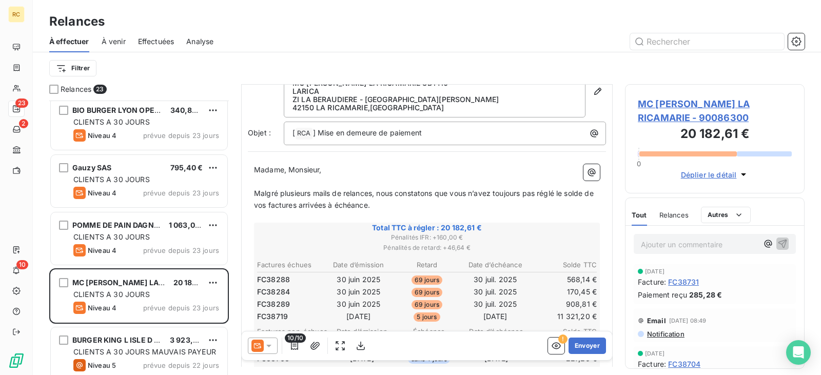
click at [668, 216] on span "Relances" at bounding box center [673, 215] width 29 height 8
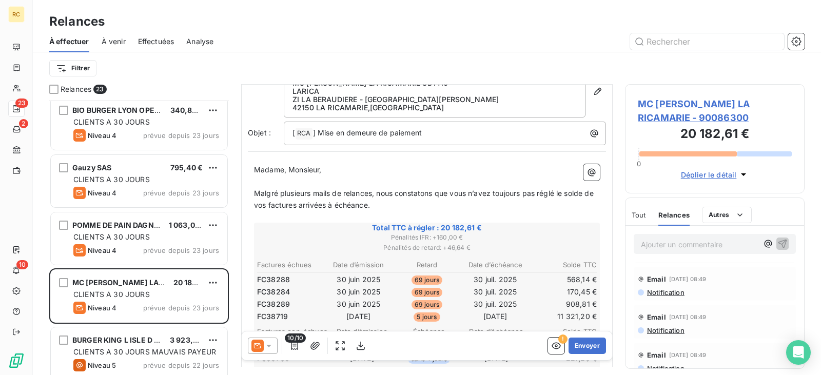
scroll to position [0, 0]
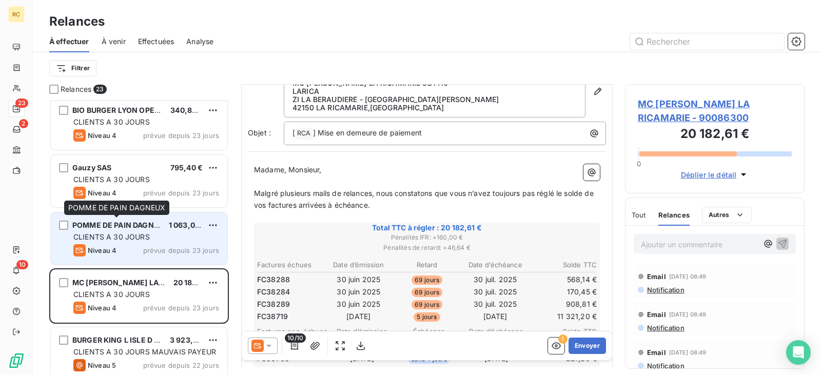
click at [130, 226] on span "POMME DE PAIN DAGNEUX" at bounding box center [120, 225] width 96 height 9
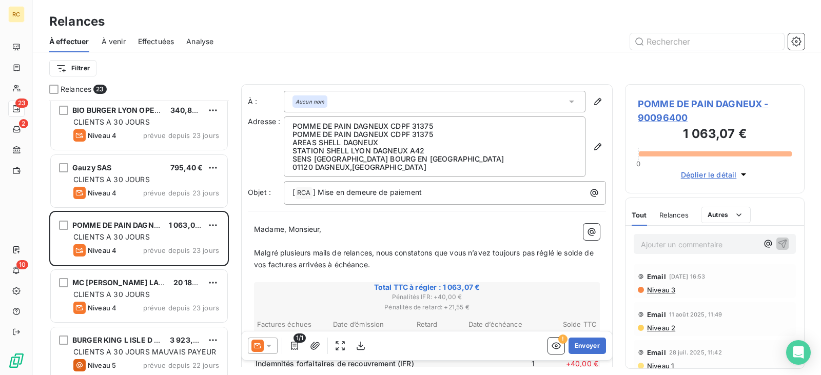
click at [677, 220] on div "Relances" at bounding box center [673, 215] width 29 height 22
click at [642, 216] on span "Tout" at bounding box center [638, 215] width 14 height 8
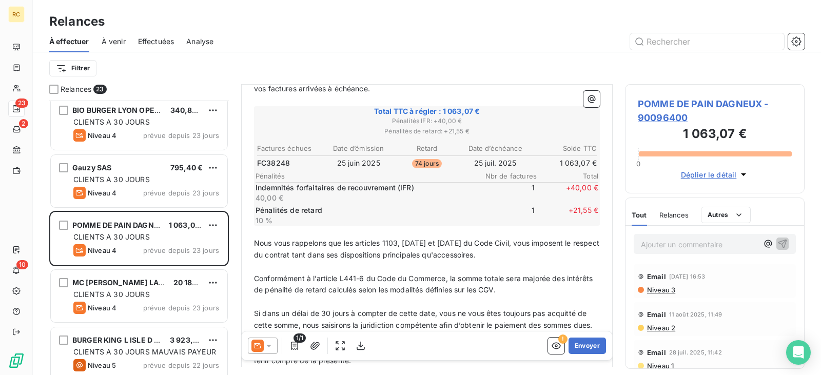
scroll to position [206, 0]
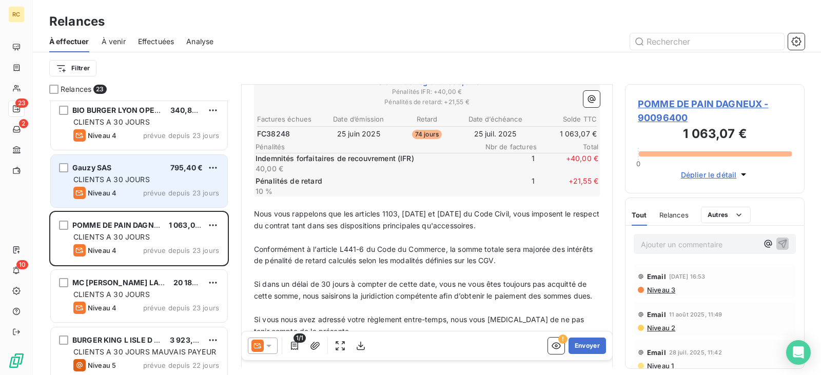
click at [123, 172] on div "Gauzy SAS 795,40 € CLIENTS A 30 JOURS Niveau 4 prévue depuis 23 jours" at bounding box center [139, 181] width 176 height 52
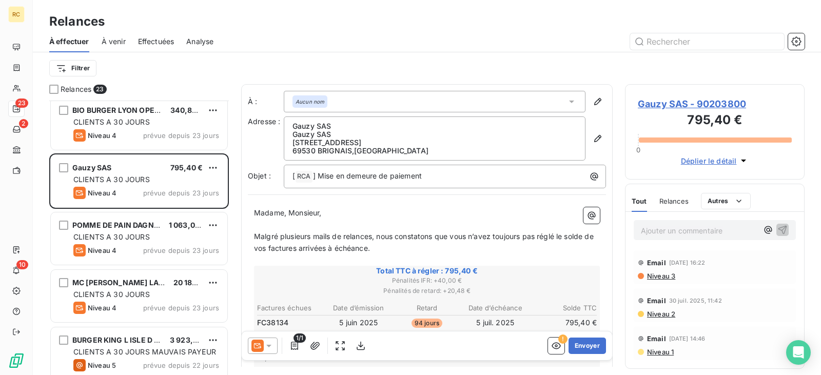
click at [674, 203] on span "Relances" at bounding box center [673, 201] width 29 height 8
click at [641, 199] on span "Tout" at bounding box center [638, 201] width 14 height 8
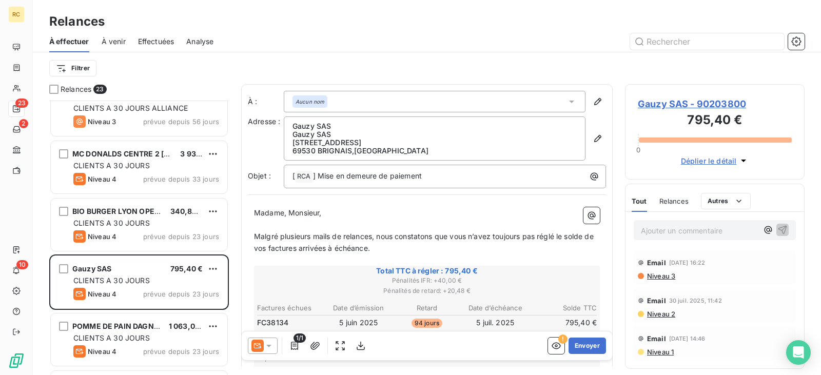
scroll to position [534, 0]
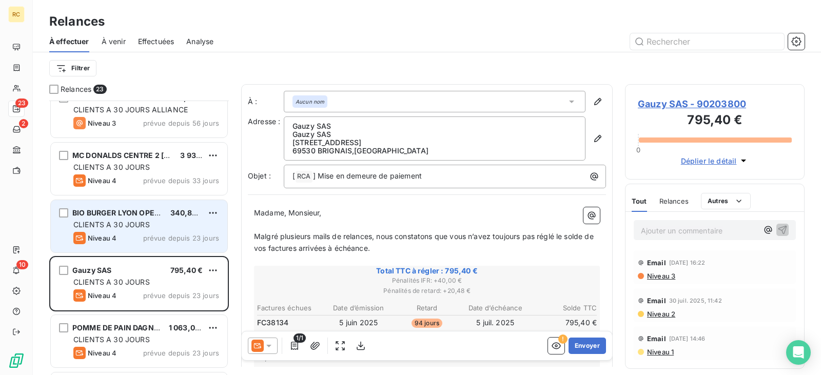
click at [145, 223] on span "CLIENTS A 30 JOURS" at bounding box center [111, 224] width 76 height 9
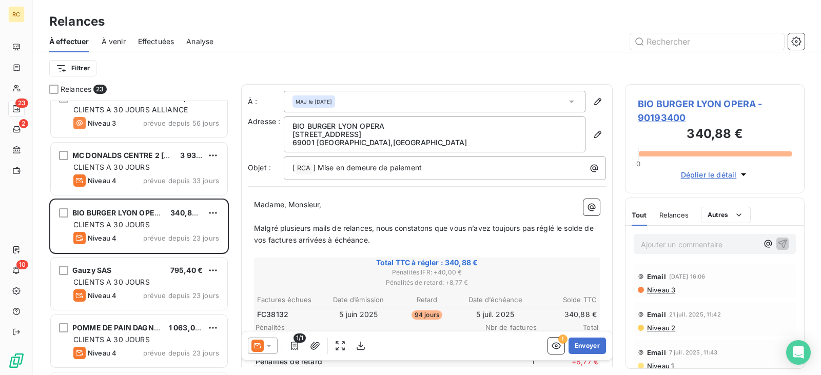
click at [670, 220] on div "Relances" at bounding box center [673, 215] width 29 height 22
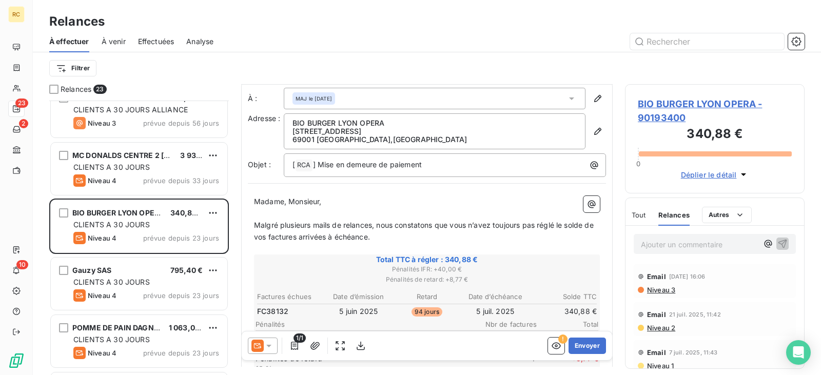
scroll to position [1, 0]
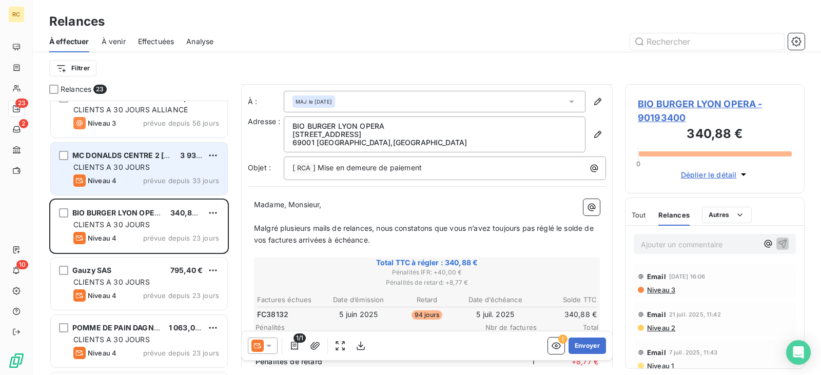
click at [125, 176] on div "Niveau 4 prévue depuis 33 jours" at bounding box center [146, 180] width 146 height 12
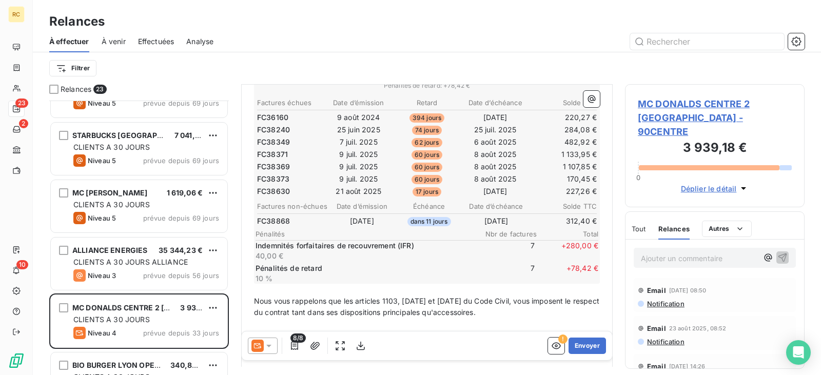
scroll to position [381, 0]
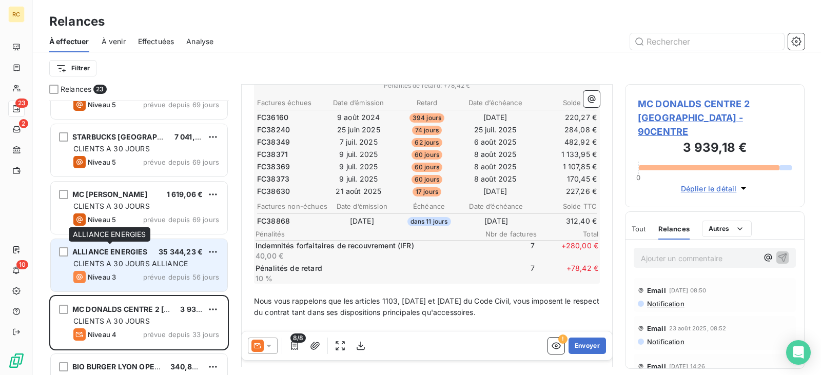
click at [137, 253] on span "ALLIANCE ENERGIES" at bounding box center [109, 251] width 75 height 9
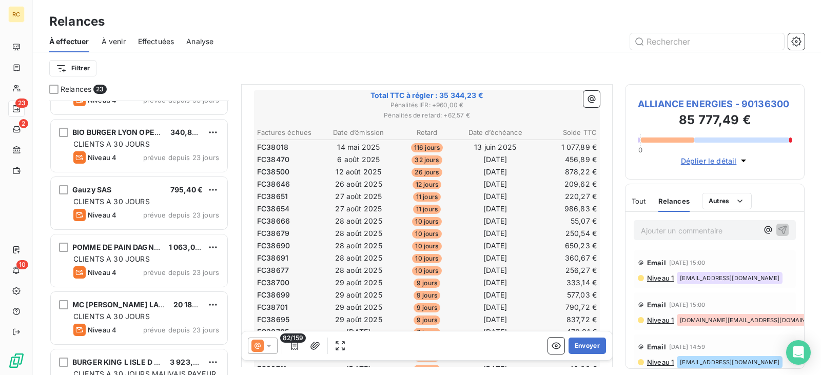
scroll to position [616, 0]
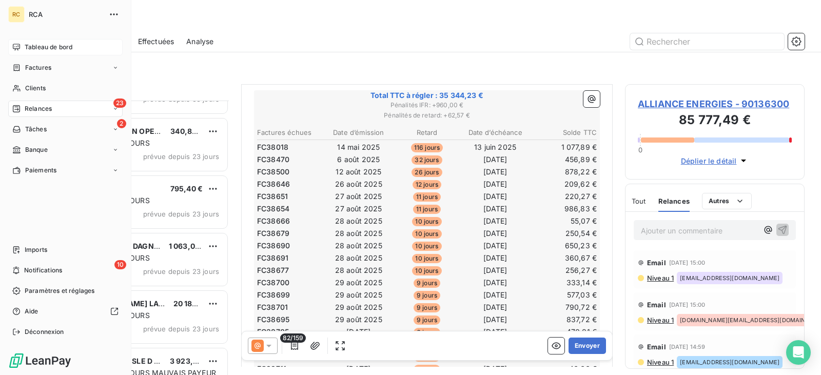
click at [49, 48] on span "Tableau de bord" at bounding box center [49, 47] width 48 height 9
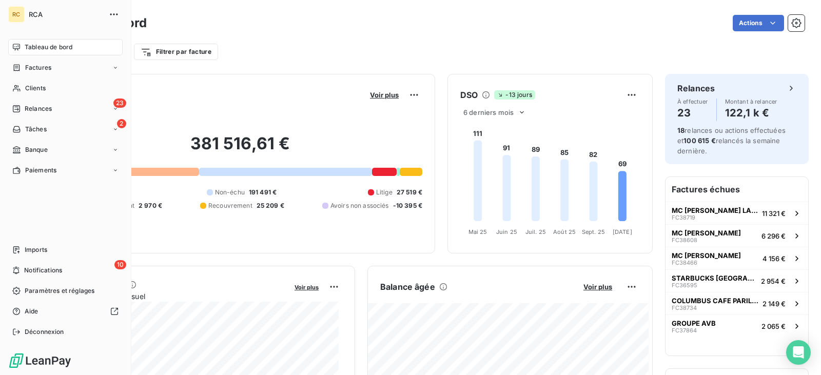
click at [29, 108] on span "Relances" at bounding box center [38, 108] width 27 height 9
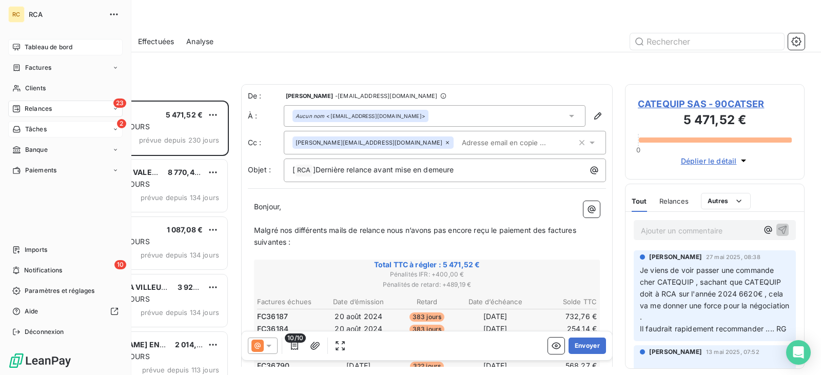
click at [25, 126] on span "Tâches" at bounding box center [36, 129] width 22 height 9
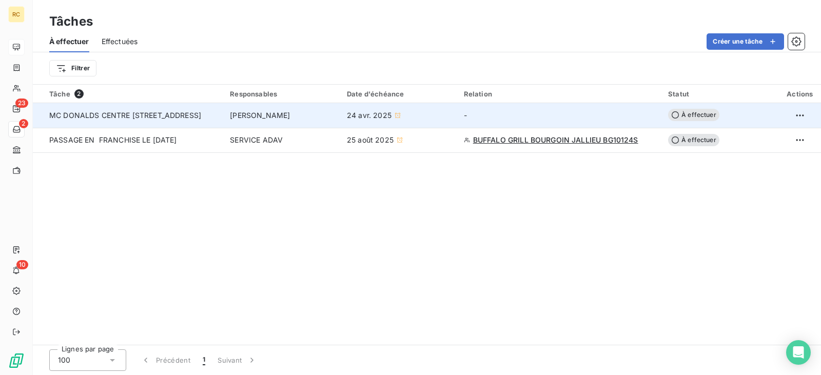
click at [160, 111] on span "MC DONALDS CENTRE [STREET_ADDRESS]" at bounding box center [125, 115] width 152 height 9
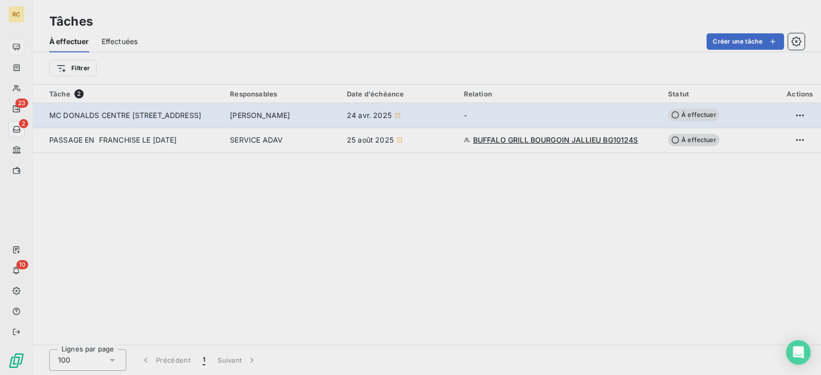
type input "[DATE]"
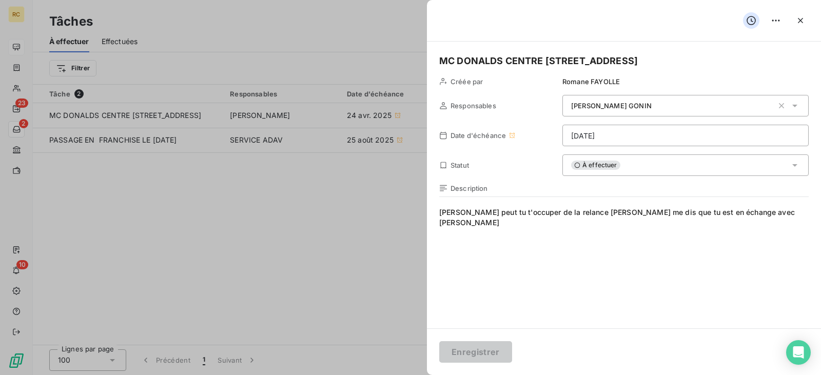
click at [275, 196] on div at bounding box center [410, 187] width 821 height 375
click at [315, 210] on div at bounding box center [410, 187] width 821 height 375
click at [799, 20] on icon "button" at bounding box center [800, 20] width 10 height 10
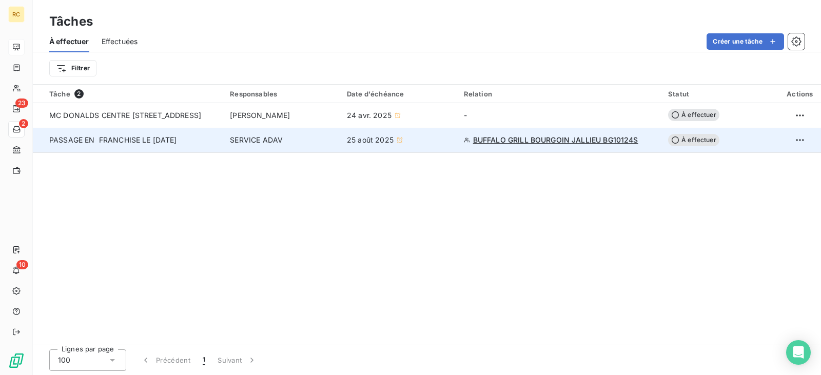
click at [442, 142] on div "25 août 2025" at bounding box center [399, 140] width 105 height 10
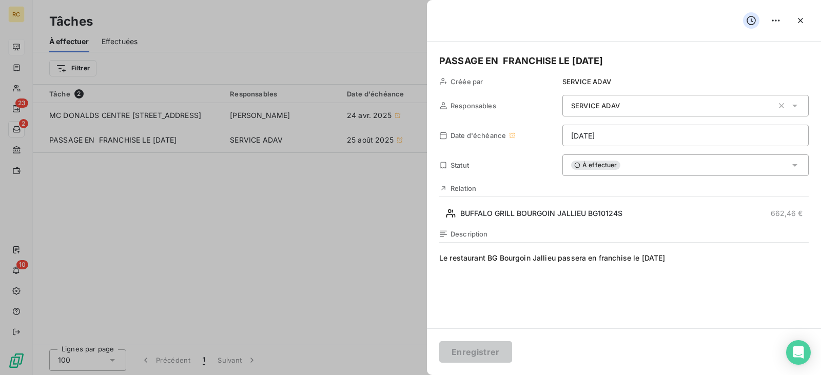
click at [332, 182] on div at bounding box center [410, 187] width 821 height 375
click at [805, 22] on icon "button" at bounding box center [800, 20] width 10 height 10
